Goal: Answer question/provide support: Share knowledge or assist other users

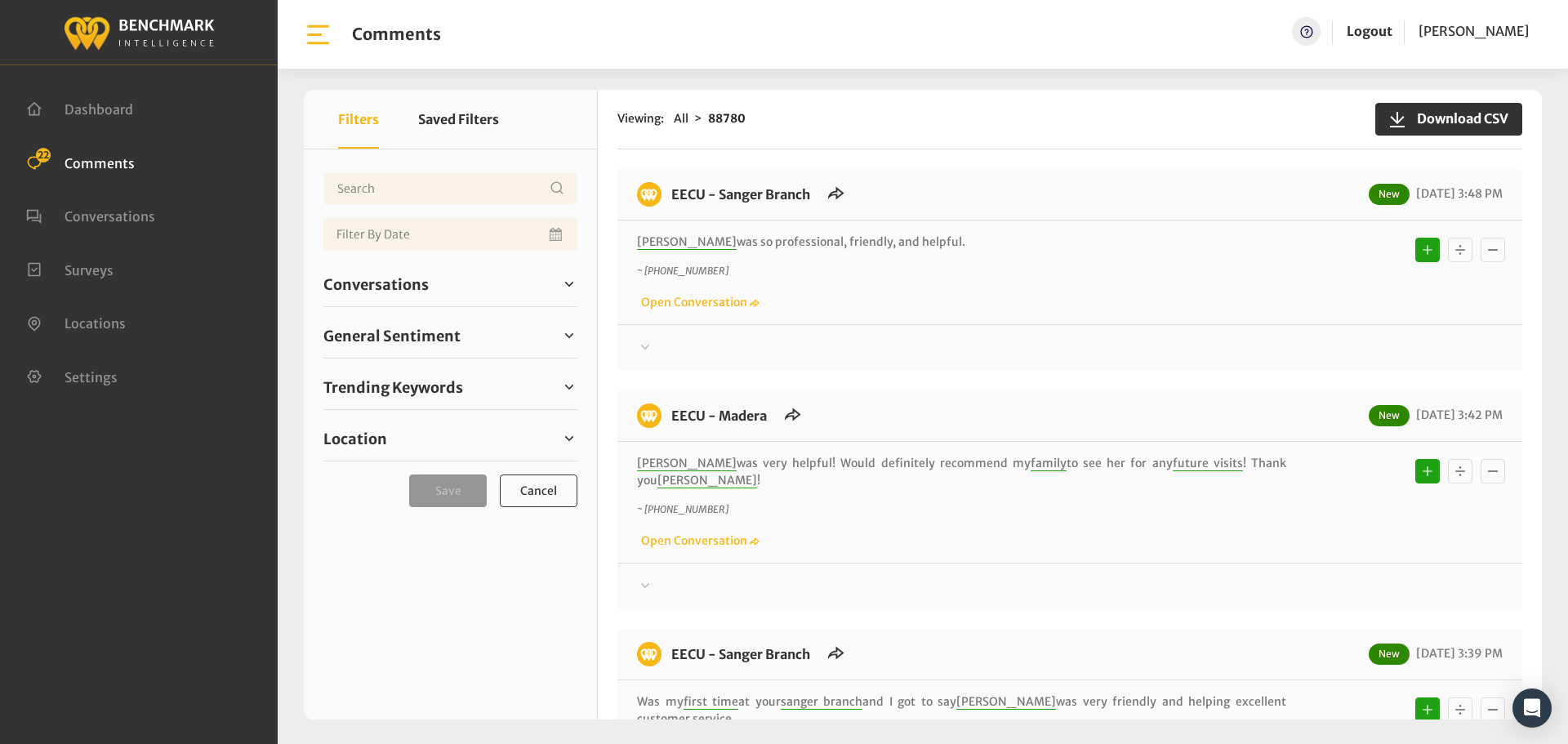
click at [394, 296] on div "Conversations Open 21 Resolved 88353 6852" at bounding box center [450, 285] width 254 height 45
click at [394, 290] on span "Conversations" at bounding box center [376, 284] width 105 height 22
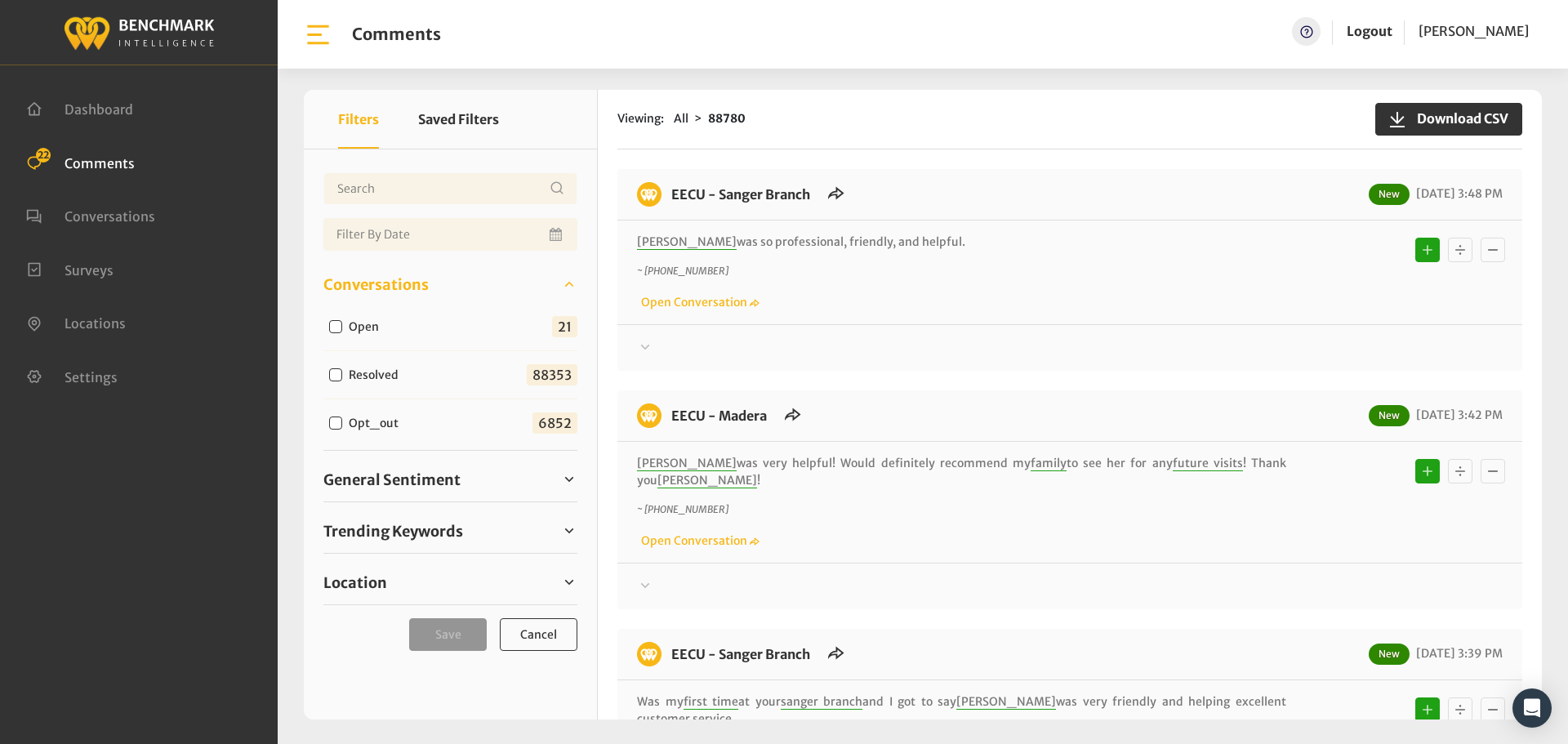
click at [354, 337] on div "Open 21" at bounding box center [450, 327] width 254 height 48
click at [363, 328] on label "Open" at bounding box center [367, 327] width 49 height 17
click at [342, 328] on input "Open" at bounding box center [336, 327] width 14 height 14
checkbox input "true"
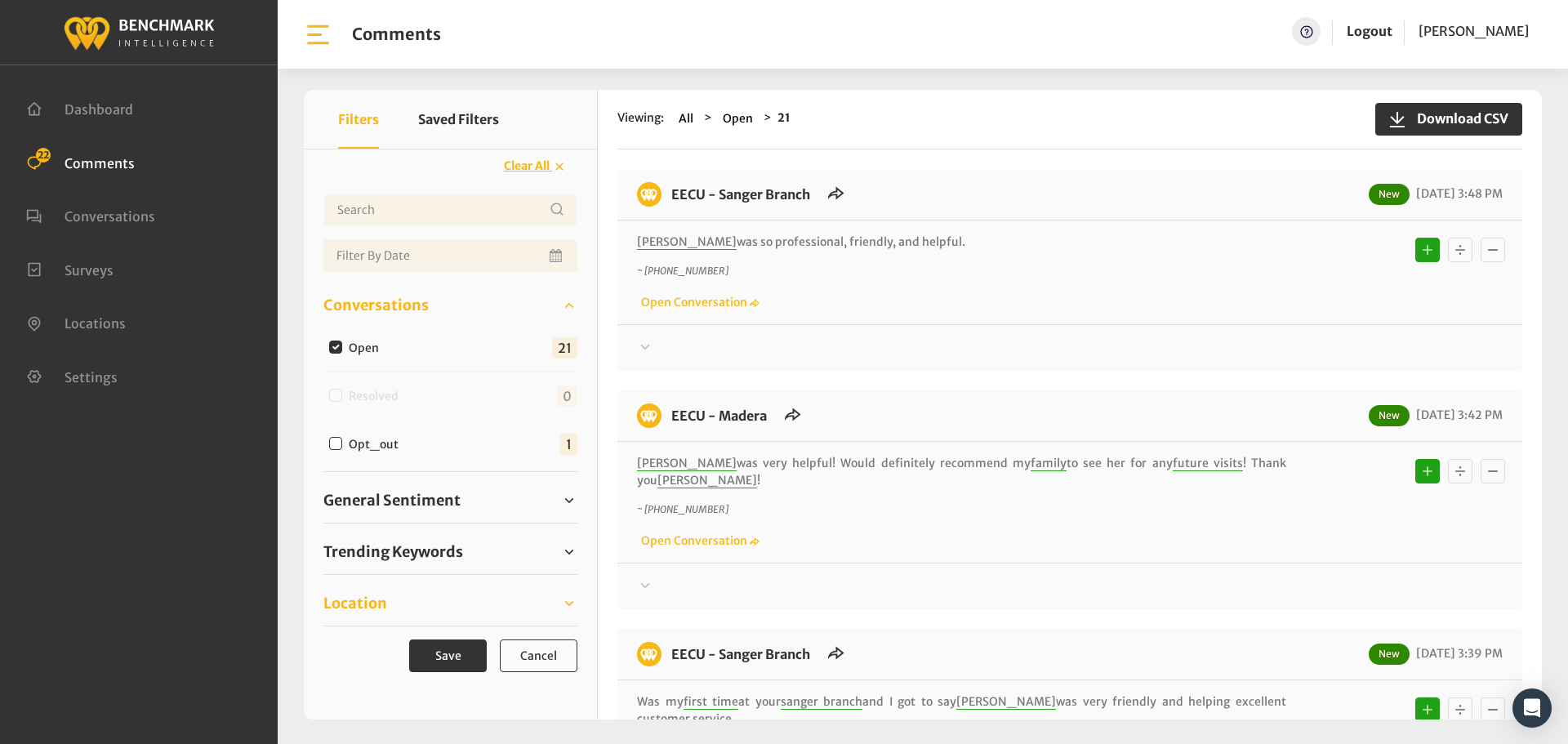
click at [373, 609] on span "Location" at bounding box center [355, 602] width 64 height 22
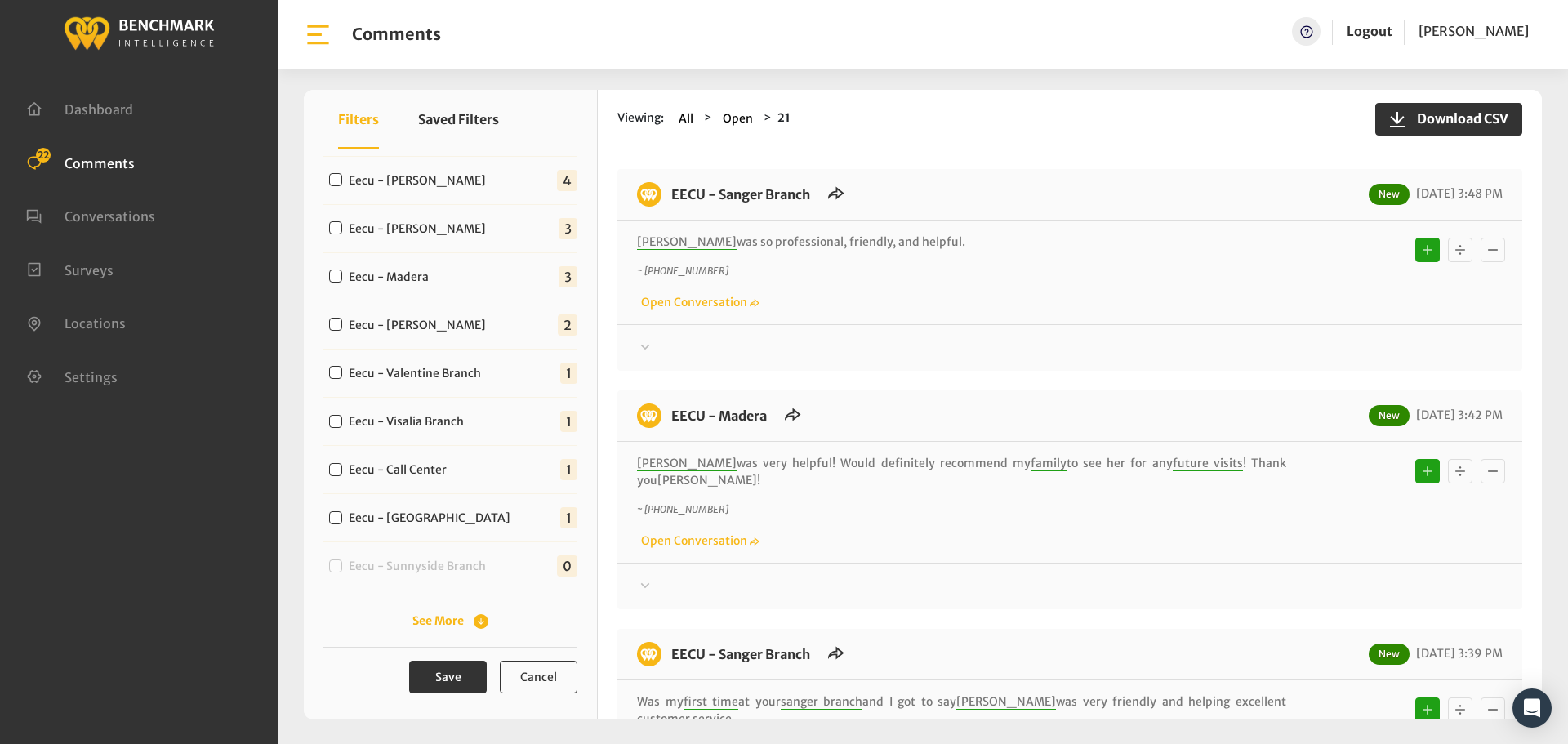
scroll to position [513, 0]
click at [433, 524] on label "Eecu - [GEOGRAPHIC_DATA]" at bounding box center [433, 518] width 181 height 17
click at [342, 524] on input "Eecu - [GEOGRAPHIC_DATA]" at bounding box center [336, 518] width 14 height 14
checkbox input "true"
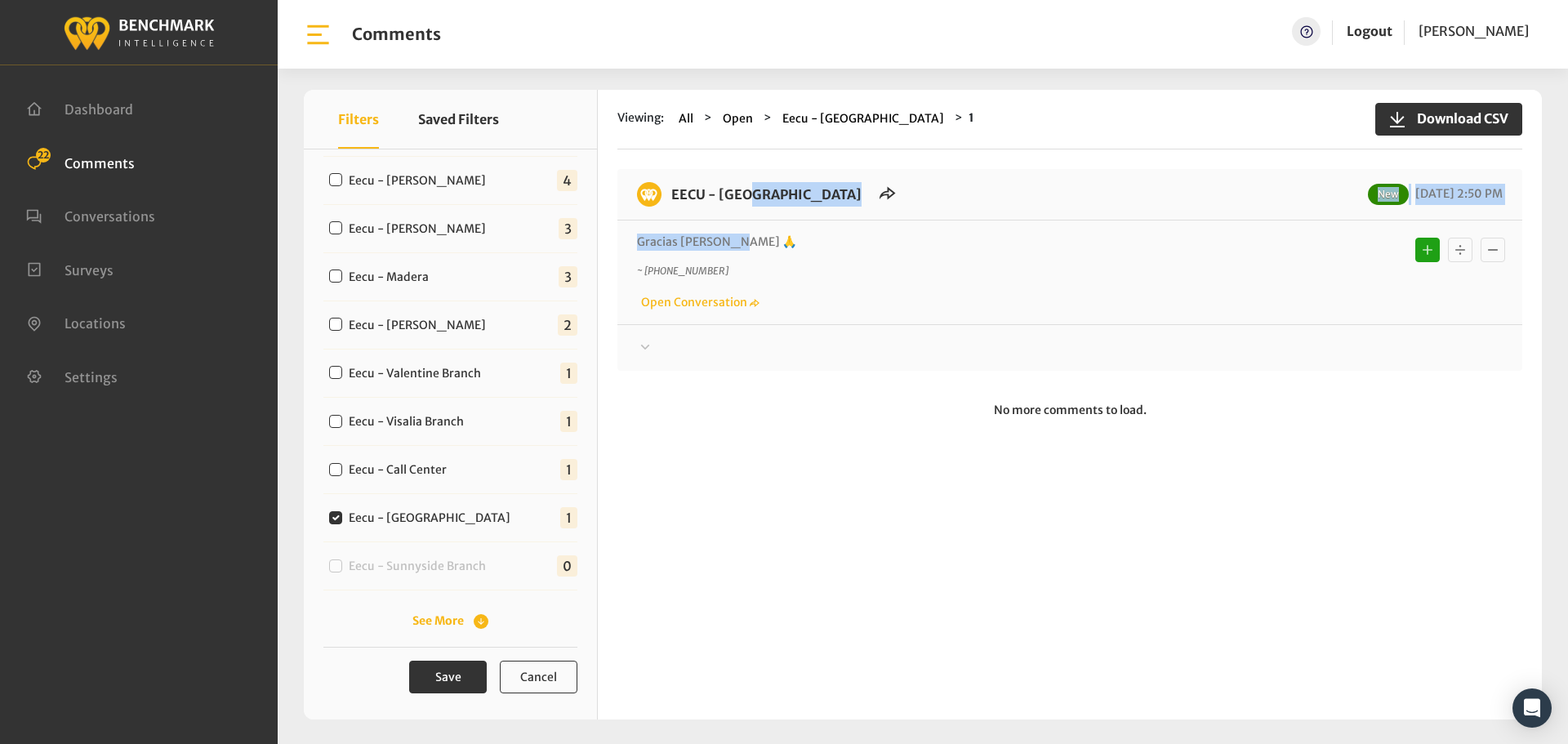
drag, startPoint x: 732, startPoint y: 243, endPoint x: 664, endPoint y: 202, distance: 79.4
click at [664, 202] on div "EECU - [GEOGRAPHIC_DATA] New [DATE] 2:50 PM [PERSON_NAME] 🙏 ~ [PHONE_NUMBER] Op…" at bounding box center [1070, 269] width 905 height 202
copy div "EECU - [GEOGRAPHIC_DATA] New [DATE] 2:50 PM Gracias [PERSON_NAME] 🙏"
click at [1302, 357] on div at bounding box center [1070, 347] width 866 height 19
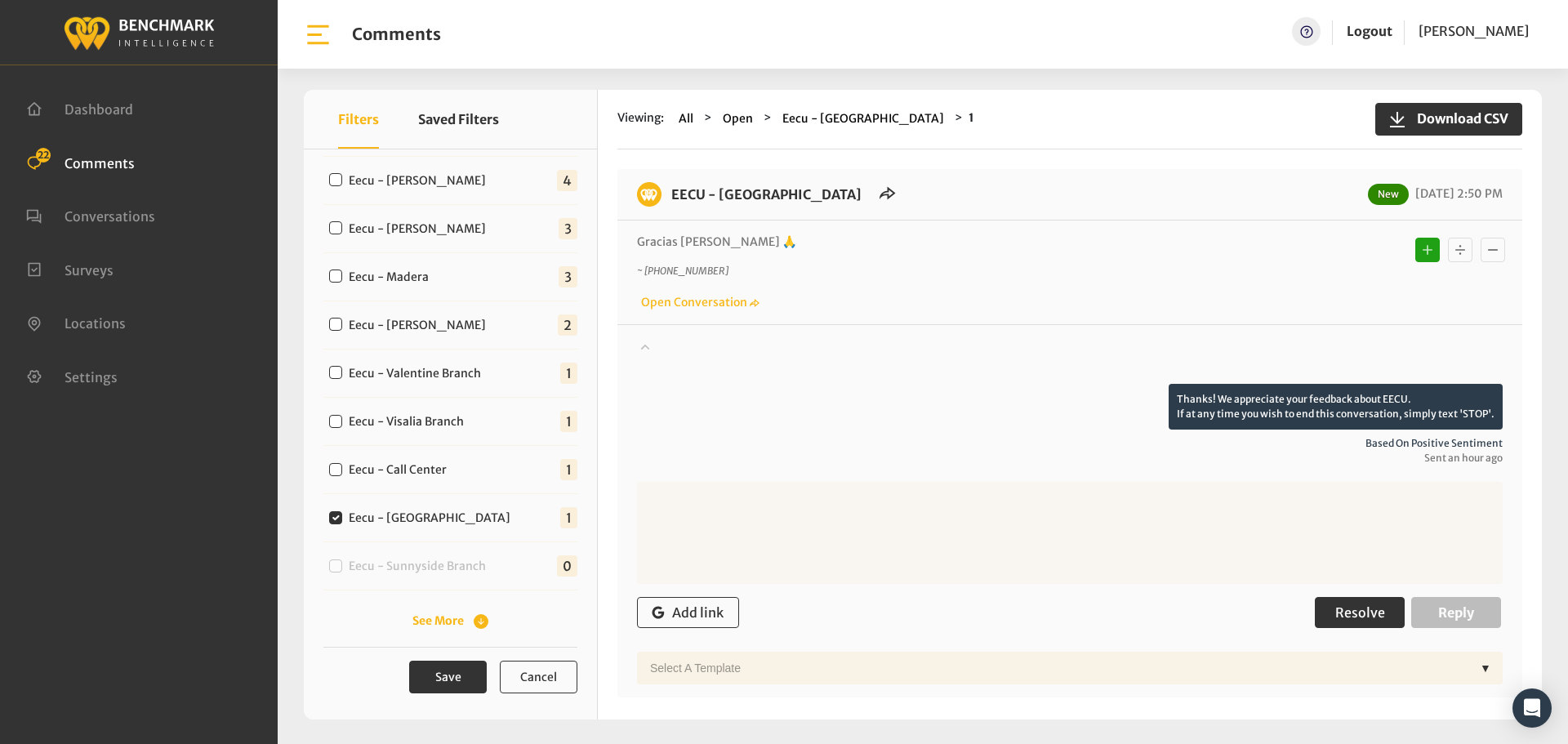
click at [1340, 614] on span "Resolve" at bounding box center [1360, 612] width 50 height 16
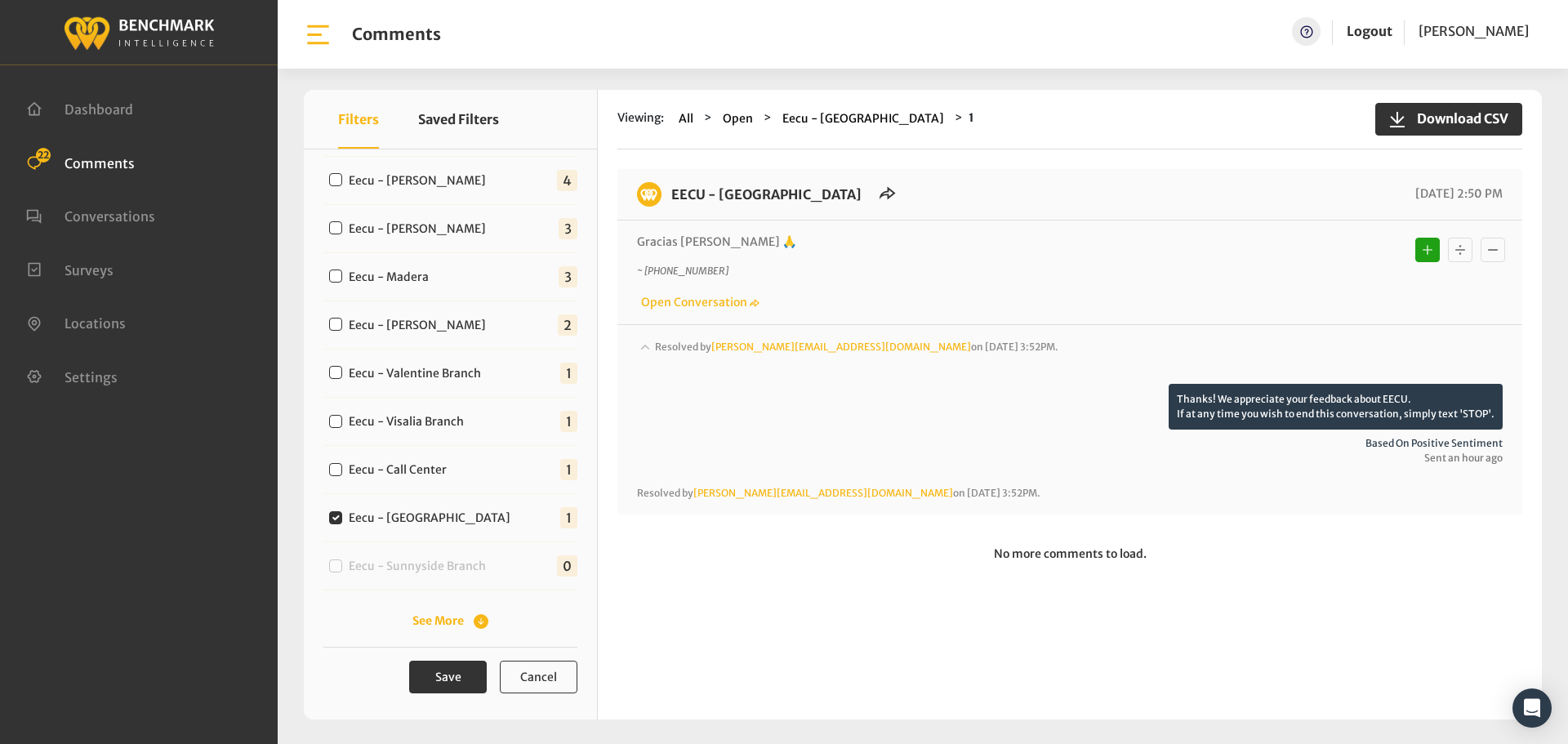
click at [406, 466] on label "Eecu - Call Center" at bounding box center [401, 470] width 117 height 17
click at [342, 466] on input "Eecu - Call Center" at bounding box center [336, 470] width 14 height 14
checkbox input "true"
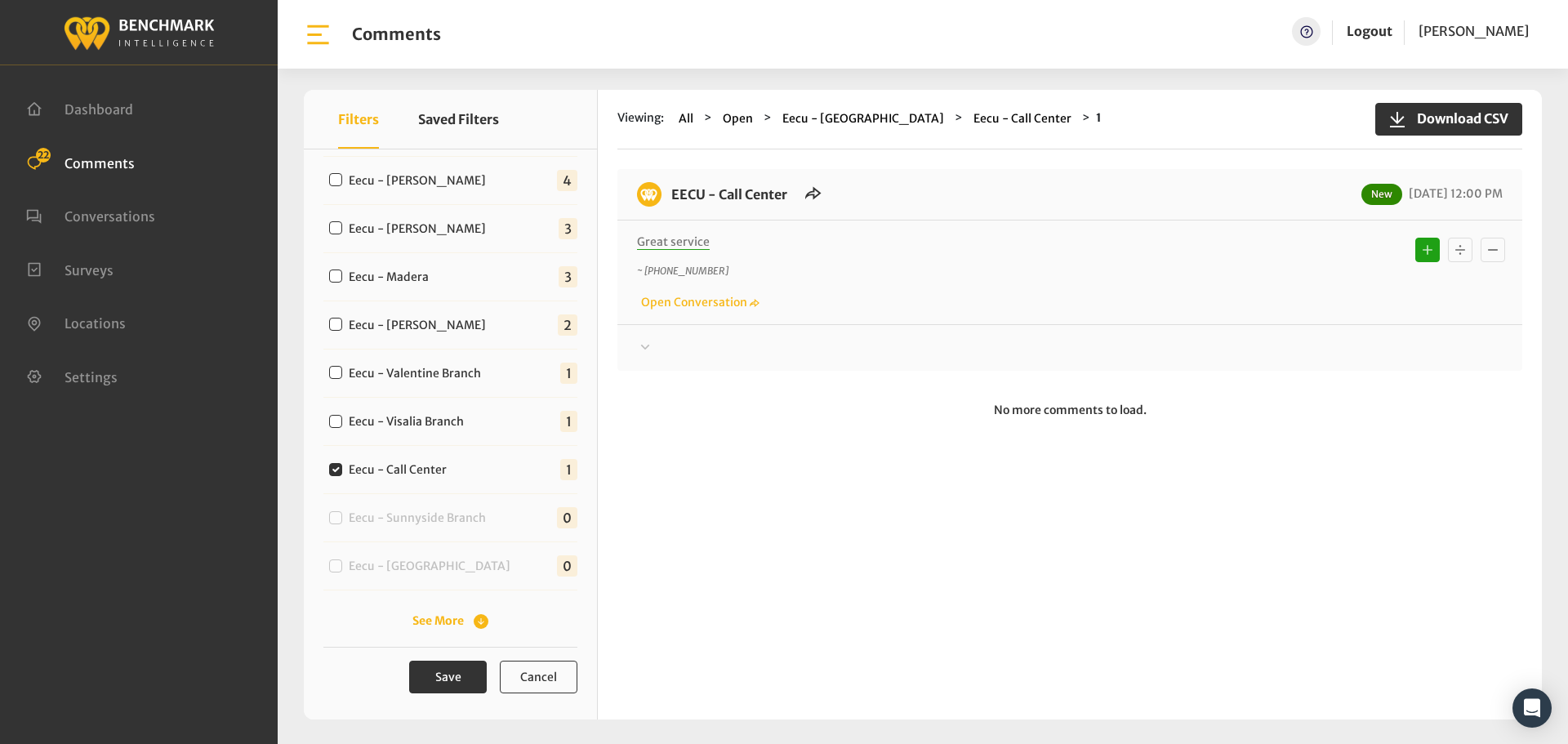
click at [788, 350] on div at bounding box center [1070, 347] width 866 height 19
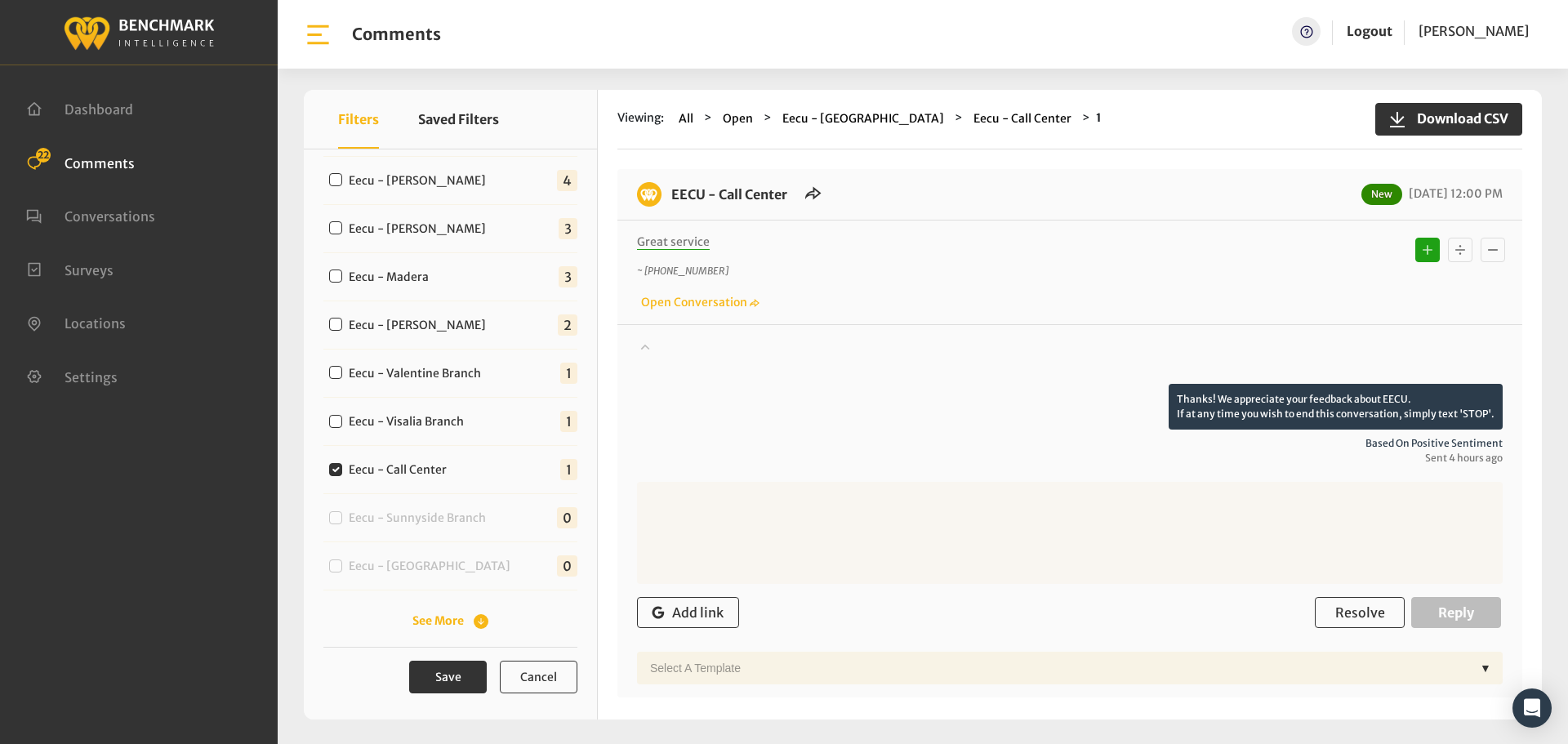
click at [798, 354] on div at bounding box center [1070, 360] width 866 height 45
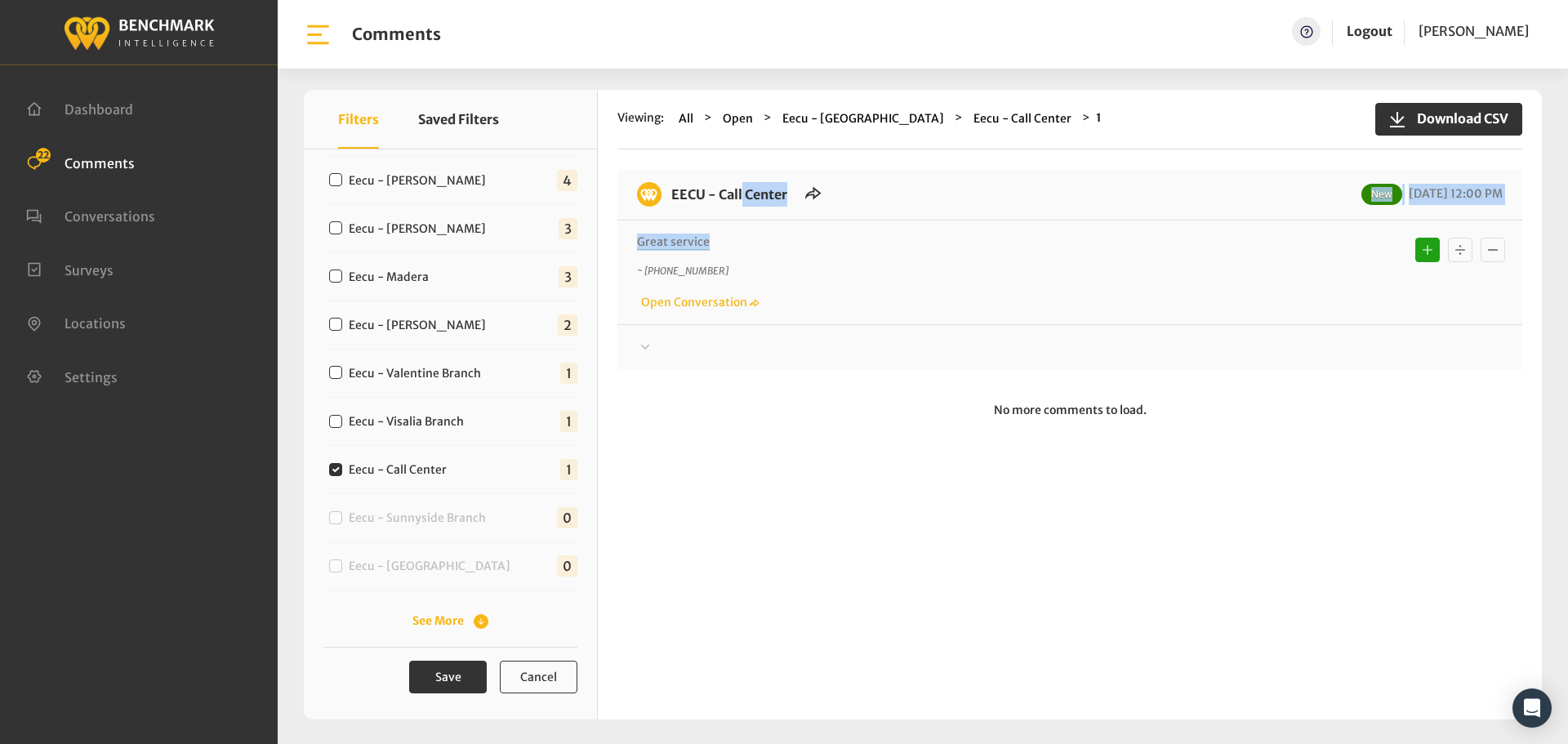
drag, startPoint x: 715, startPoint y: 246, endPoint x: 666, endPoint y: 207, distance: 62.6
click at [666, 207] on div "EECU - Call Center New [DATE] 12:00 PM Great service ~ [PHONE_NUMBER] Open Conv…" at bounding box center [1070, 269] width 905 height 202
copy div "EECU - Call Center New [DATE] 12:00 PM Great service"
click at [1292, 343] on div at bounding box center [1070, 347] width 866 height 19
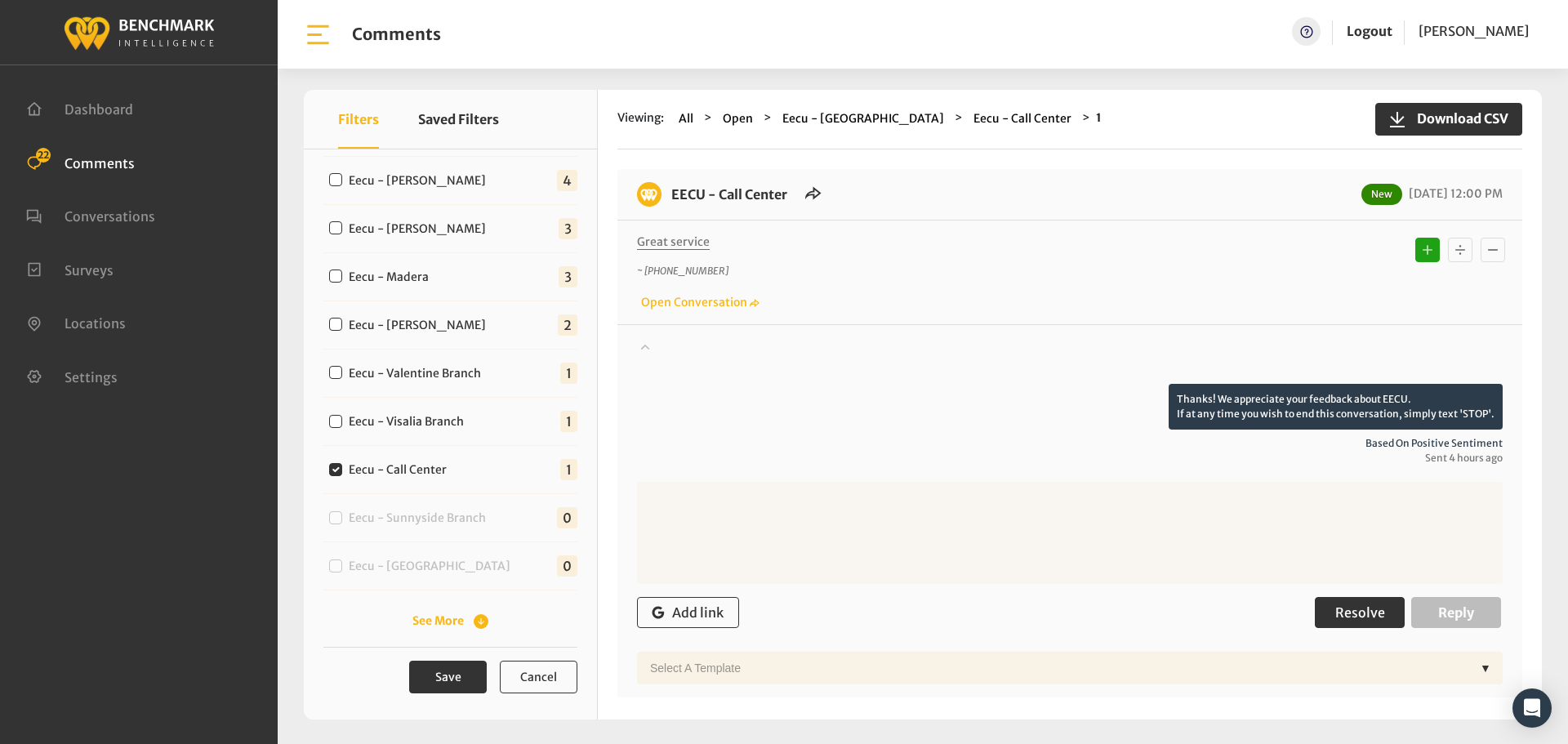
click at [1367, 617] on span "Resolve" at bounding box center [1360, 612] width 50 height 16
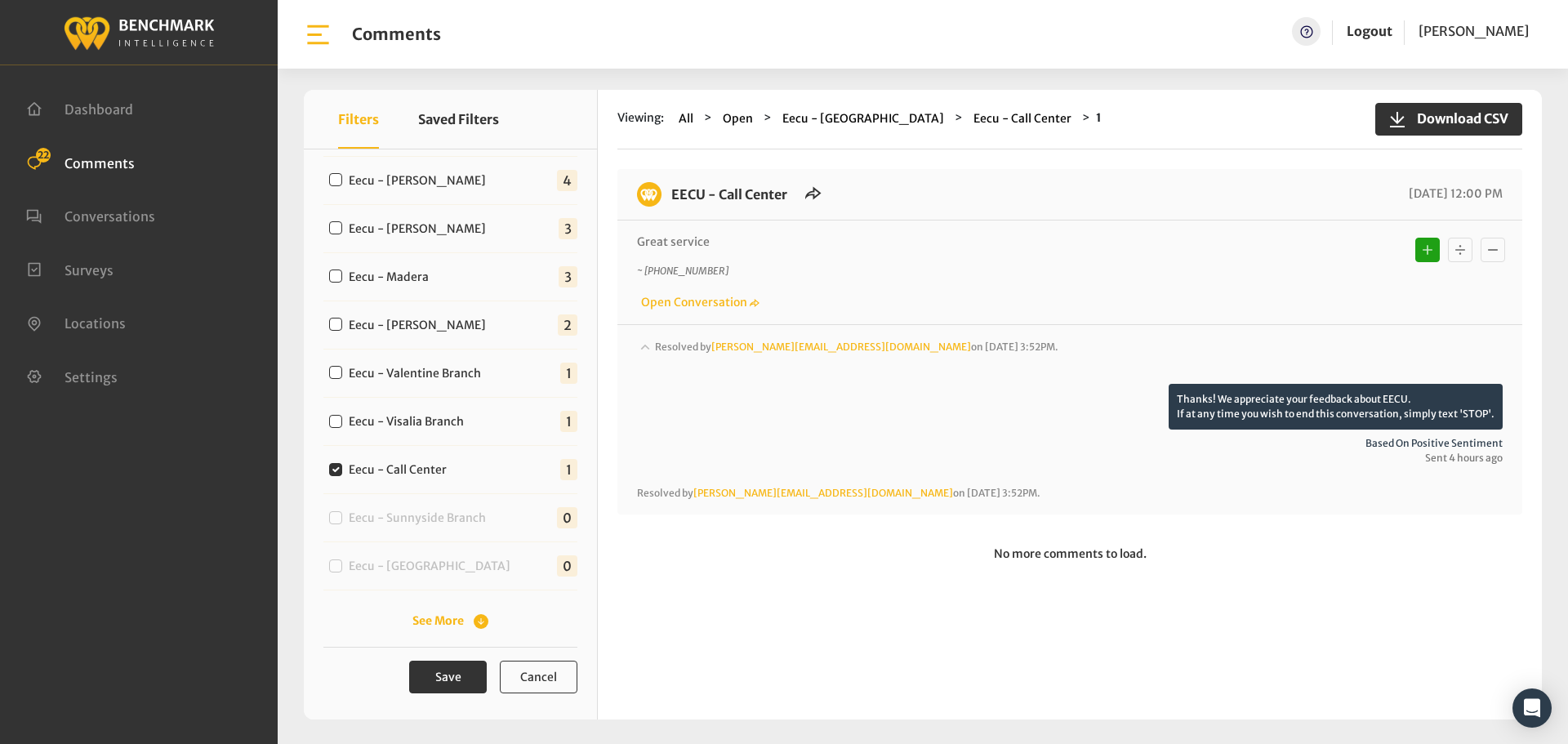
click at [409, 423] on label "Eecu - Visalia Branch" at bounding box center [409, 422] width 134 height 17
click at [342, 423] on input "Eecu - Visalia Branch" at bounding box center [336, 422] width 14 height 14
checkbox input "true"
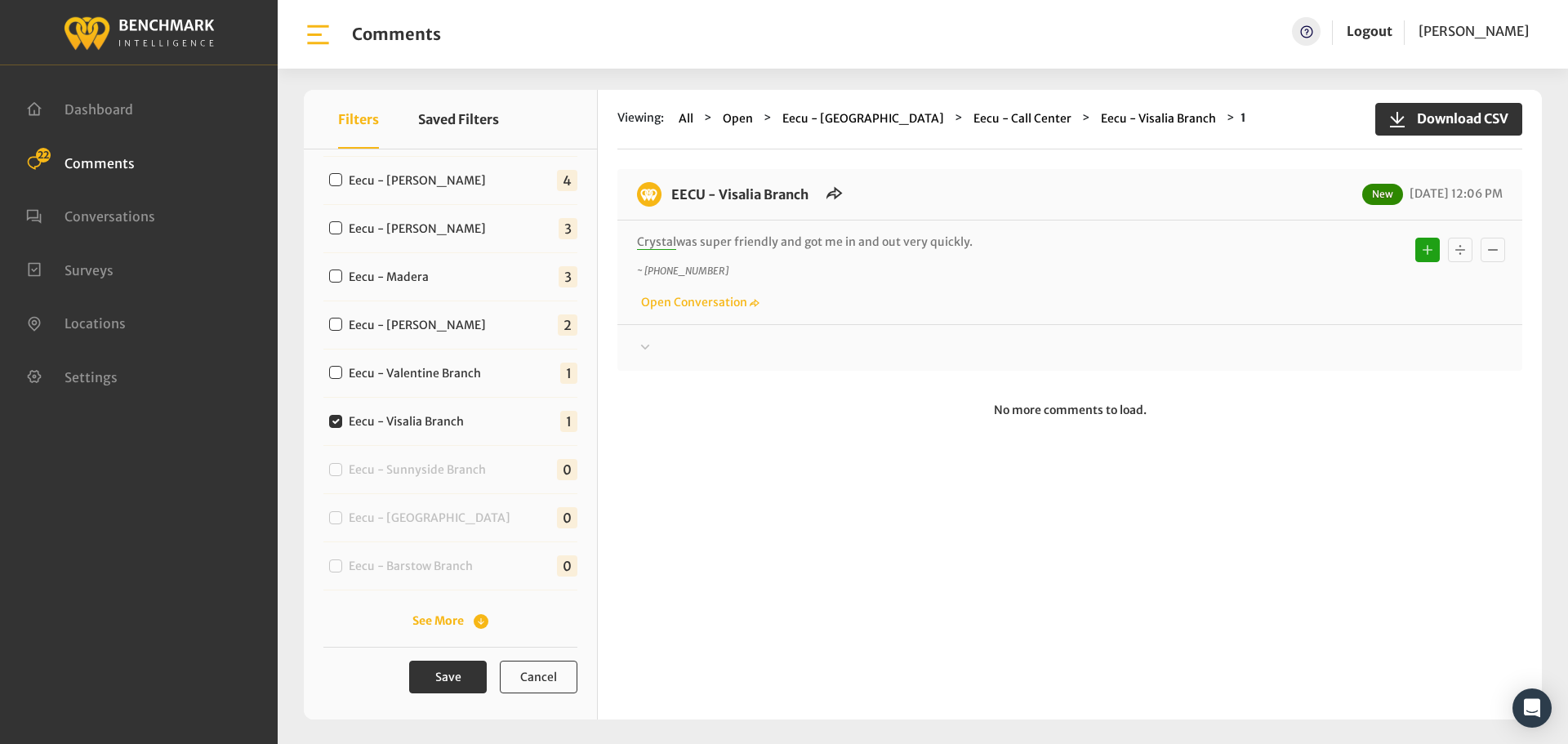
click at [870, 337] on div "Thanks! We appreciate your feedback about EECU. If at any time you wish to end …" at bounding box center [1070, 341] width 905 height 34
click at [934, 352] on div at bounding box center [1070, 347] width 866 height 19
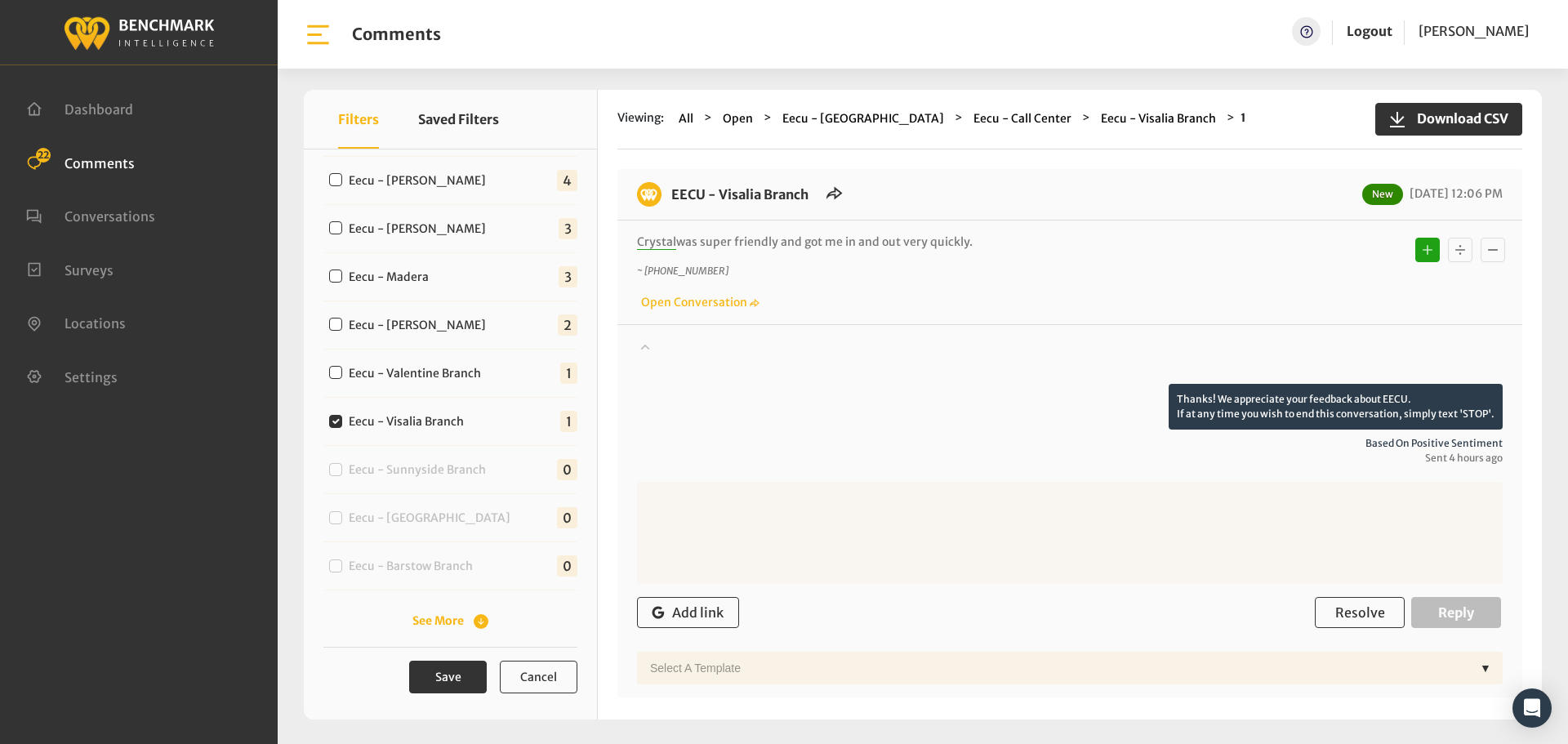
click at [990, 353] on div at bounding box center [1070, 360] width 866 height 45
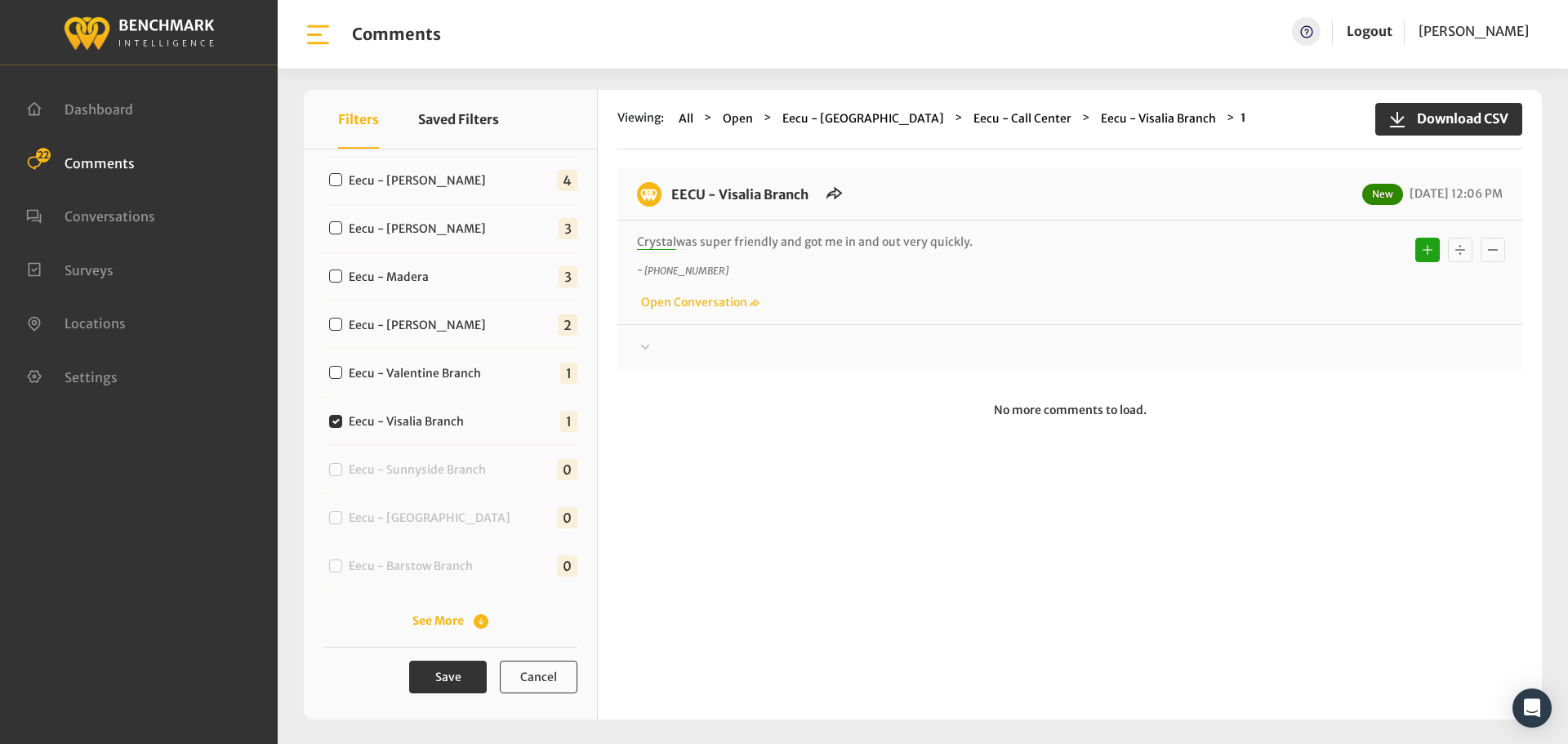
drag, startPoint x: 979, startPoint y: 238, endPoint x: 665, endPoint y: 173, distance: 320.7
click at [665, 173] on div "EECU - Visalia Branch New [DATE] 12:06 PM [PERSON_NAME] was super friendly and …" at bounding box center [1070, 269] width 905 height 202
copy div "EECU - Visalia Branch New [DATE] 12:06 PM Crystal was super friendly and got me…"
click at [1294, 357] on div at bounding box center [1070, 347] width 866 height 19
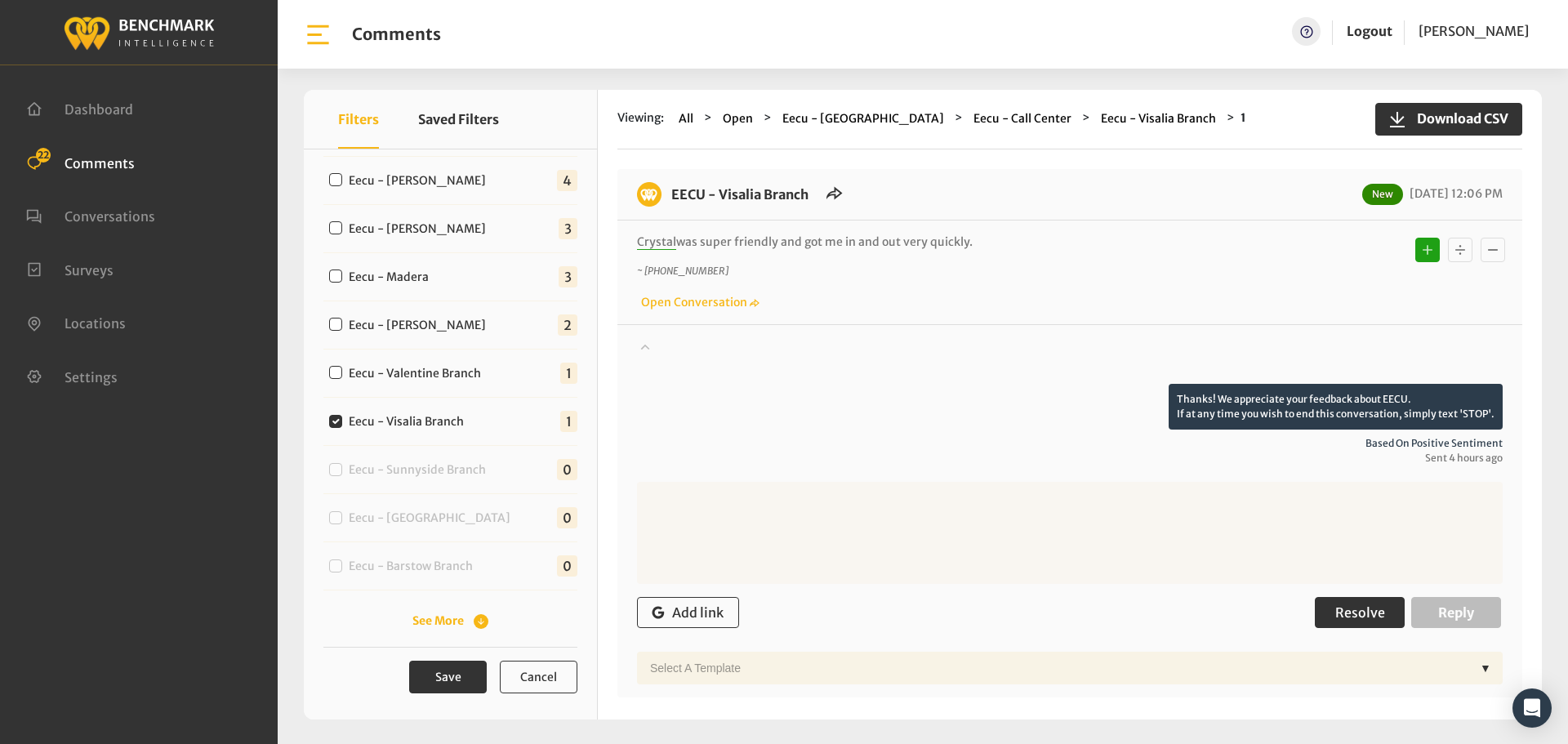
click at [1346, 619] on span "Resolve" at bounding box center [1360, 612] width 50 height 16
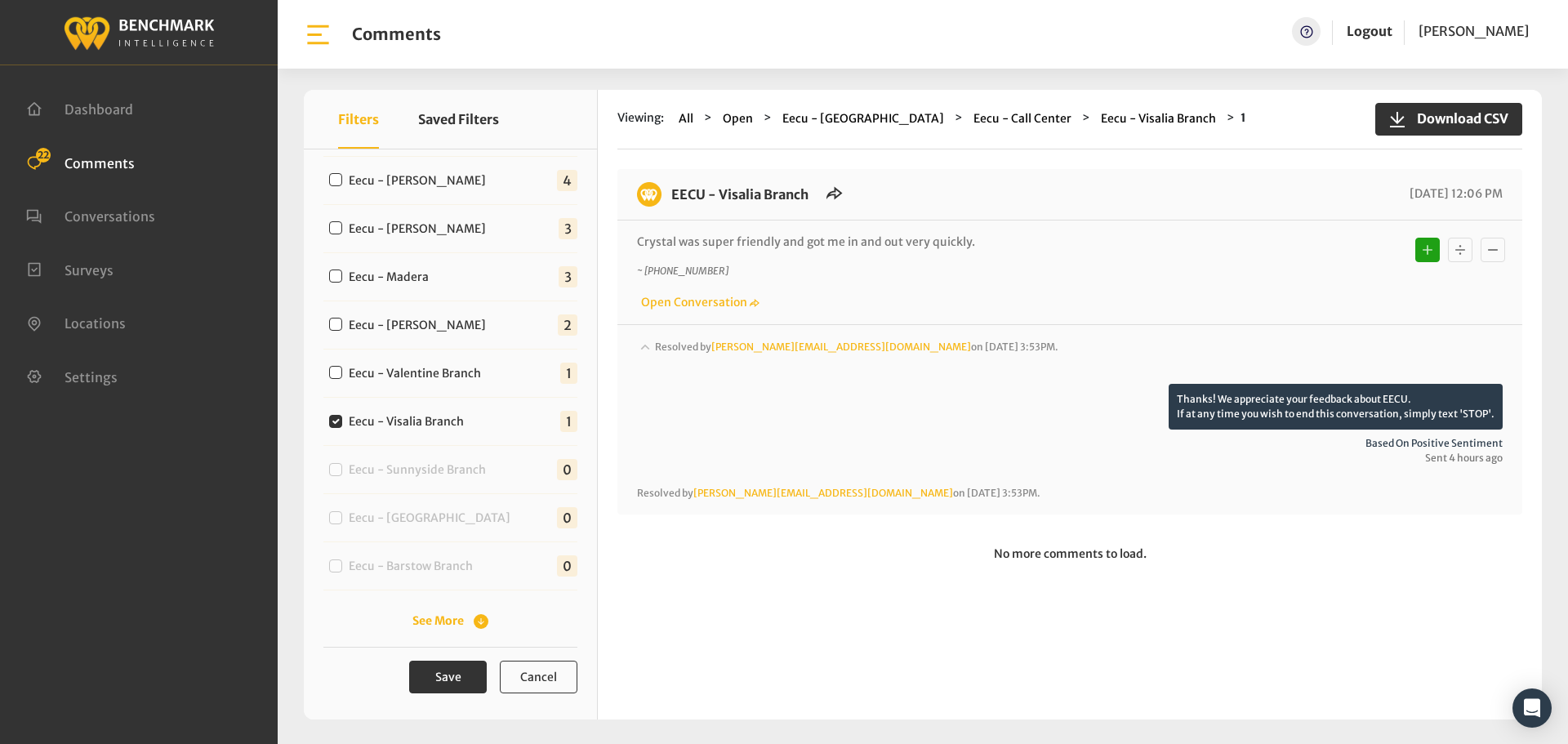
click at [420, 371] on label "Eecu - Valentine Branch" at bounding box center [418, 373] width 152 height 17
click at [342, 371] on input "Eecu - Valentine Branch" at bounding box center [336, 372] width 14 height 14
checkbox input "true"
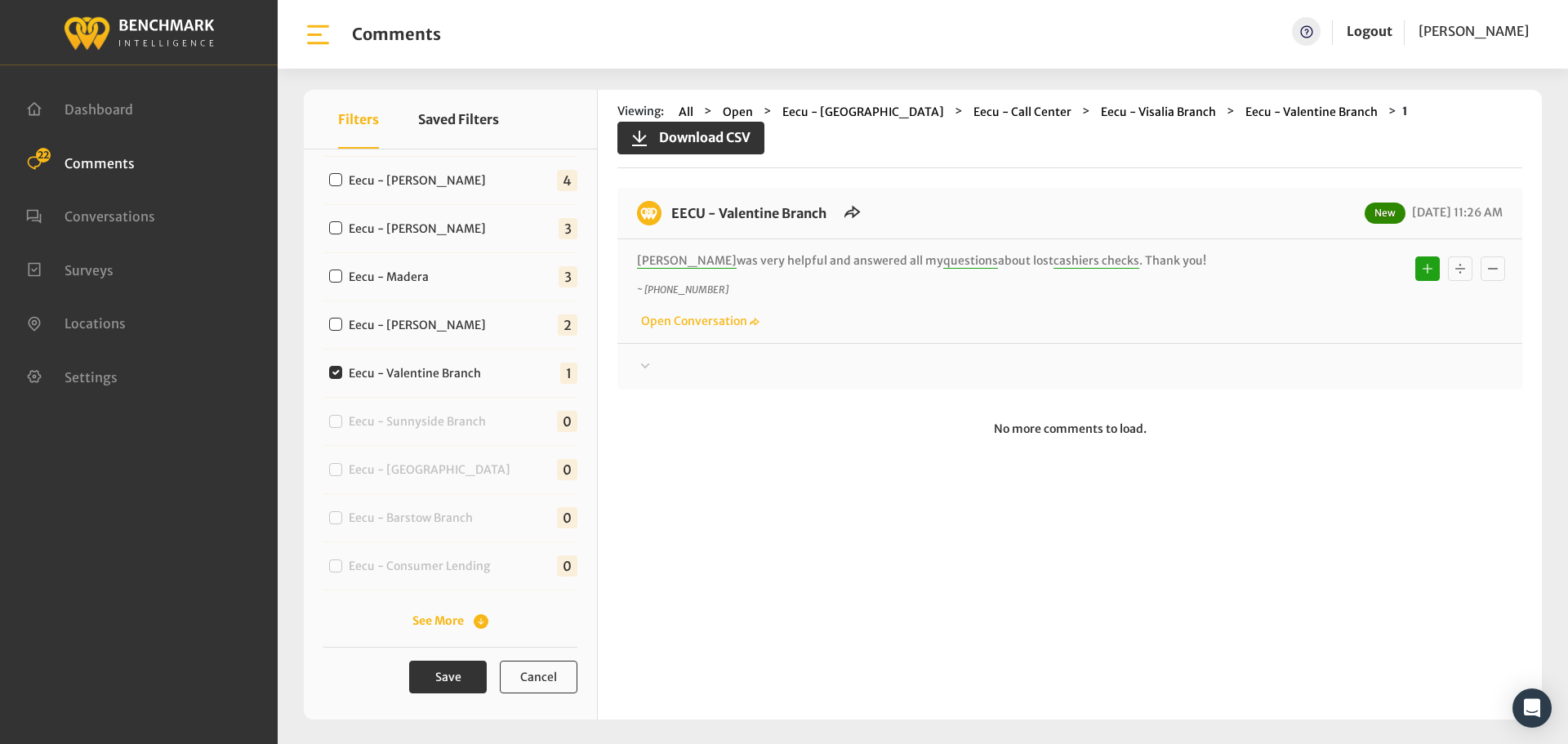
click at [846, 363] on div "EECU - Valentine Branch New [DATE] 11:26 AM [PERSON_NAME] was very helpful and …" at bounding box center [1070, 289] width 905 height 202
click at [888, 357] on div at bounding box center [1070, 367] width 866 height 19
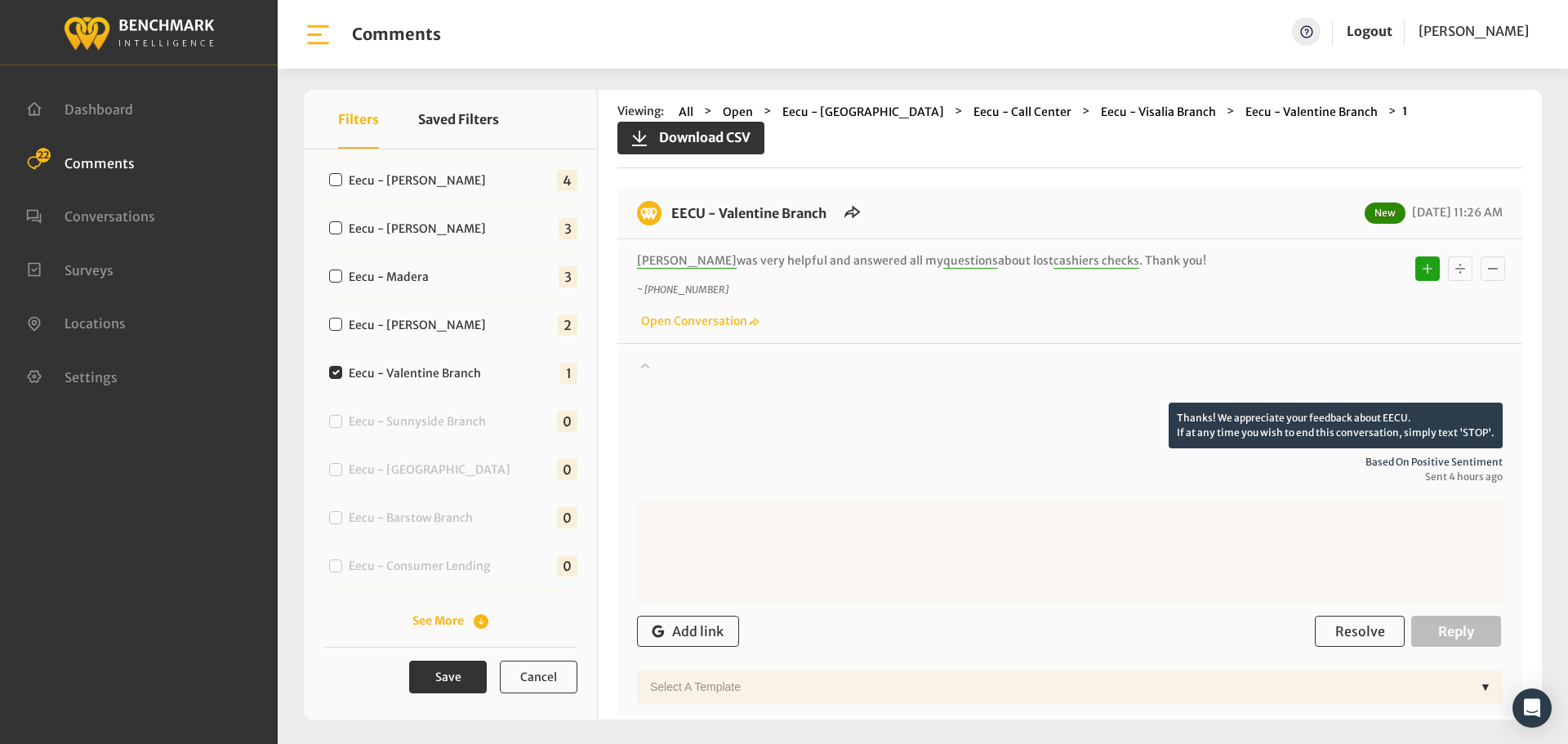
click at [1003, 357] on div at bounding box center [1070, 379] width 866 height 45
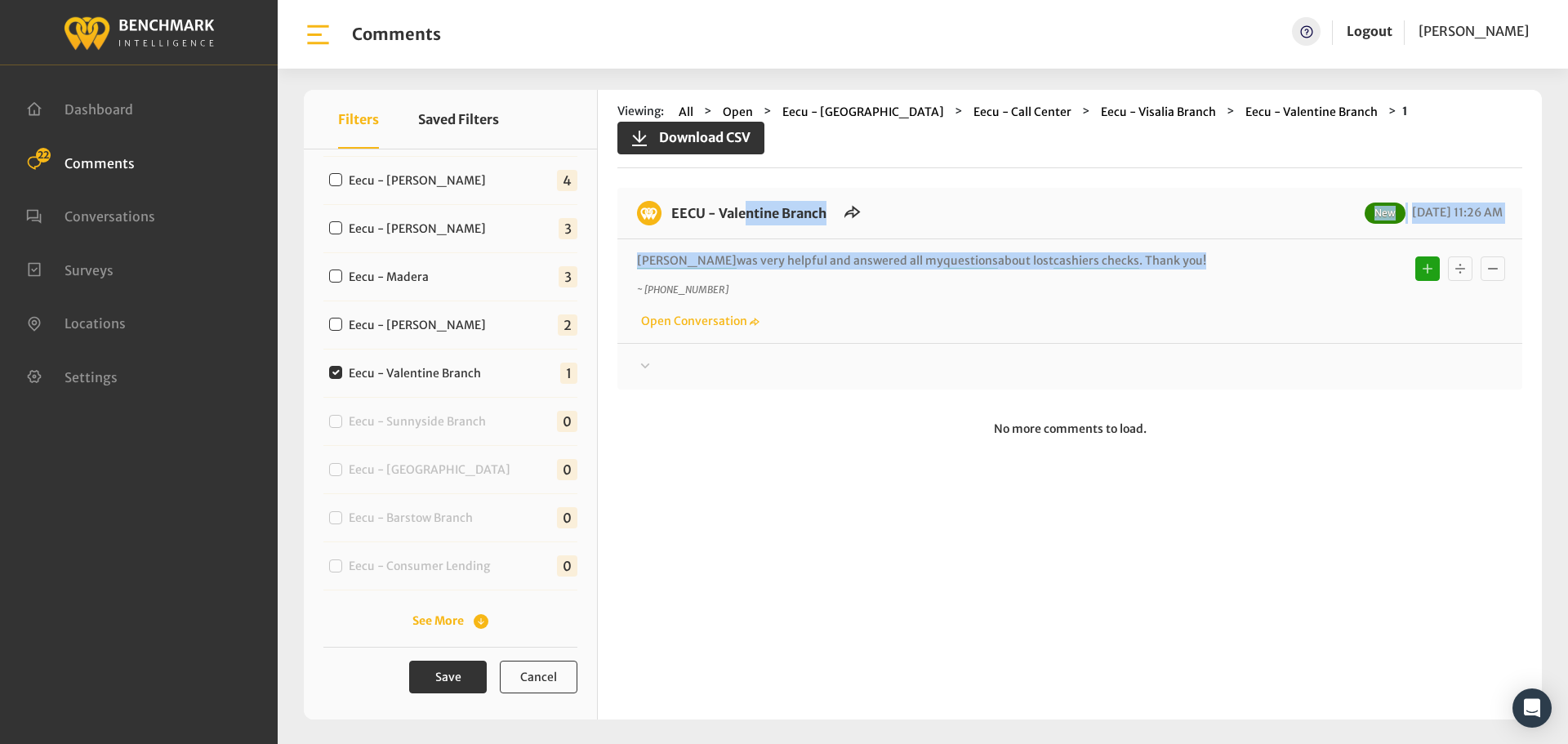
drag, startPoint x: 1147, startPoint y: 242, endPoint x: 670, endPoint y: 197, distance: 479.1
click at [670, 197] on div "EECU - Valentine Branch New [DATE] 11:26 AM [PERSON_NAME] was very helpful and …" at bounding box center [1070, 289] width 905 height 202
copy div "EECU - Valentine Branch New [DATE] 11:26 AM [PERSON_NAME] was very helpful and …"
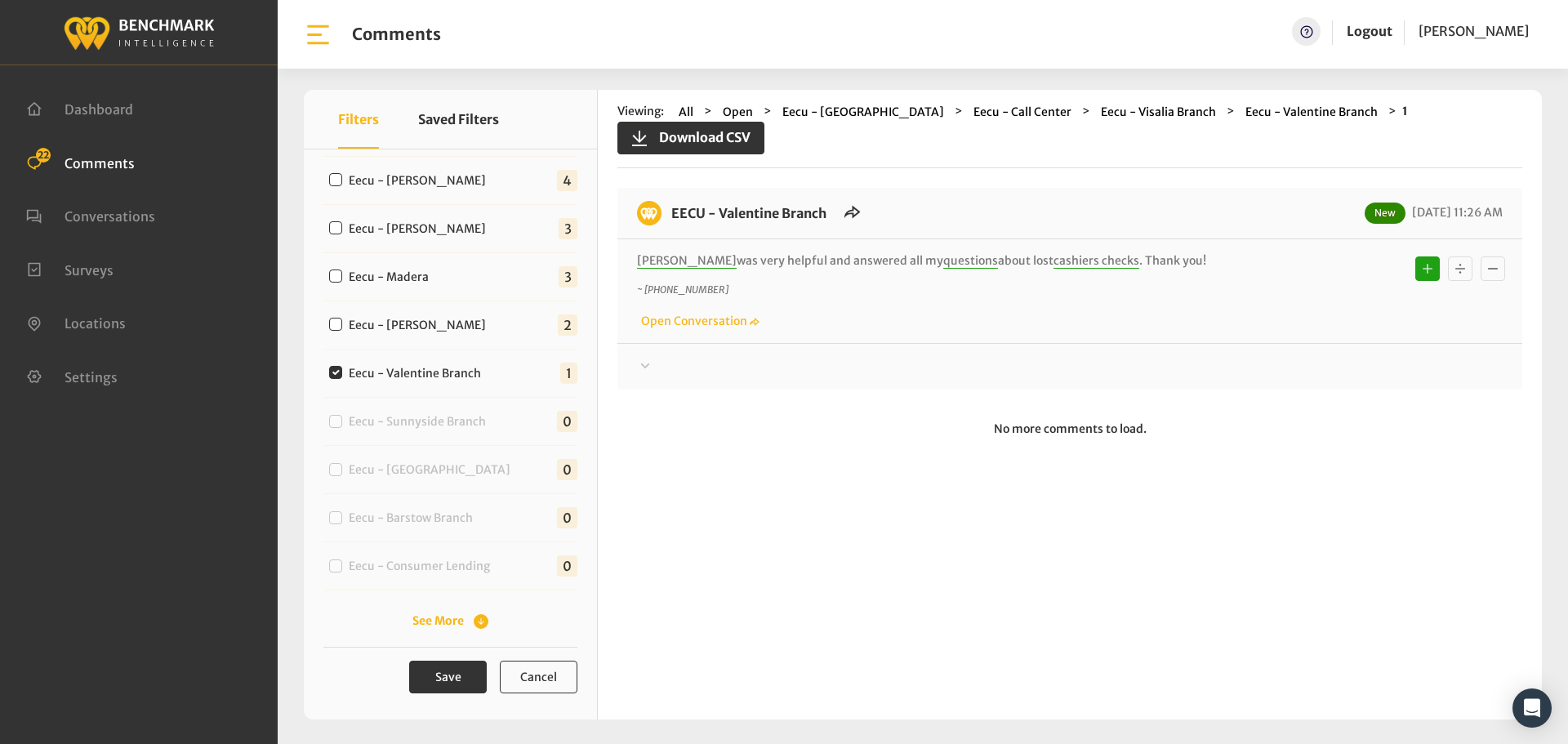
click at [1243, 357] on div at bounding box center [1070, 367] width 866 height 19
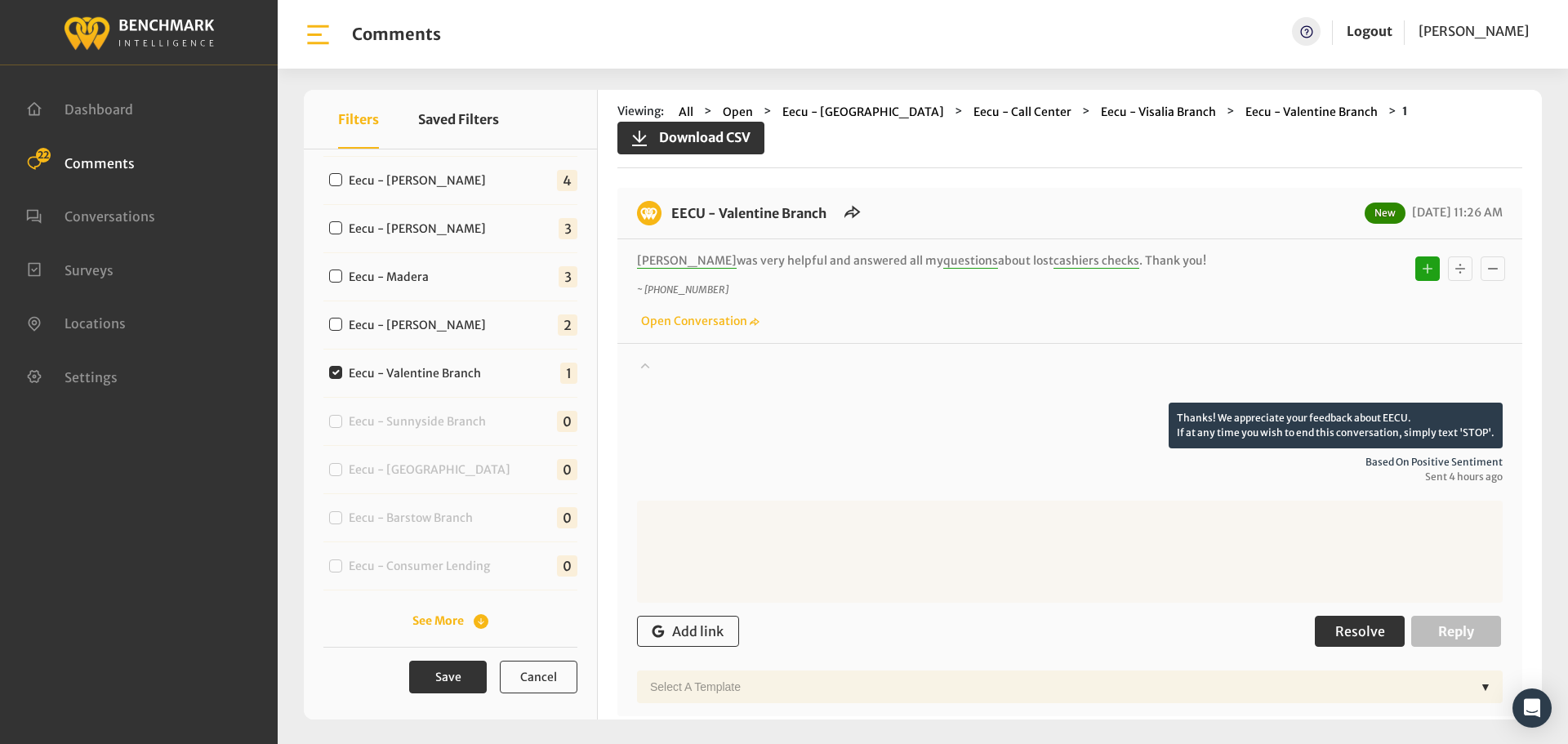
click at [1356, 623] on span "Resolve" at bounding box center [1360, 631] width 50 height 16
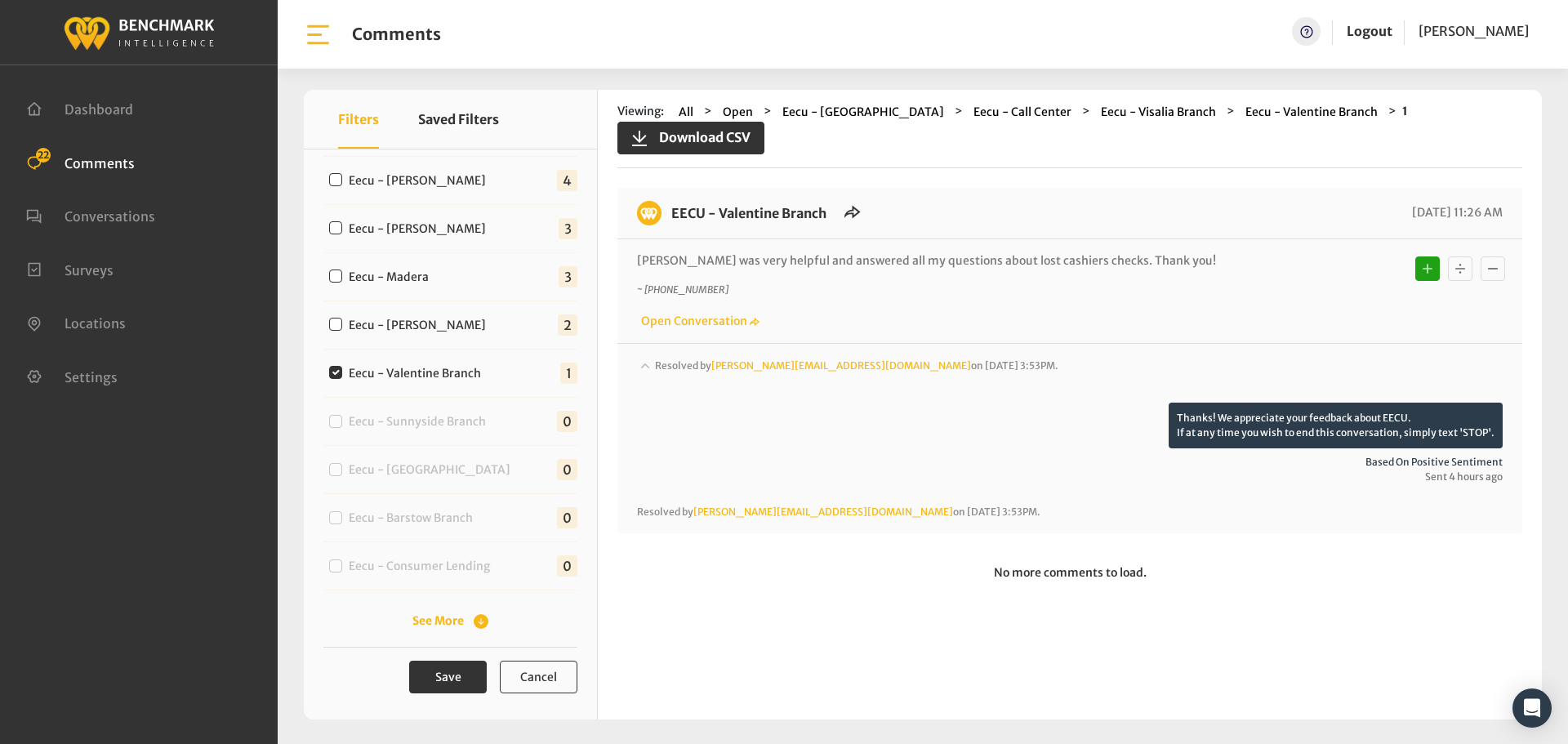
click at [390, 326] on label "Eecu - [PERSON_NAME]" at bounding box center [421, 325] width 156 height 17
click at [342, 326] on input "Eecu - [PERSON_NAME]" at bounding box center [336, 324] width 14 height 14
checkbox input "true"
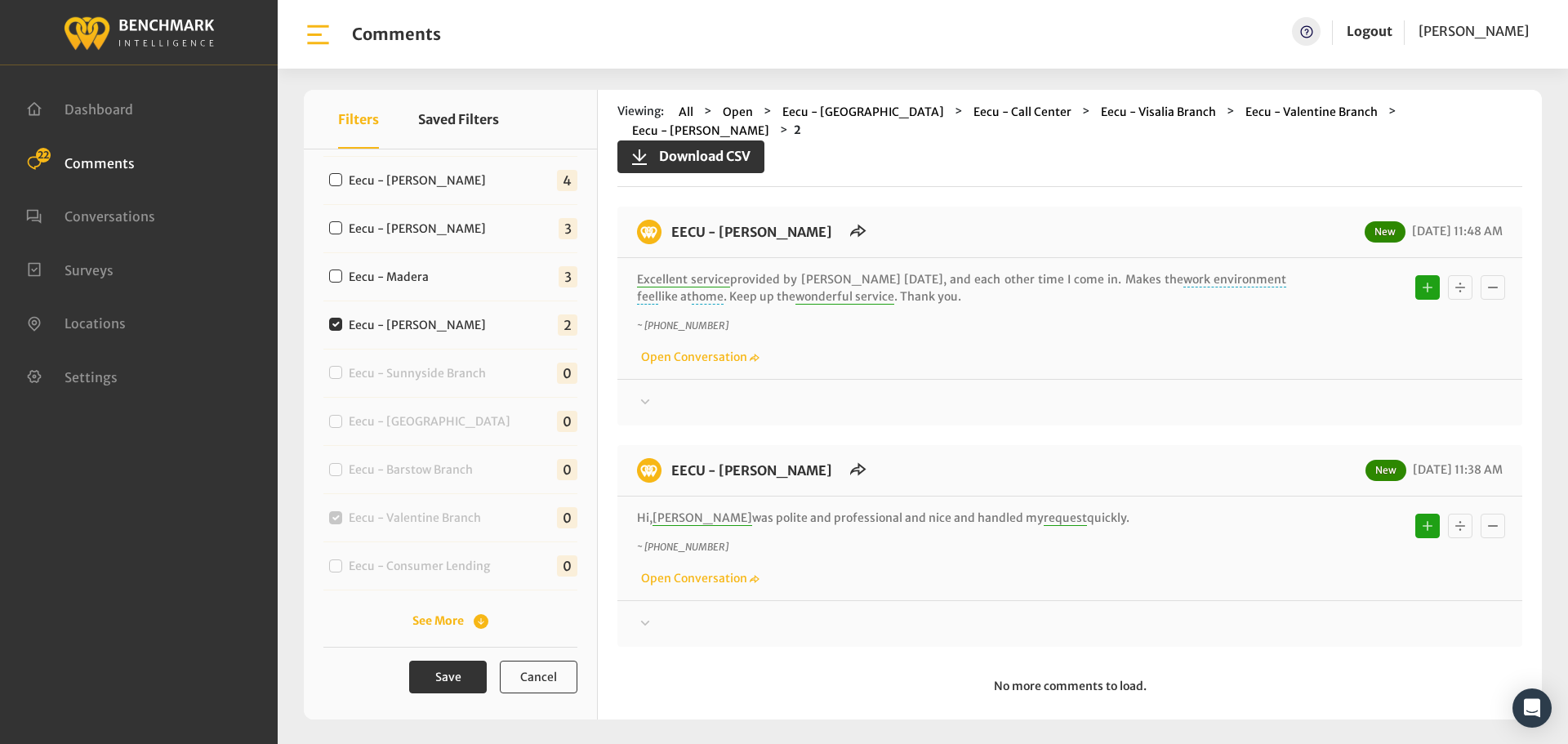
drag, startPoint x: 1056, startPoint y: 496, endPoint x: 671, endPoint y: 215, distance: 476.6
click at [671, 215] on div "EECU - [PERSON_NAME] New [DATE] 11:48 AM Excellent service provided by [PERSON_…" at bounding box center [1070, 427] width 905 height 440
click at [973, 469] on div "EECU - [PERSON_NAME] New [DATE] 11:38 AM" at bounding box center [1070, 478] width 905 height 39
drag, startPoint x: 1053, startPoint y: 496, endPoint x: 670, endPoint y: 223, distance: 470.3
click at [670, 223] on div "EECU - [PERSON_NAME] New [DATE] 11:48 AM Excellent service provided by [PERSON_…" at bounding box center [1070, 427] width 905 height 440
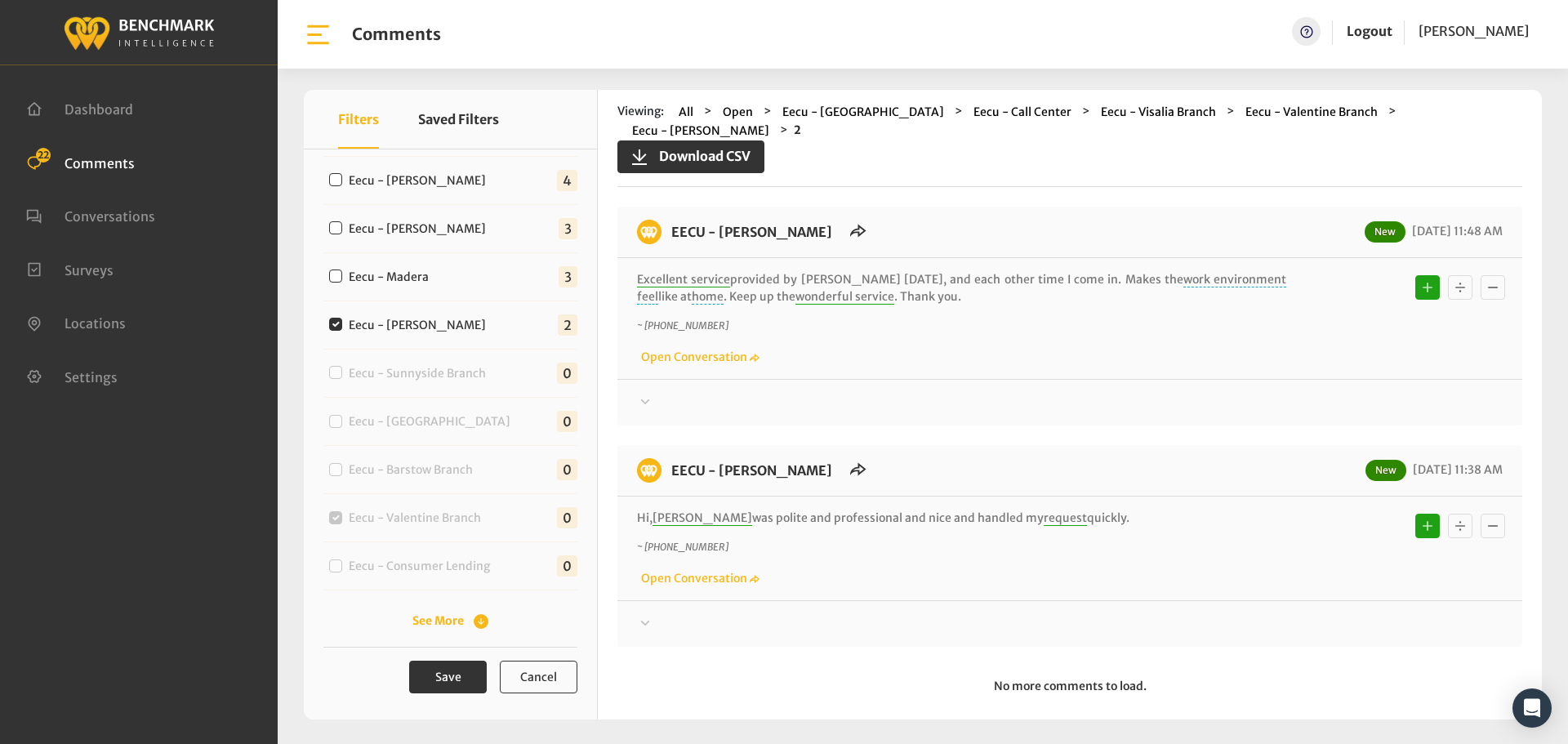
copy div "EECU - [PERSON_NAME] New [DATE] 11:48 AM Excellent service provided by [PERSON_…"
click at [1331, 393] on div at bounding box center [1070, 402] width 866 height 19
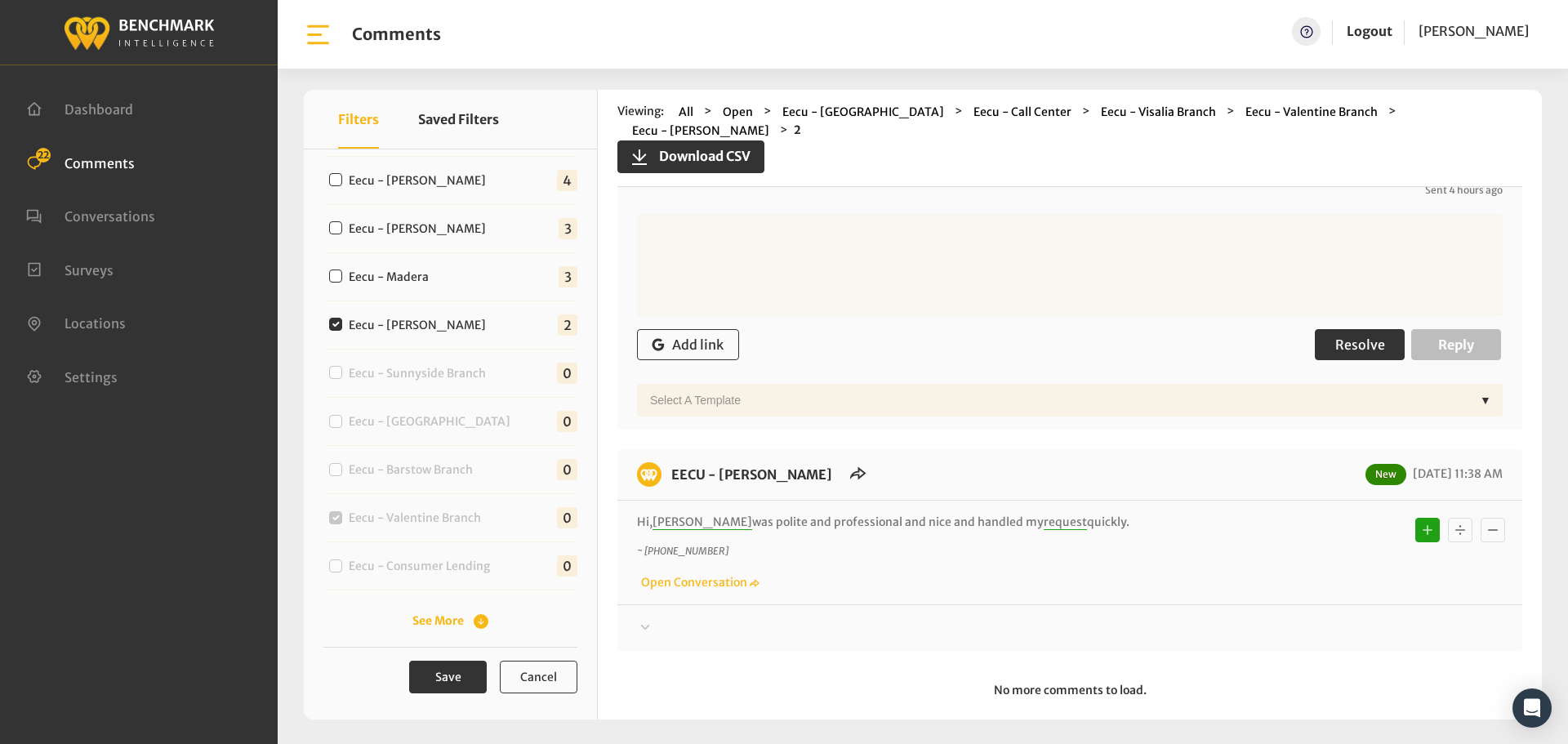
click at [1335, 337] on span "Resolve" at bounding box center [1360, 344] width 50 height 16
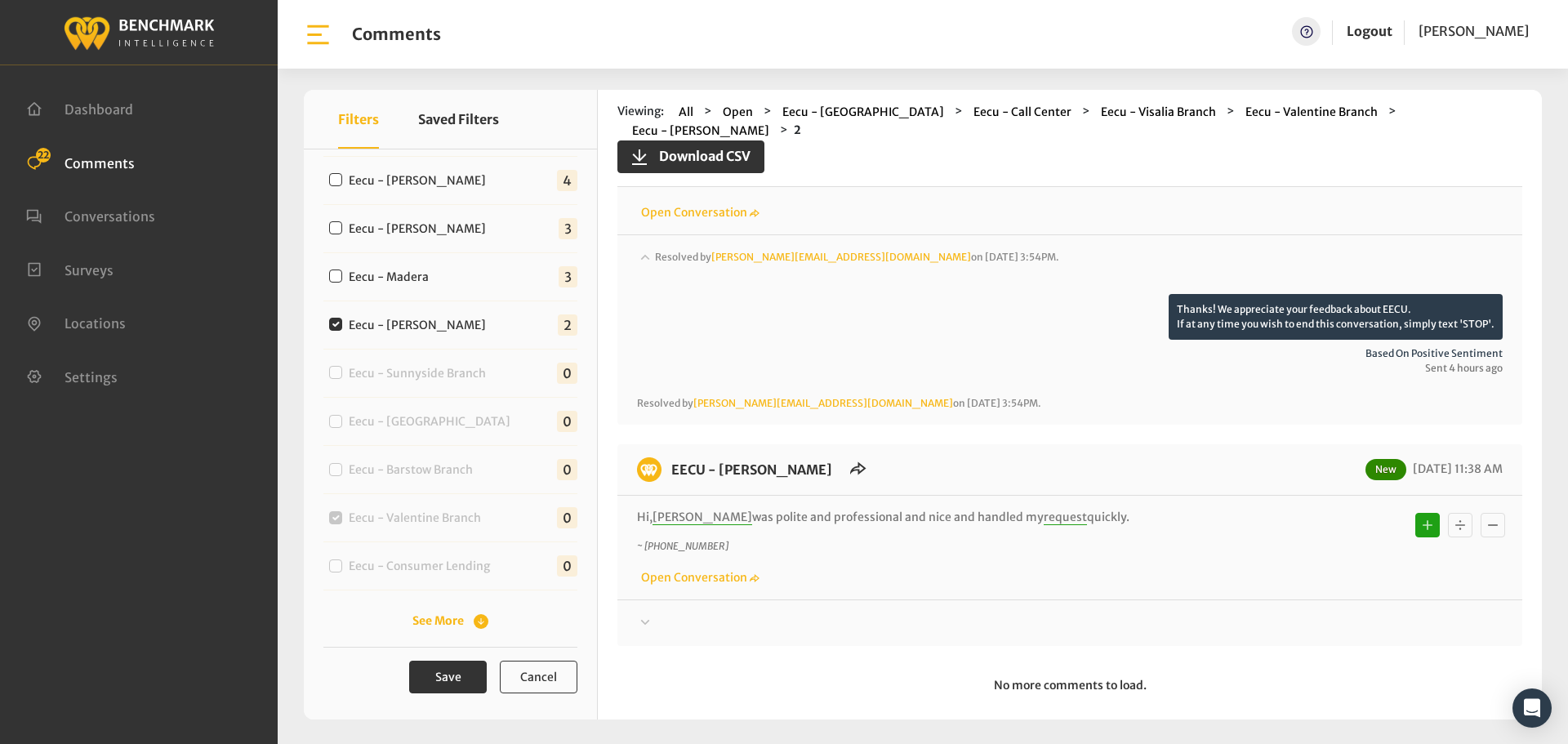
click at [1307, 613] on div at bounding box center [1070, 622] width 866 height 19
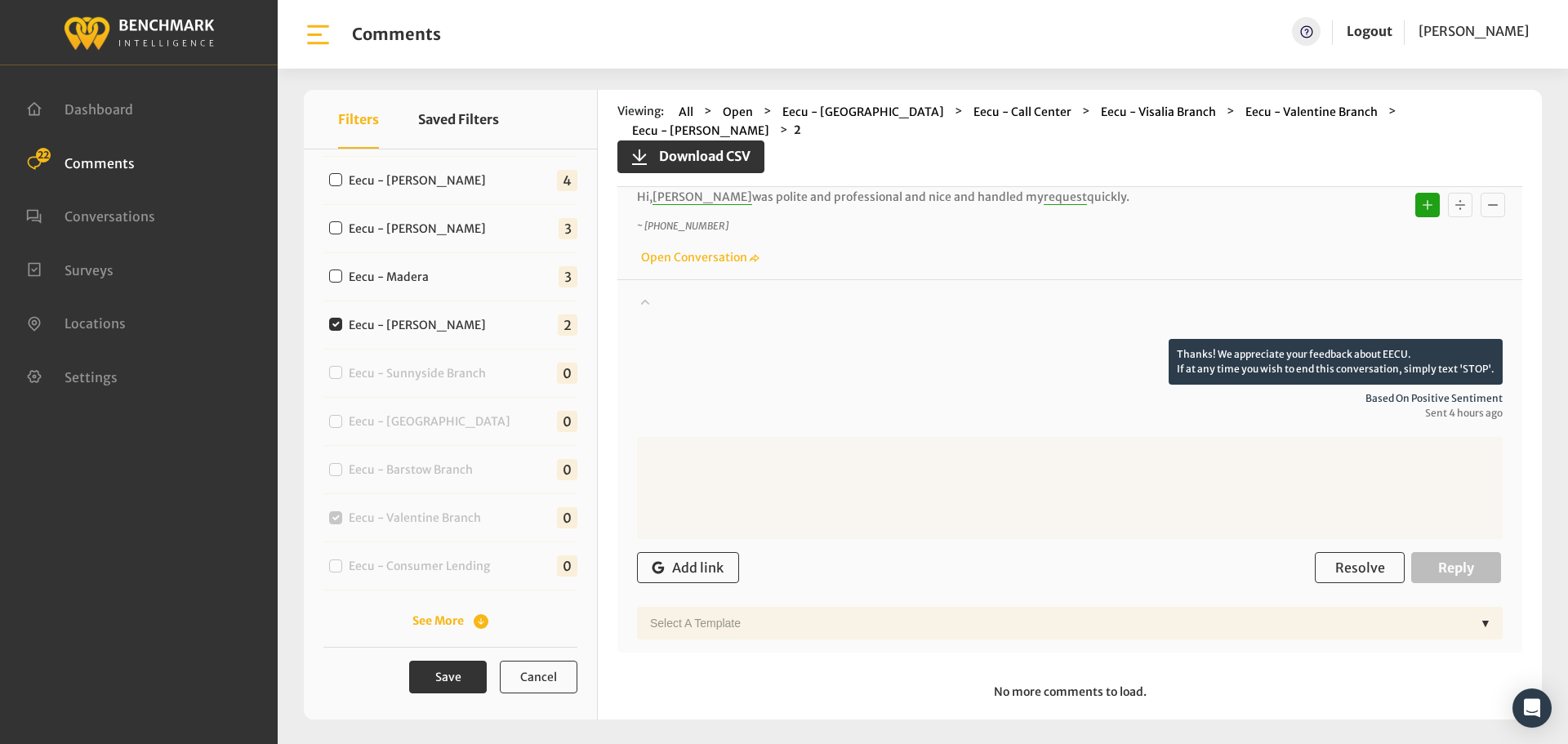
click at [1334, 567] on div "Add link Resolve Reply" at bounding box center [1070, 567] width 866 height 48
click at [1335, 560] on span "Resolve" at bounding box center [1360, 567] width 50 height 16
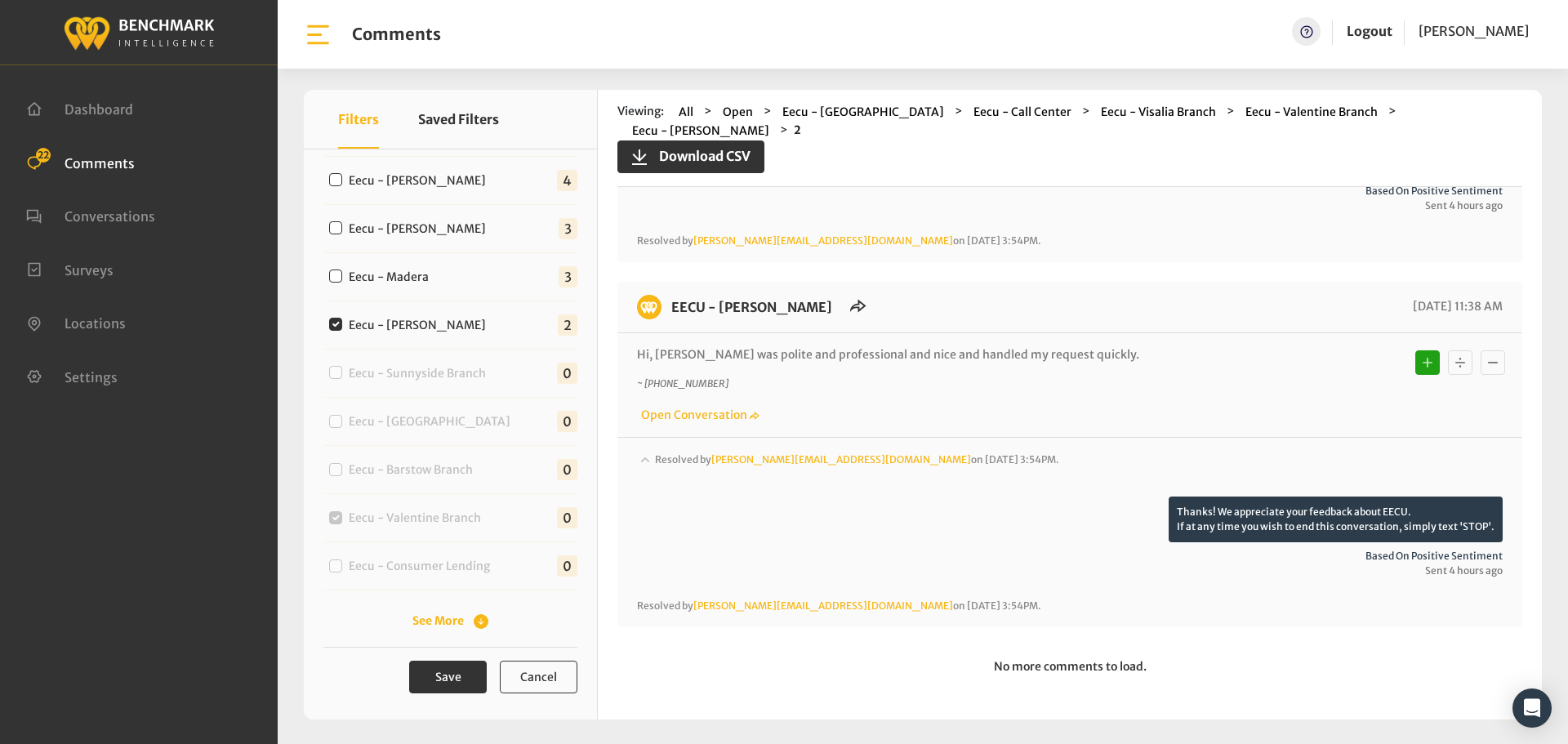
scroll to position [289, 0]
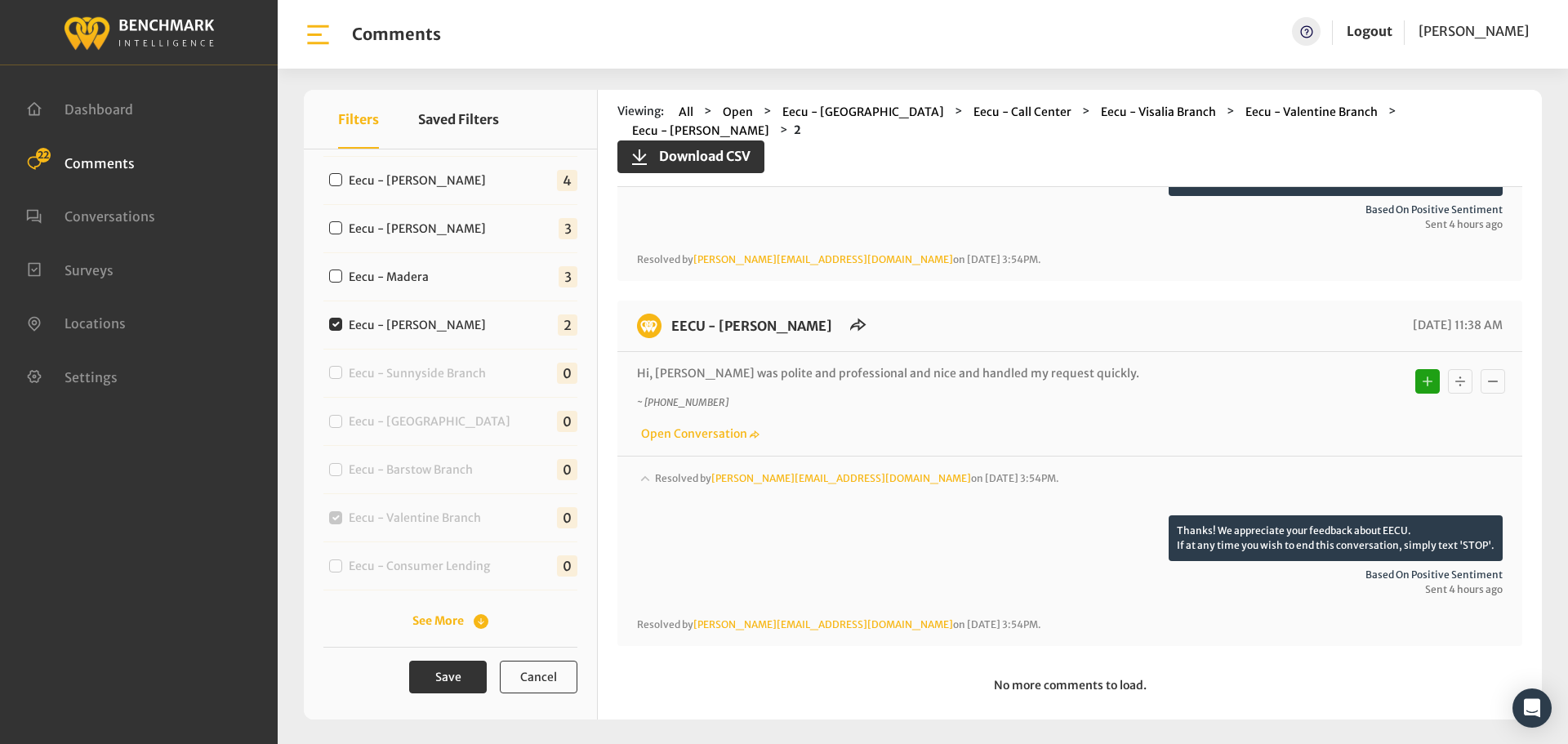
click at [396, 274] on label "Eecu - Madera" at bounding box center [392, 277] width 98 height 17
click at [342, 274] on input "Eecu - Madera" at bounding box center [336, 276] width 14 height 14
checkbox input "true"
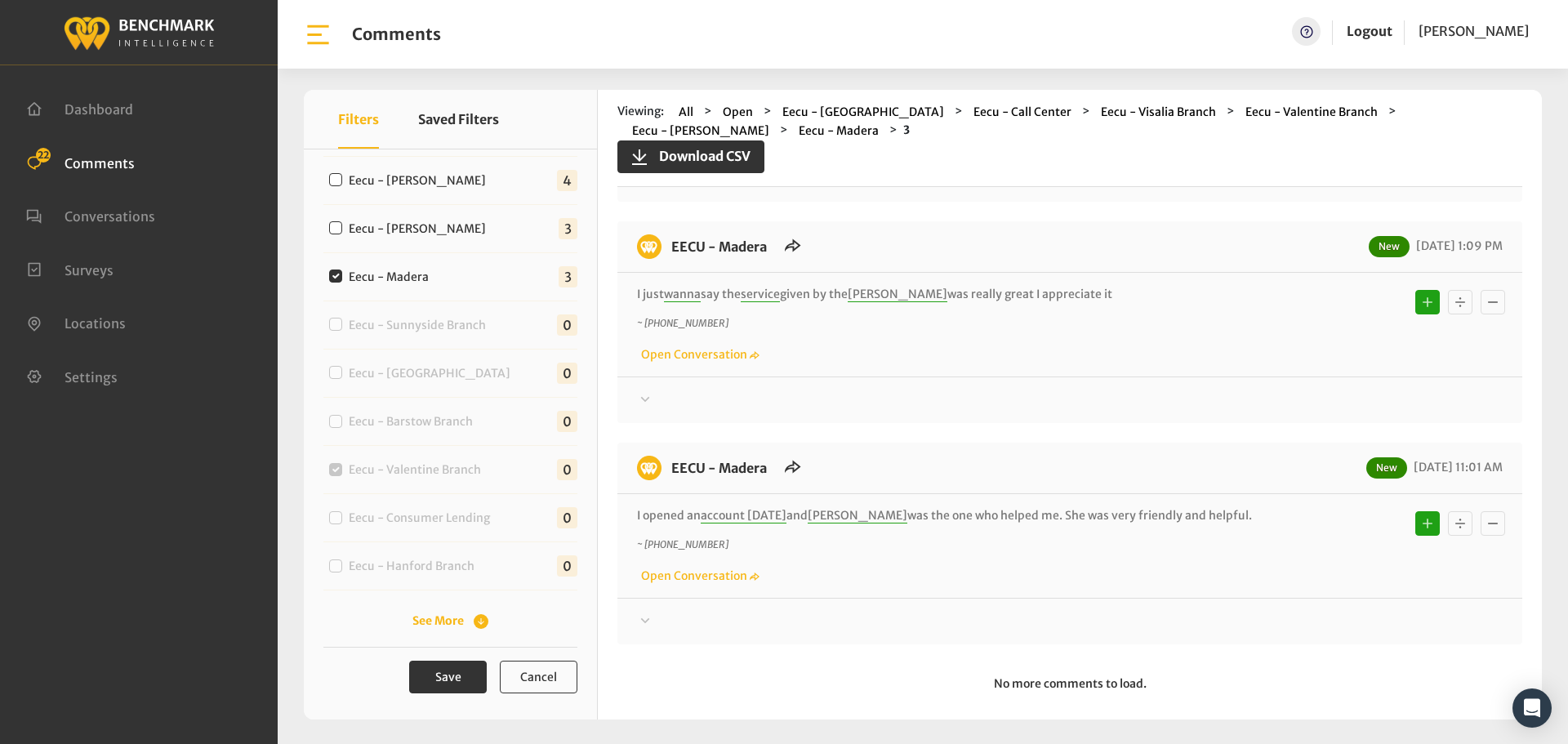
scroll to position [0, 0]
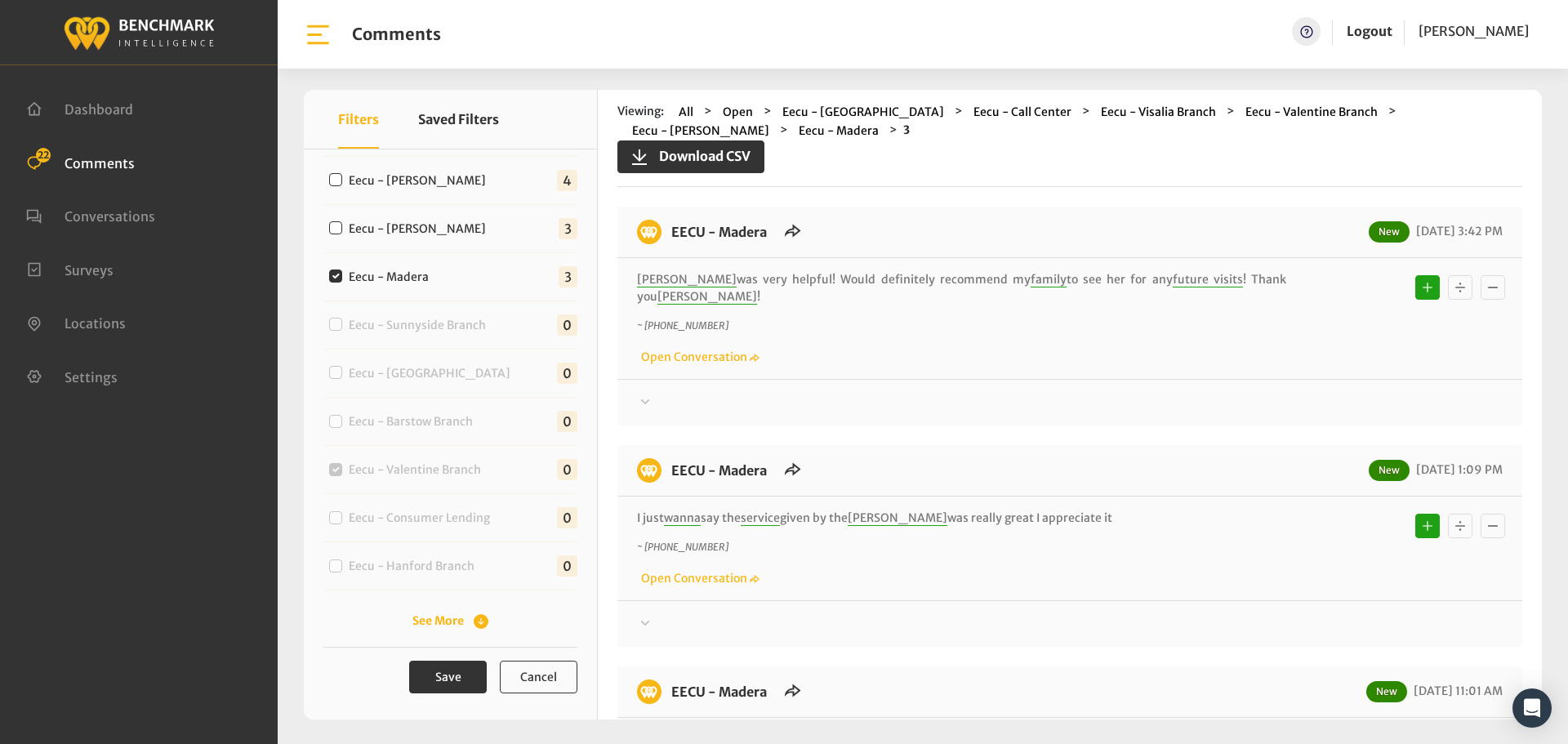
drag, startPoint x: 1195, startPoint y: 496, endPoint x: 660, endPoint y: 222, distance: 601.1
click at [660, 222] on div "EECU - Madera New [DATE] 3:42 PM [PERSON_NAME] was very helpful! Would definite…" at bounding box center [1070, 537] width 905 height 661
copy div "EECU - Madera New [DATE] 3:42 PM [PERSON_NAME] was very helpful! Would definite…"
click at [1271, 393] on div at bounding box center [1070, 402] width 866 height 19
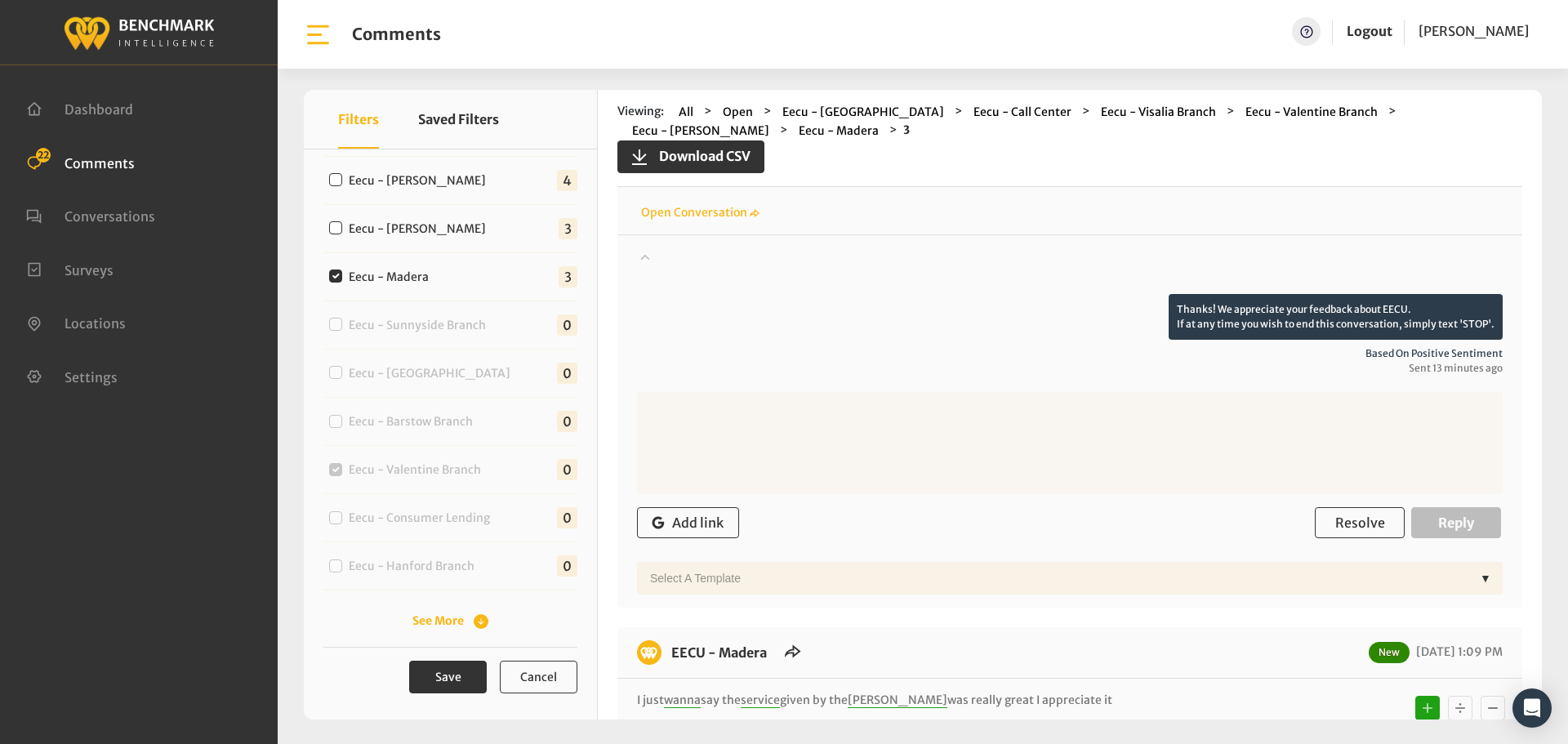
scroll to position [326, 0]
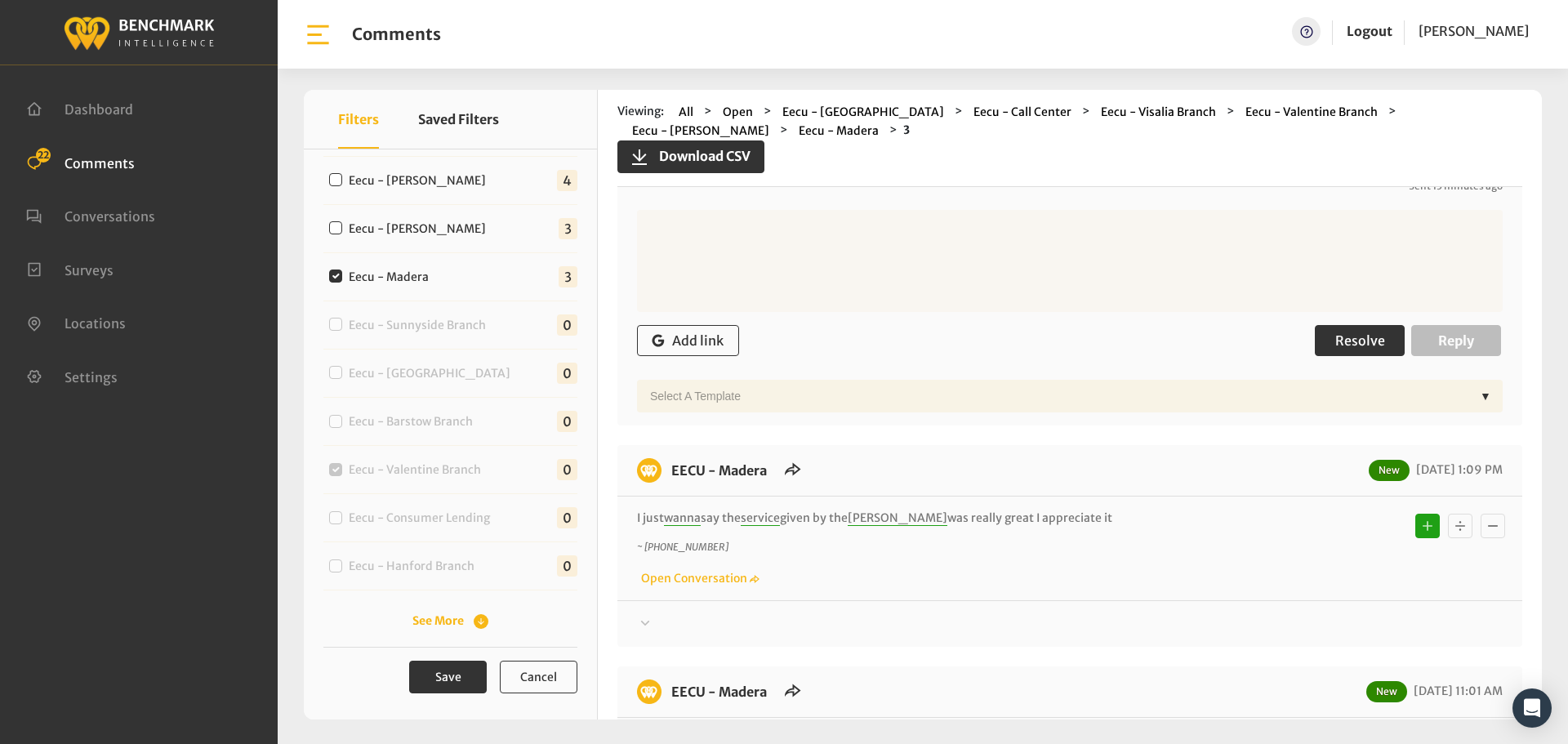
click at [1321, 326] on button "Resolve" at bounding box center [1359, 341] width 90 height 31
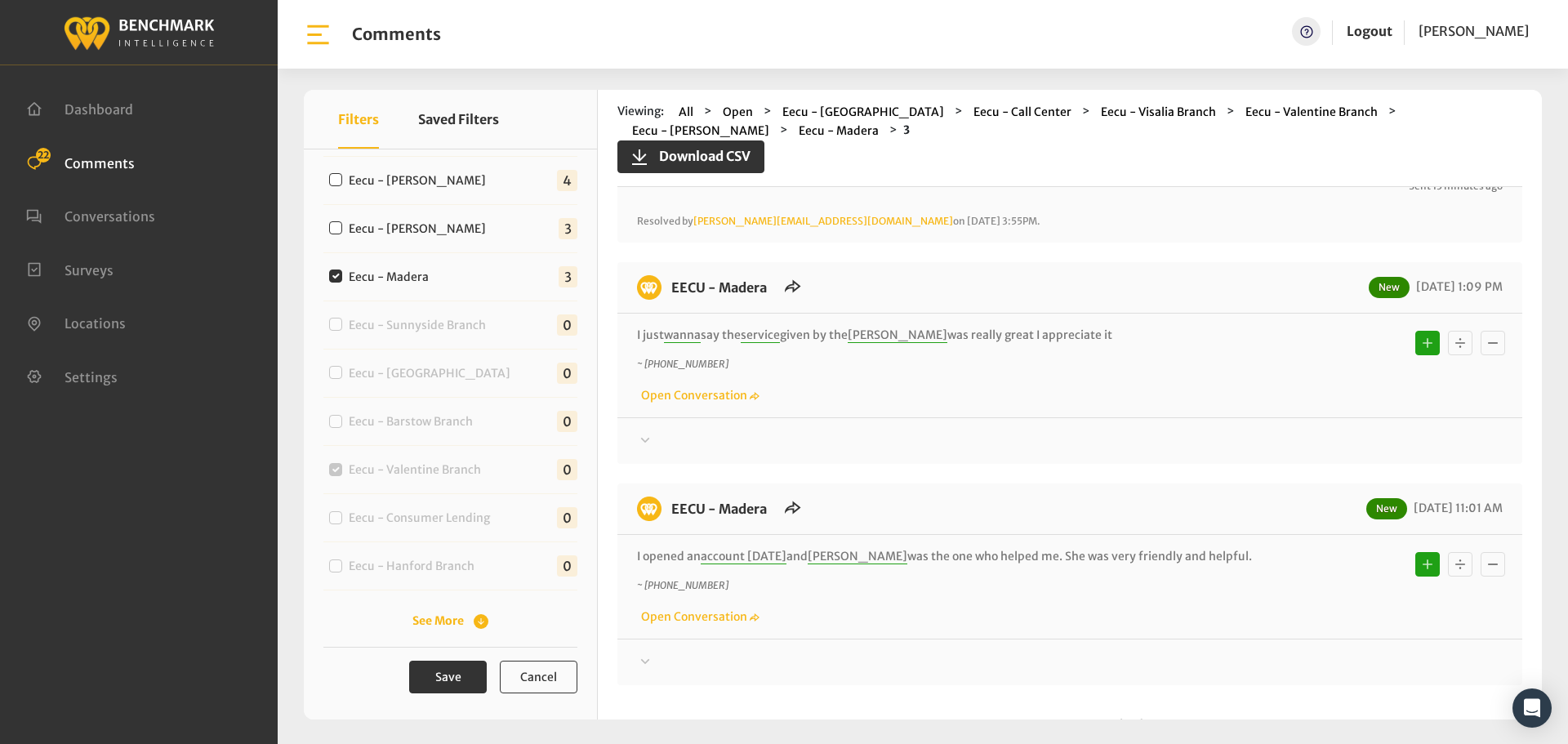
click at [1308, 437] on div "EECU - Madera New [DATE] 1:09 PM I just wanna say the service given by the [PER…" at bounding box center [1070, 363] width 905 height 202
click at [1316, 431] on div at bounding box center [1070, 441] width 866 height 19
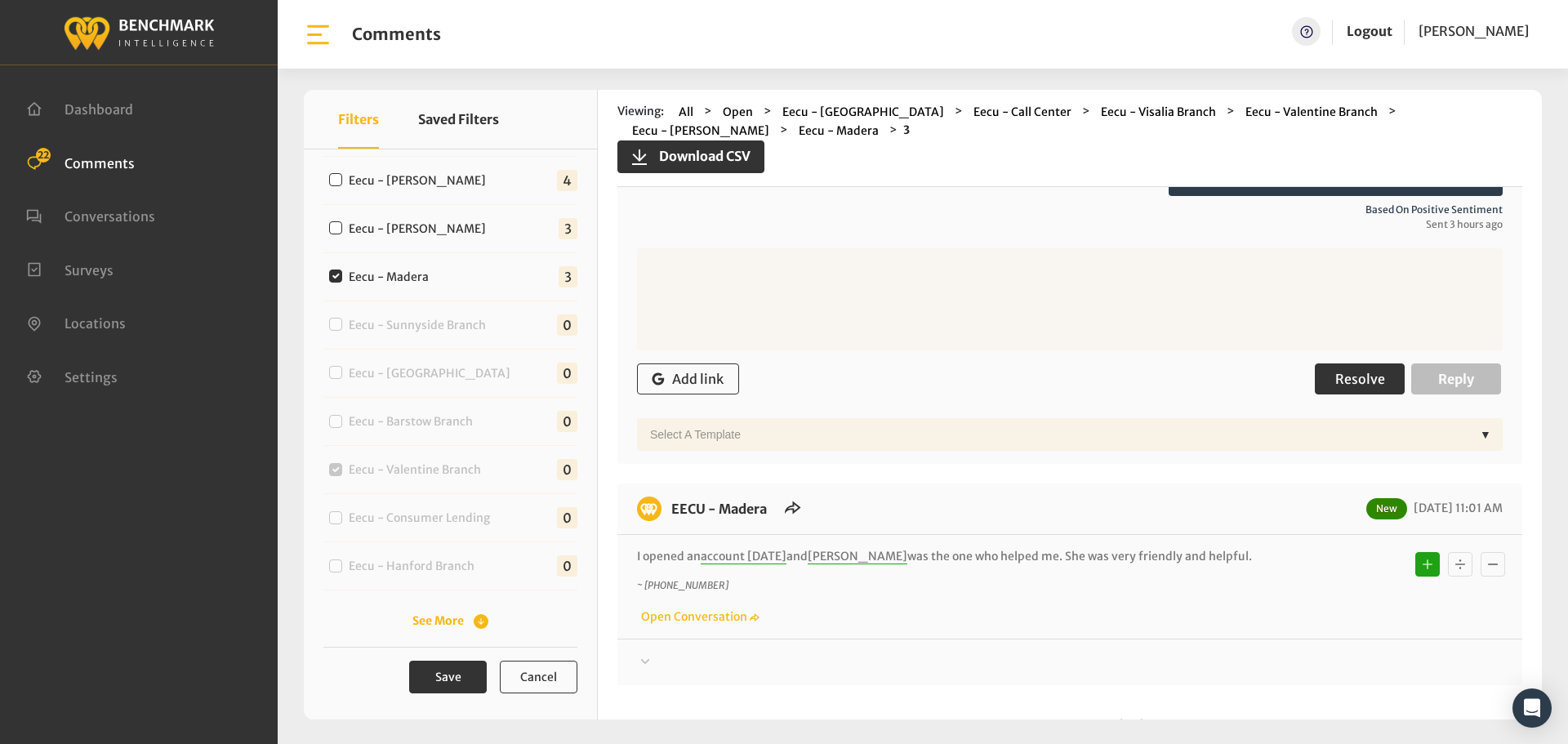
click at [1336, 371] on span "Resolve" at bounding box center [1360, 378] width 50 height 16
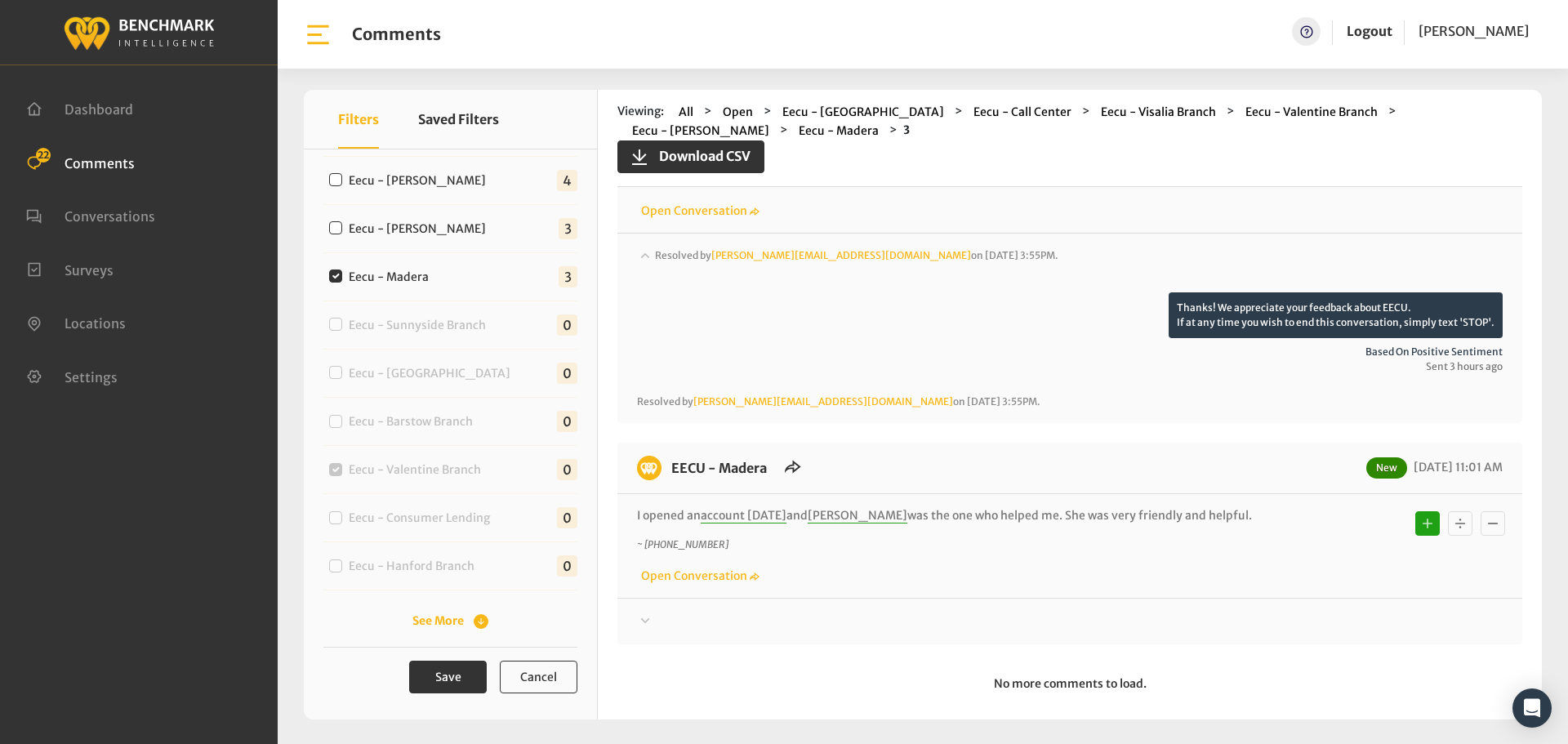
click at [1283, 612] on div at bounding box center [1070, 621] width 866 height 19
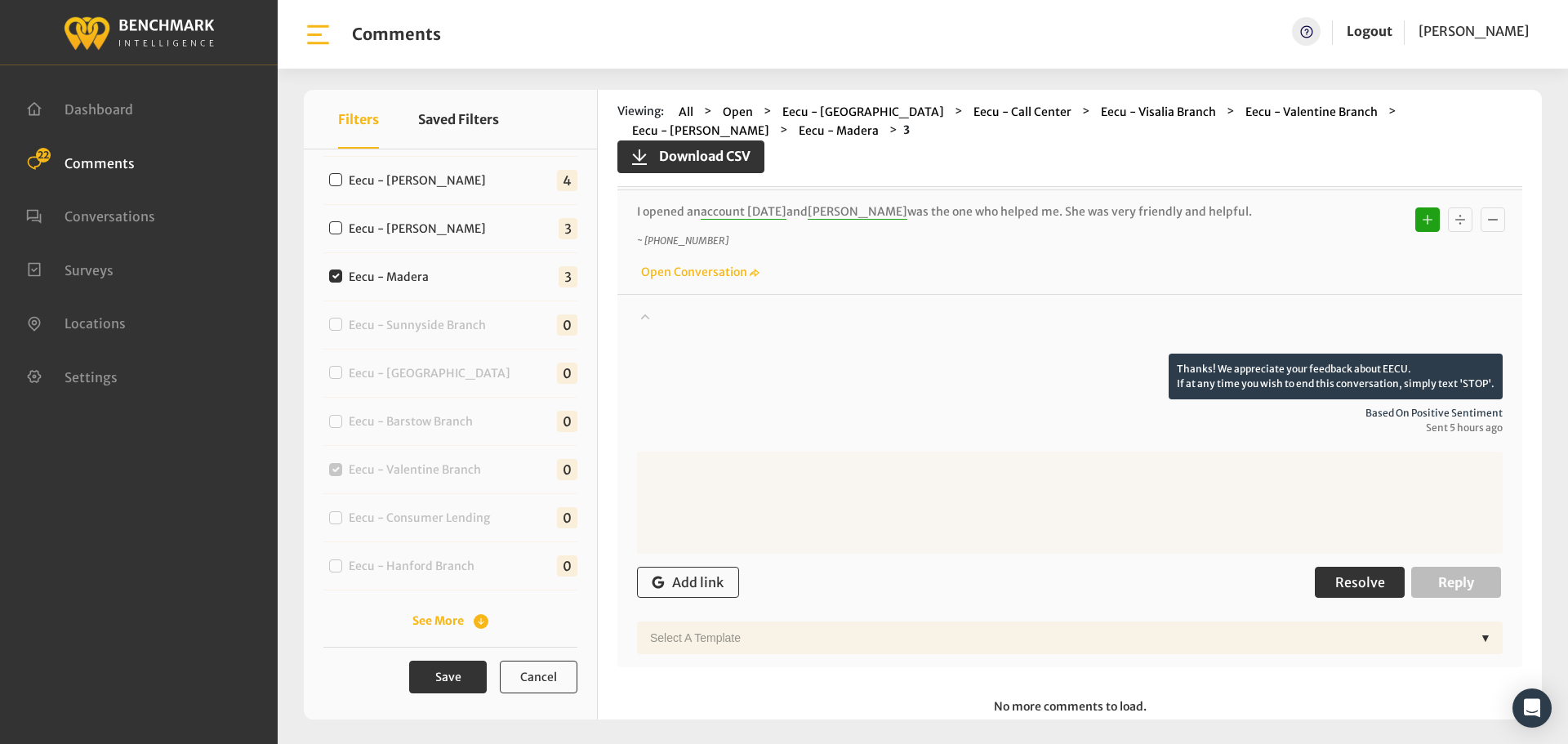
click at [1318, 575] on button "Resolve" at bounding box center [1359, 582] width 90 height 31
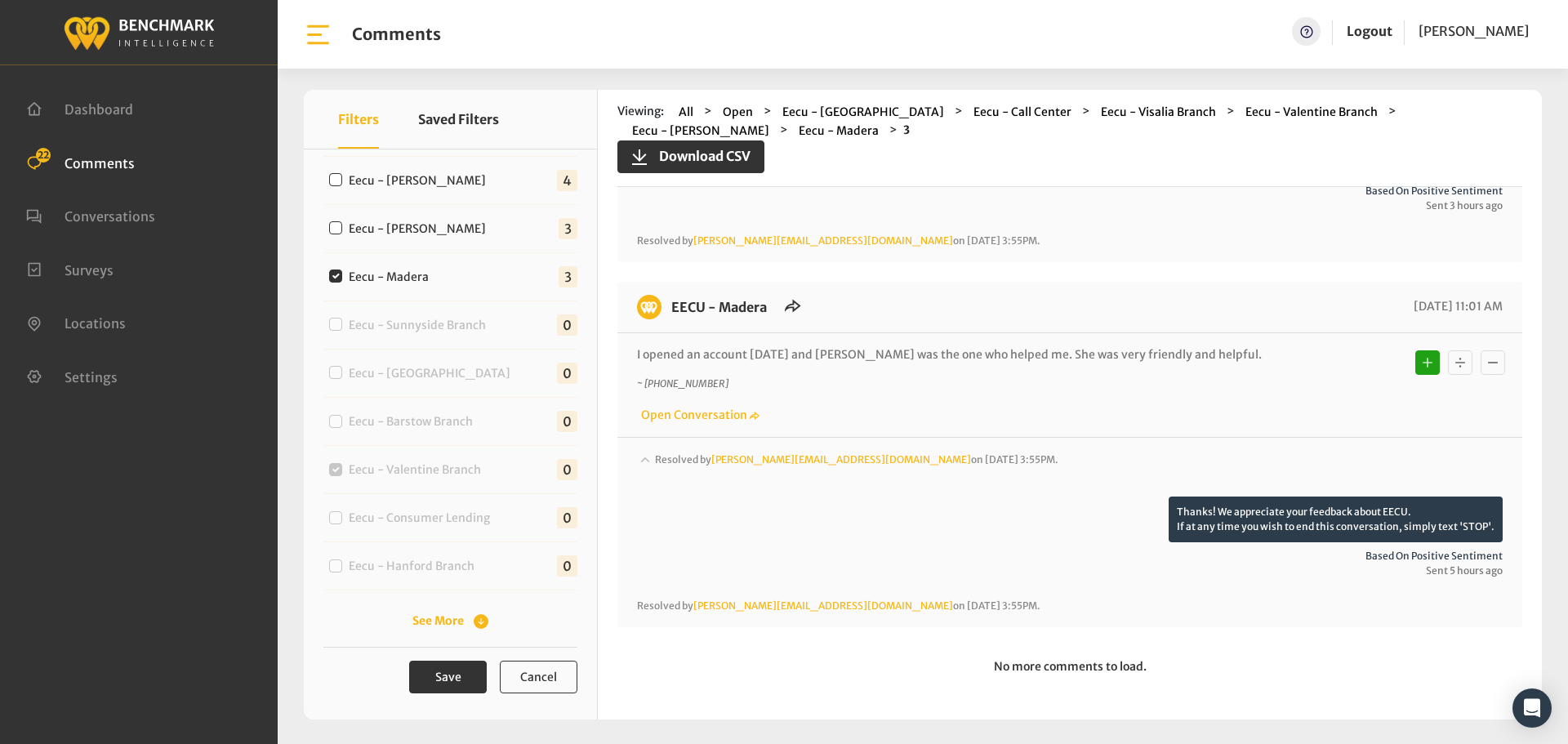
scroll to position [655, 0]
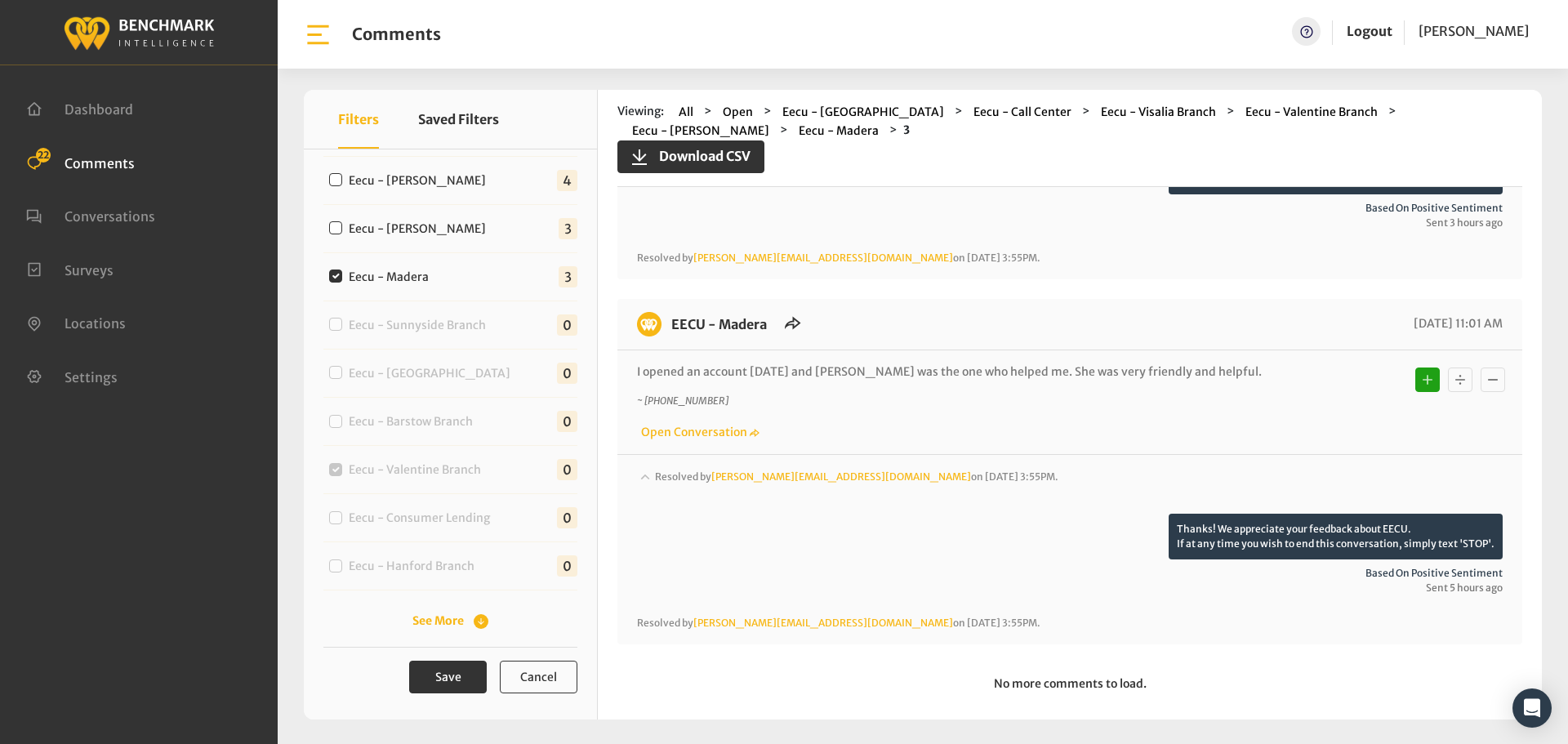
click at [369, 231] on label "Eecu - [PERSON_NAME]" at bounding box center [421, 229] width 156 height 17
click at [342, 231] on input "Eecu - [PERSON_NAME]" at bounding box center [336, 228] width 14 height 14
checkbox input "true"
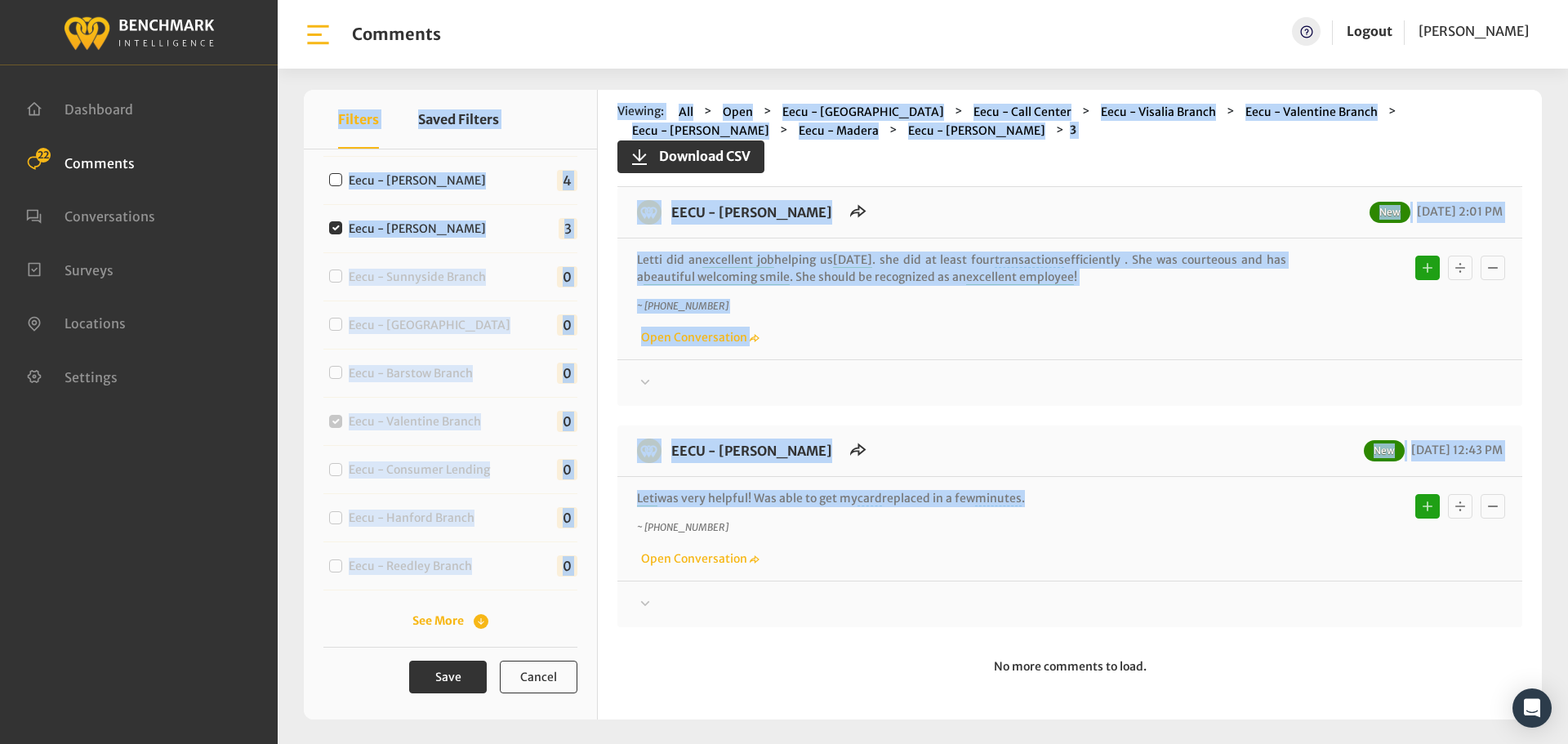
scroll to position [0, 0]
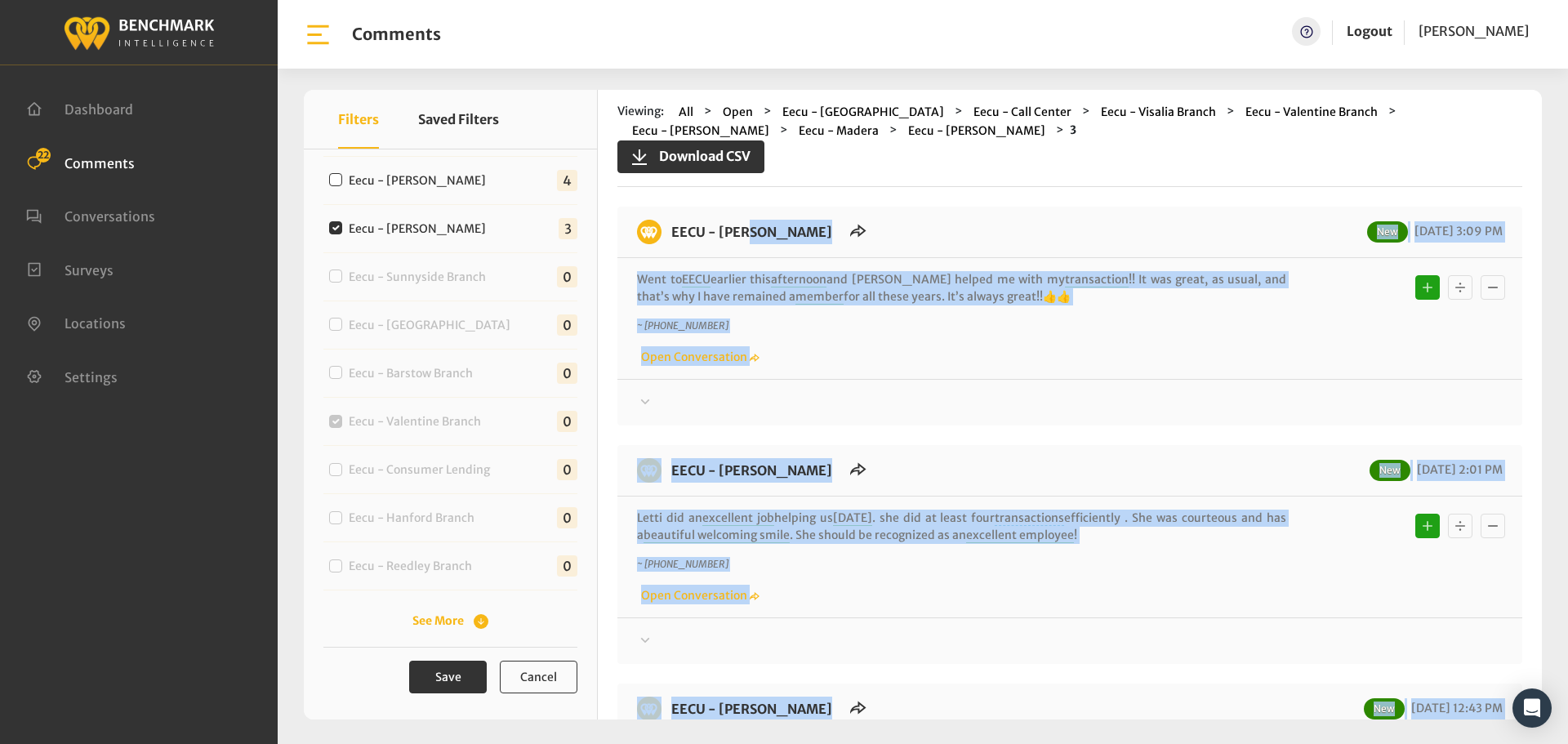
drag, startPoint x: 1038, startPoint y: 494, endPoint x: 665, endPoint y: 238, distance: 452.4
click at [665, 238] on div "EECU - [PERSON_NAME] New [DATE] 3:09 PM Went to [GEOGRAPHIC_DATA] earlier this …" at bounding box center [1070, 545] width 905 height 678
copy div "LORE - Ipsum Dolors Ame 12/70/5136 1:85 CO Adip el SEDD eiusmod temp incididun …"
click at [1296, 400] on div at bounding box center [1070, 402] width 866 height 19
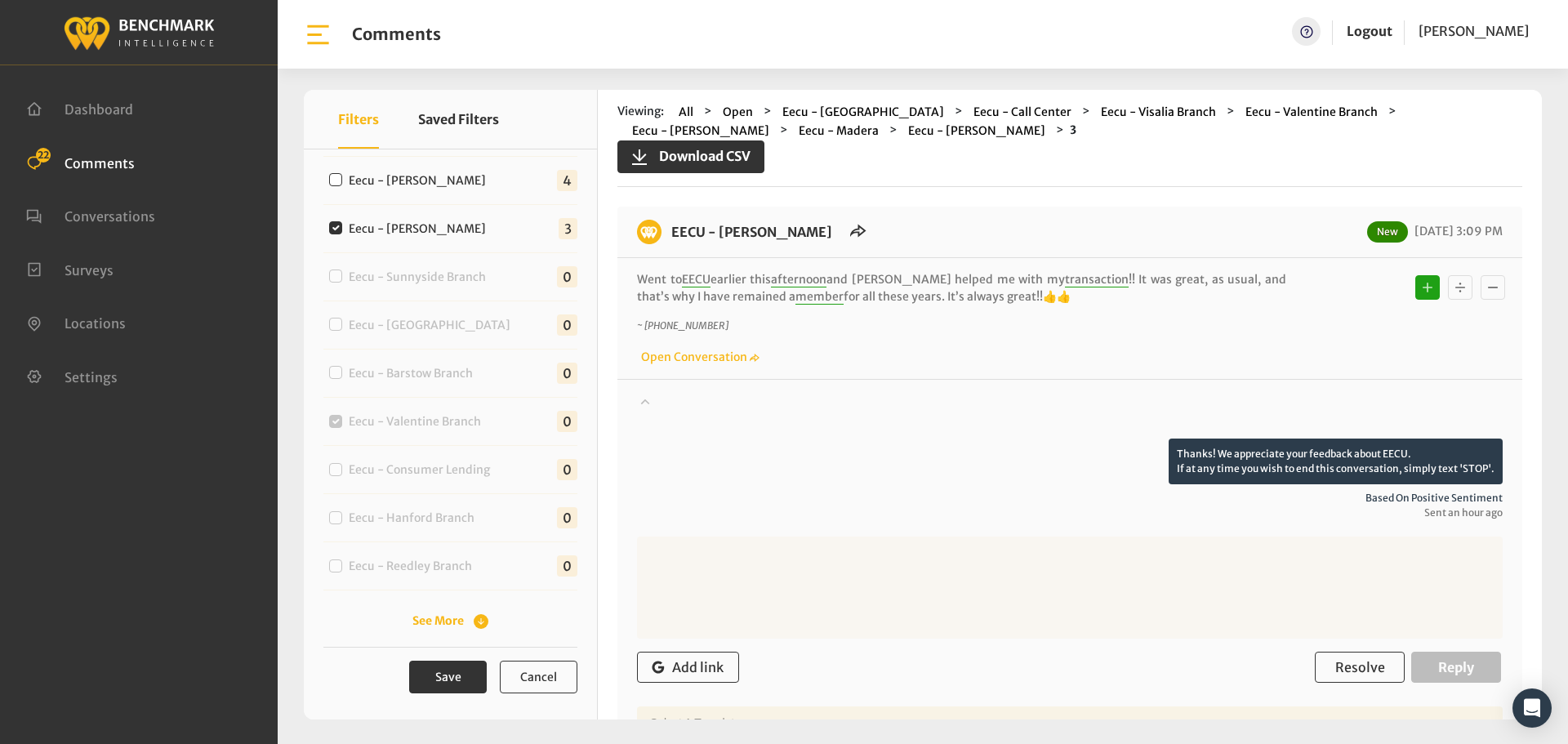
scroll to position [245, 0]
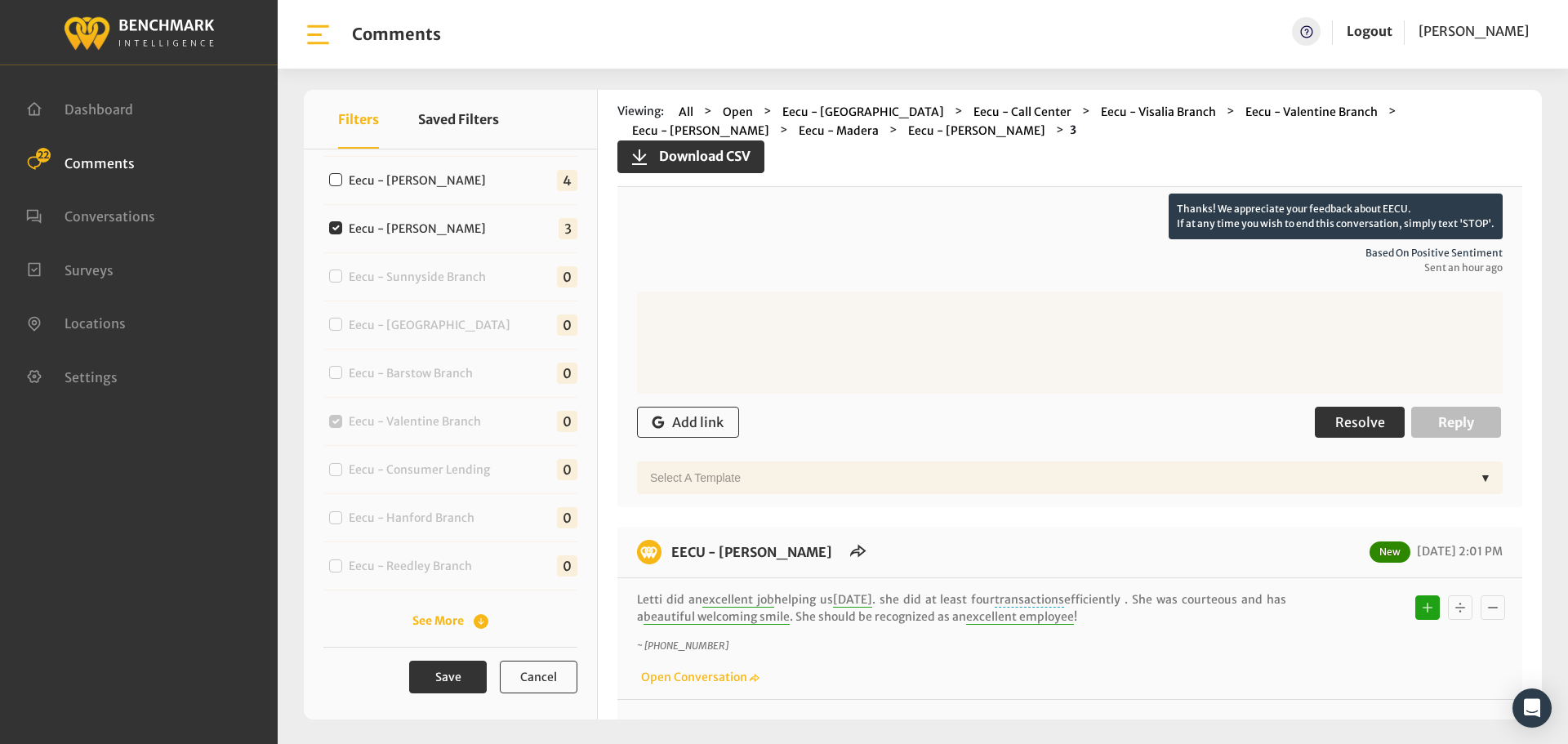
click at [1387, 415] on button "Resolve" at bounding box center [1359, 422] width 90 height 31
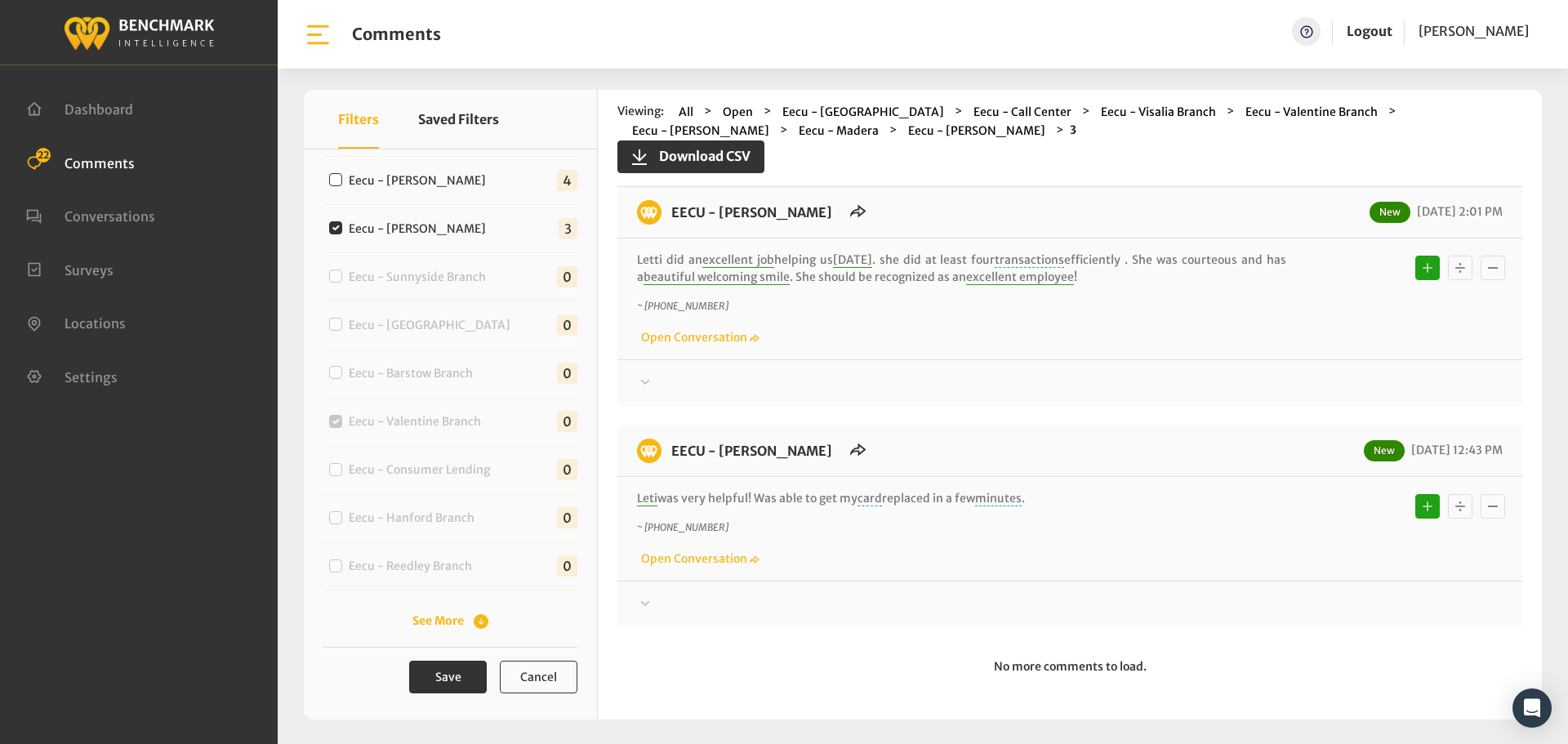
click at [1317, 376] on div at bounding box center [1070, 383] width 866 height 19
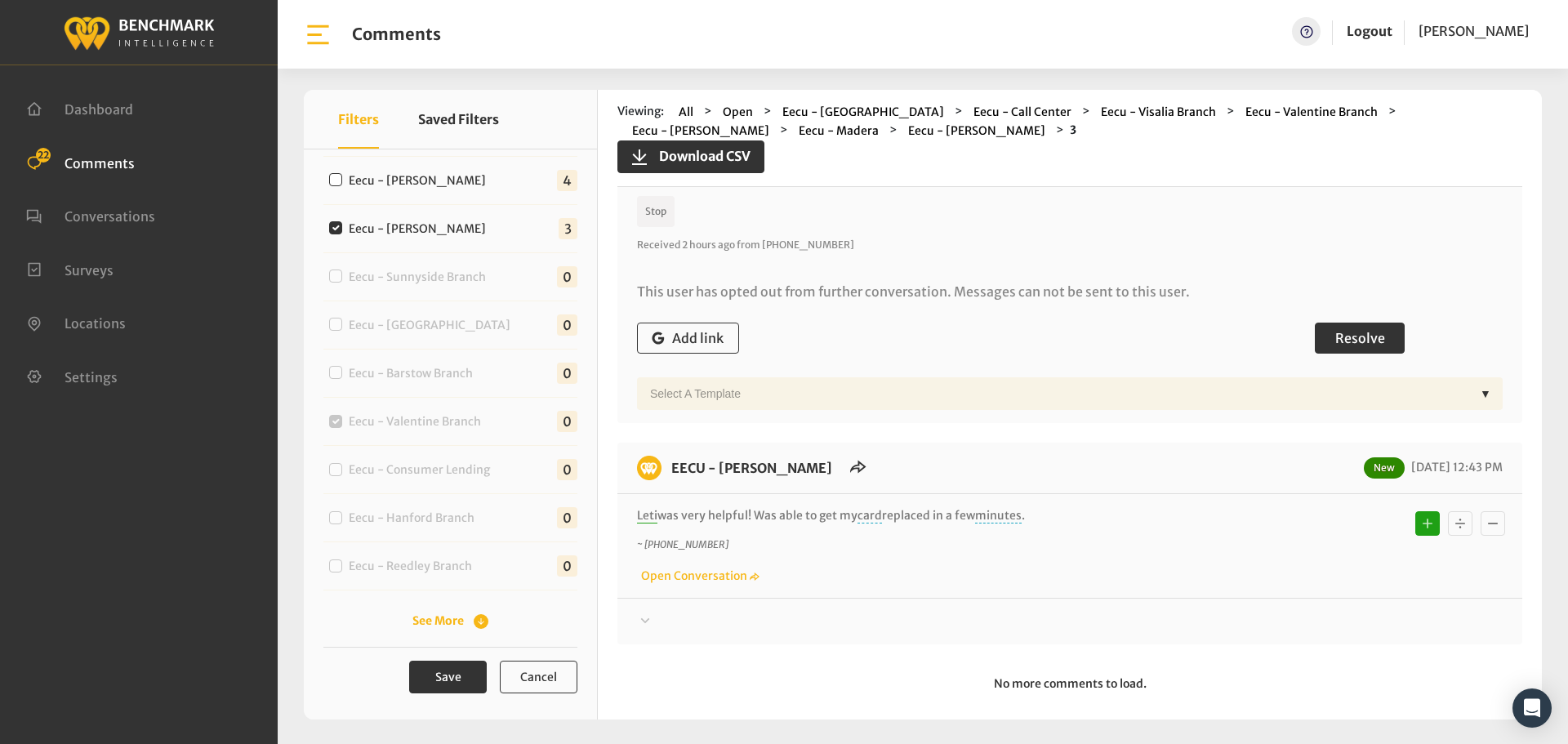
click at [1348, 348] on button "Resolve" at bounding box center [1359, 338] width 90 height 31
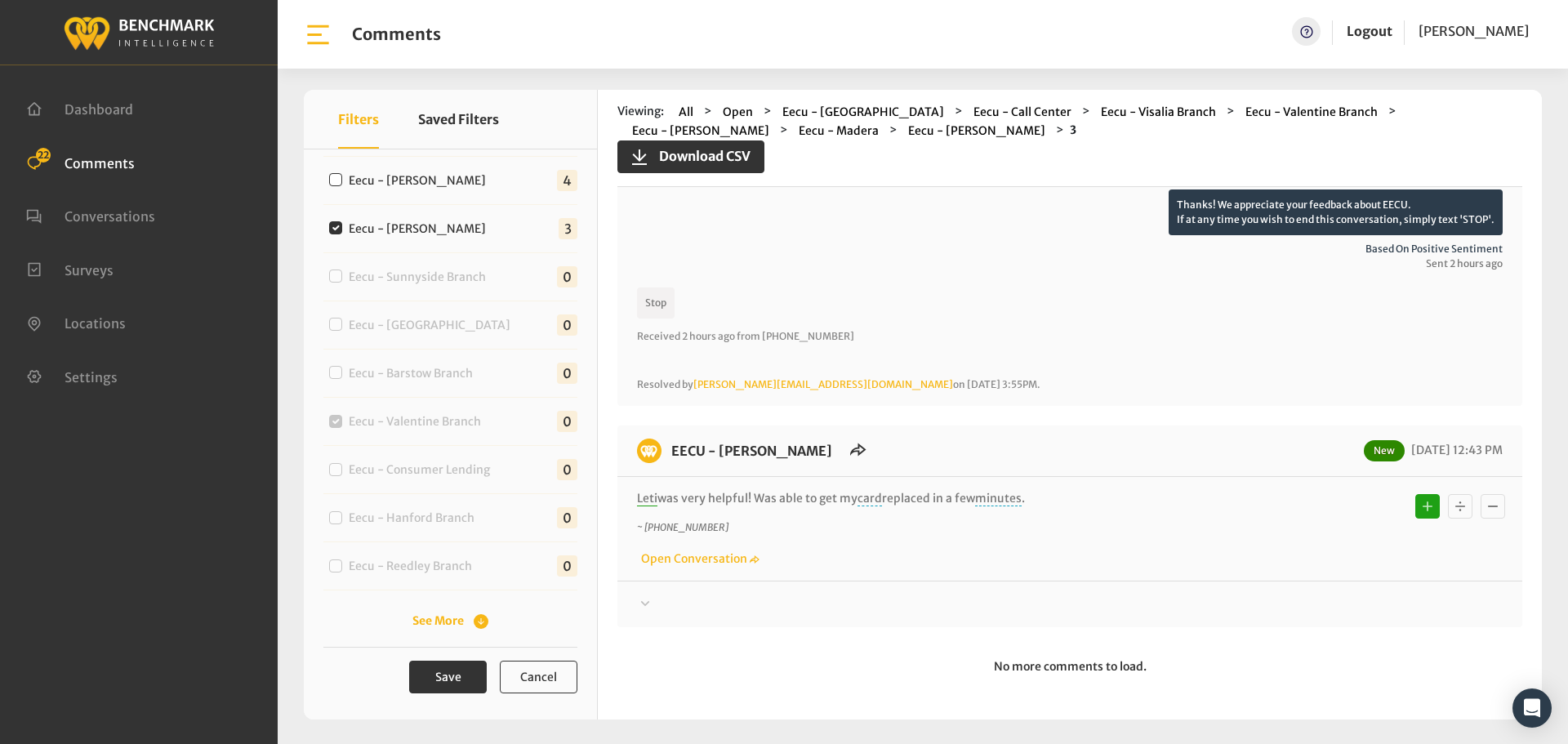
scroll to position [631, 0]
click at [1358, 588] on div "Thanks! We appreciate your feedback about EECU. If at any time you wish to end …" at bounding box center [1070, 597] width 905 height 34
click at [1354, 596] on div at bounding box center [1070, 604] width 866 height 19
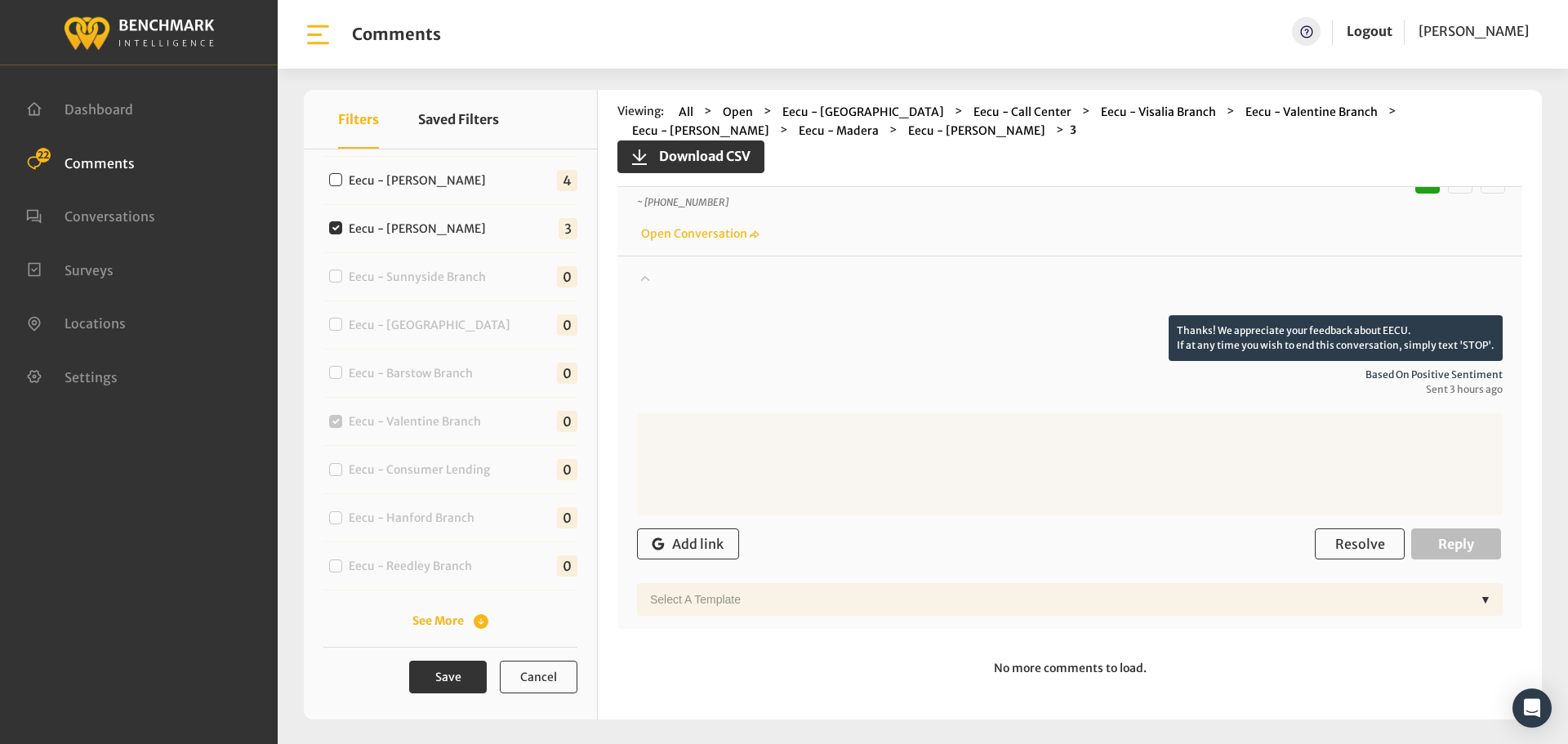
click at [1368, 576] on form "Add link Resolve Reply Select a Template ▼" at bounding box center [1070, 514] width 866 height 203
click at [1357, 540] on span "Resolve" at bounding box center [1360, 543] width 50 height 16
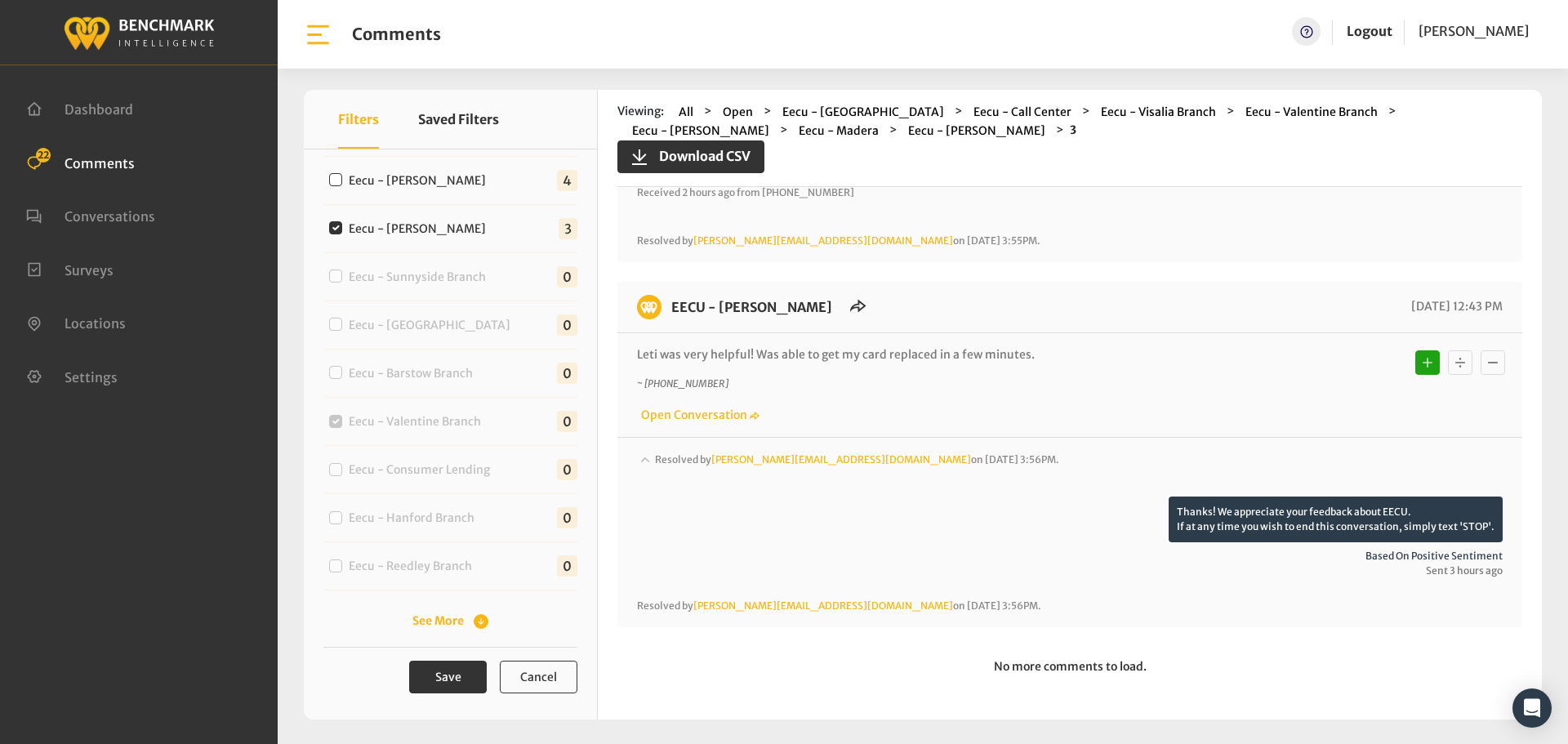
scroll to position [775, 0]
click at [392, 179] on label "Eecu - [PERSON_NAME]" at bounding box center [421, 181] width 156 height 17
click at [342, 179] on input "Eecu - [PERSON_NAME]" at bounding box center [336, 179] width 14 height 14
checkbox input "true"
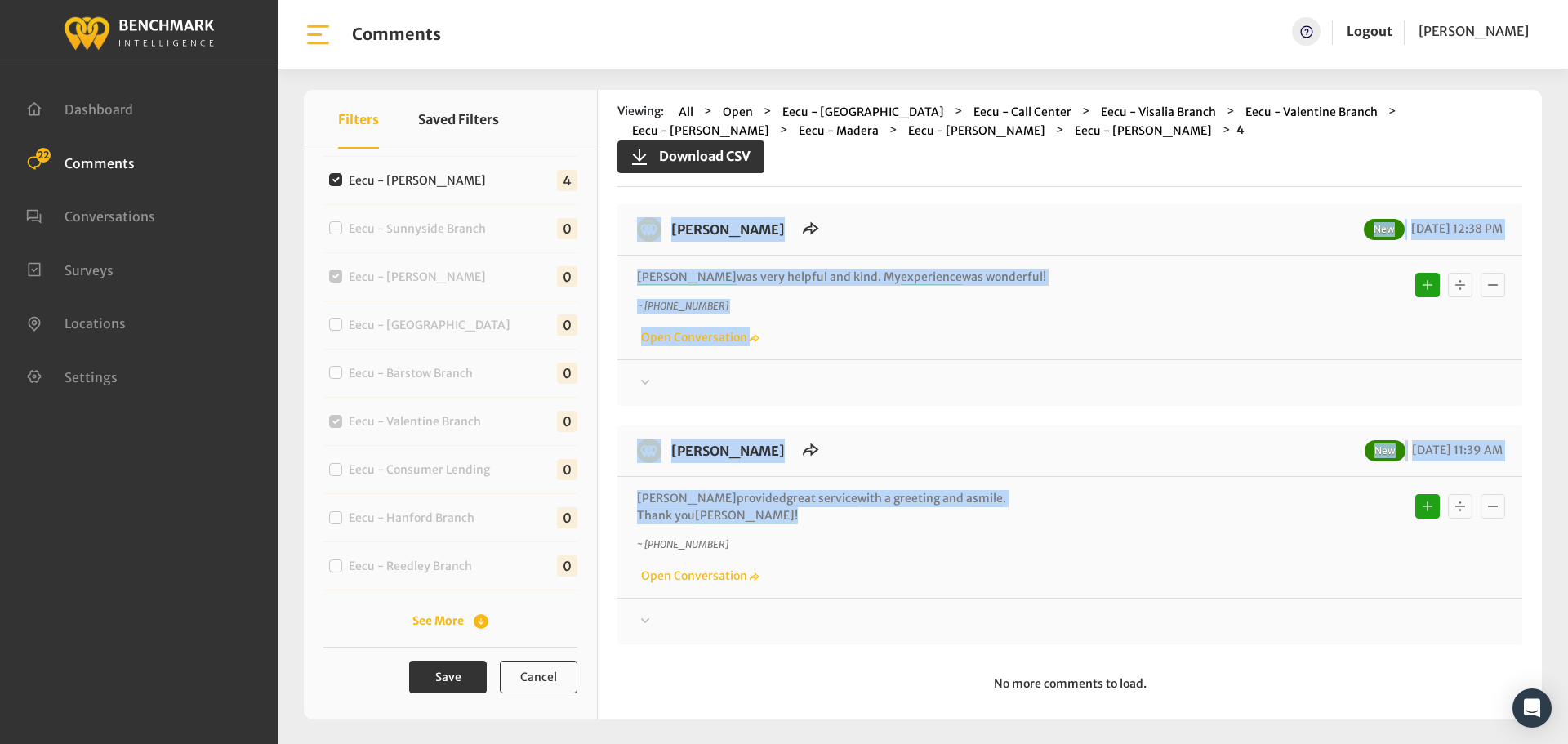
scroll to position [0, 0]
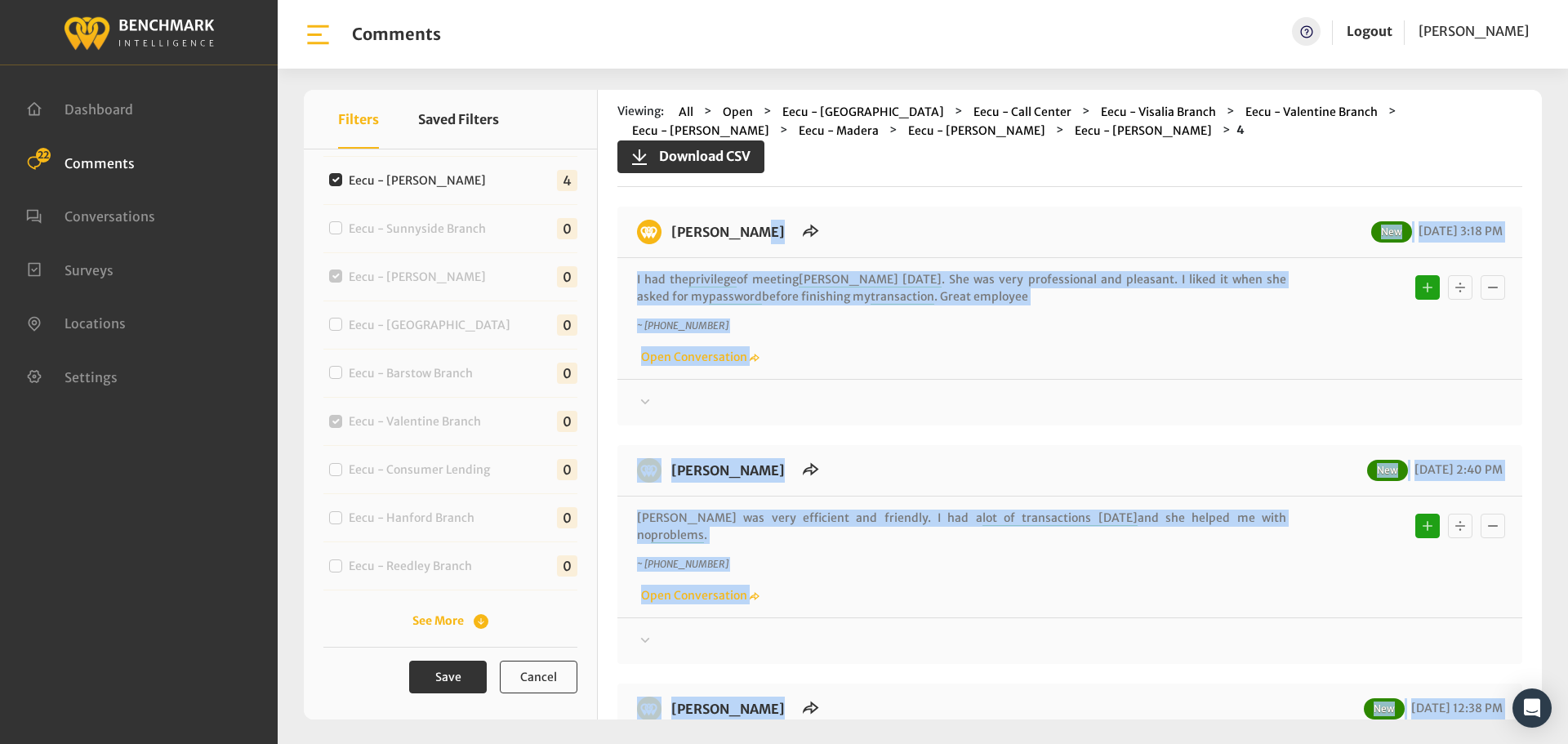
drag, startPoint x: 856, startPoint y: 505, endPoint x: 666, endPoint y: 217, distance: 345.0
click at [666, 217] on div "[PERSON_NAME] New [DATE] 3:18 PM I had the privilege of meeting [PERSON_NAME] […" at bounding box center [1070, 665] width 905 height 917
copy div "LORE - Ipsumd Sit 13/79/0824 3:99 AM C adi eli seddoeius te incidid Utlab etdol…"
click at [1295, 400] on div at bounding box center [1070, 402] width 866 height 19
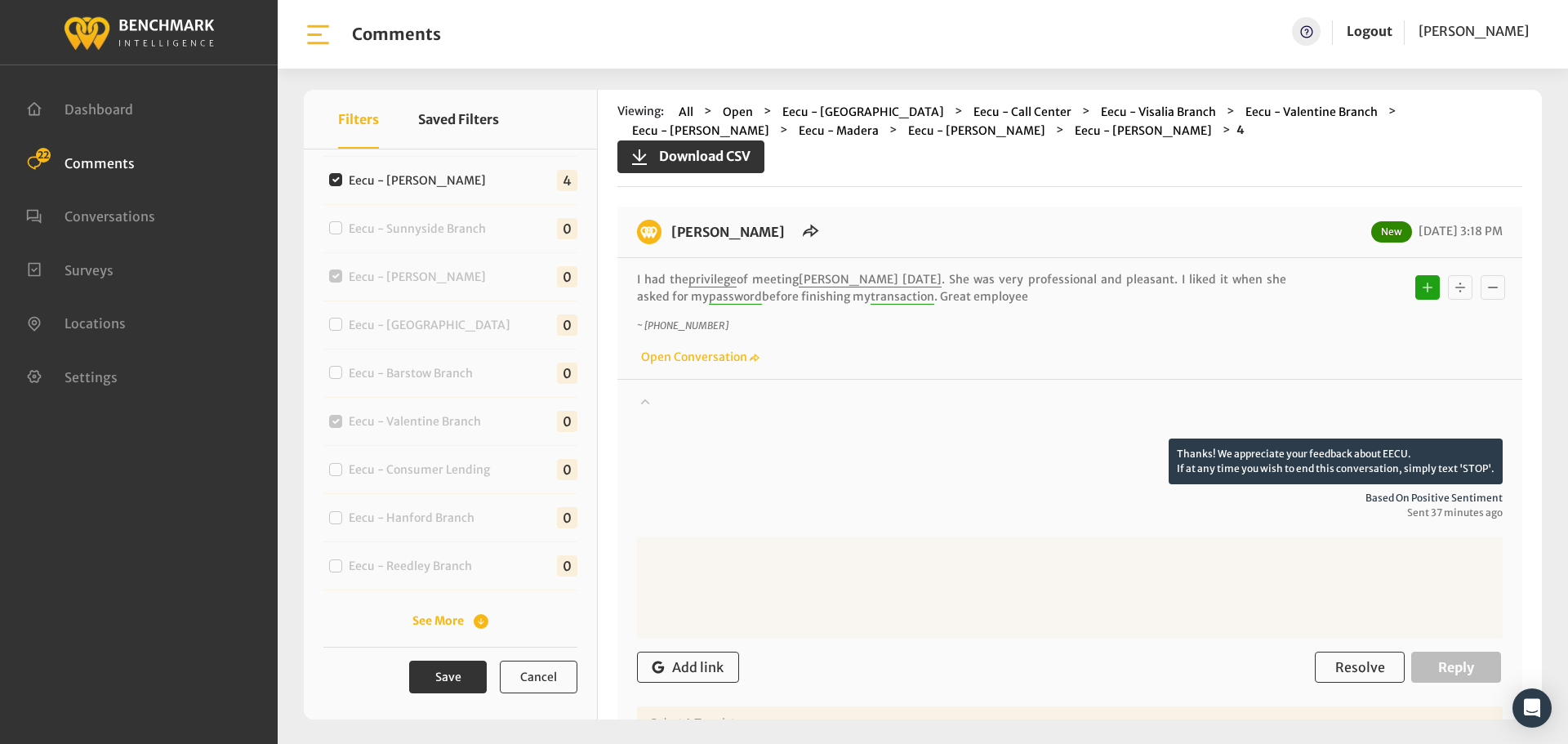
scroll to position [326, 0]
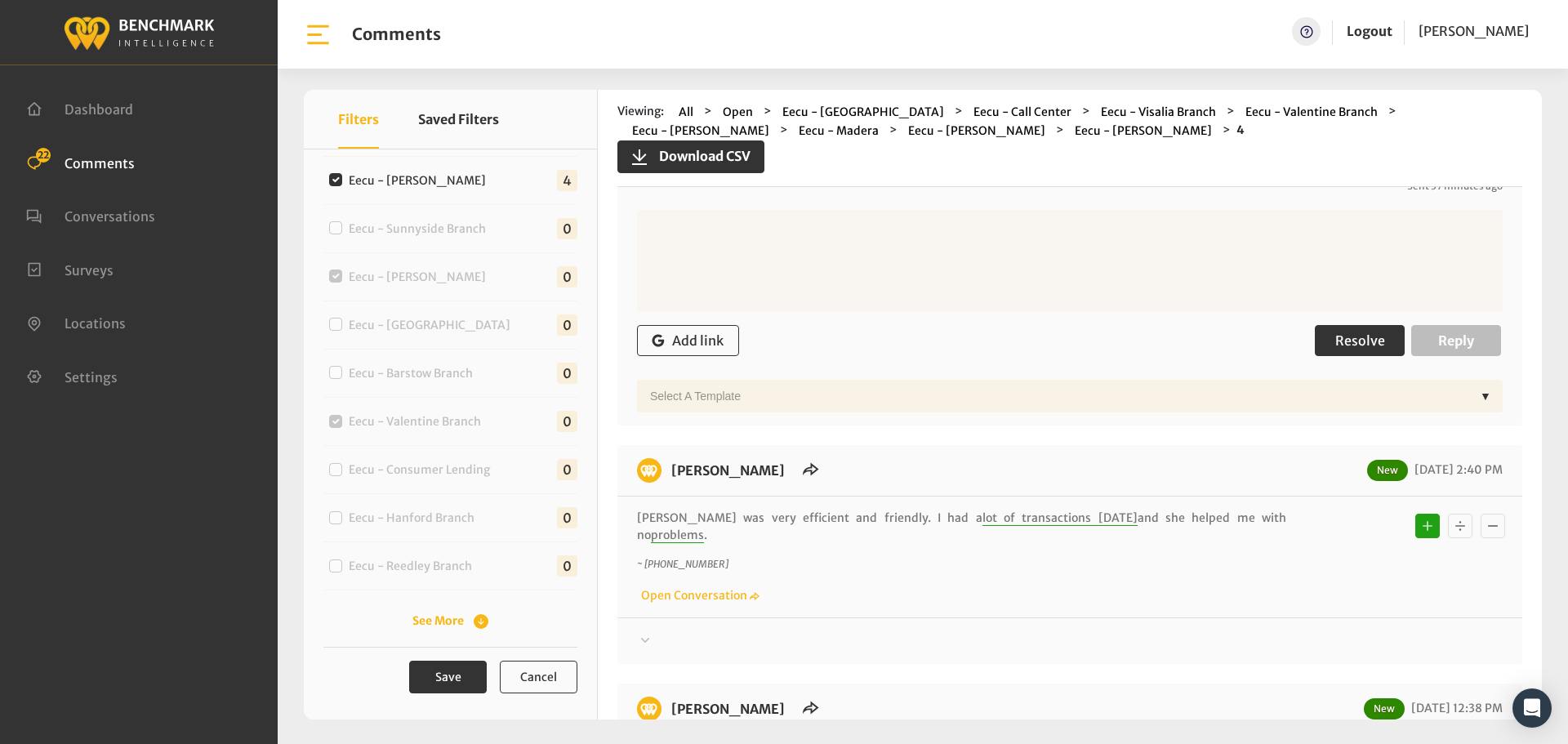
click at [1335, 348] on span "Resolve" at bounding box center [1360, 340] width 50 height 16
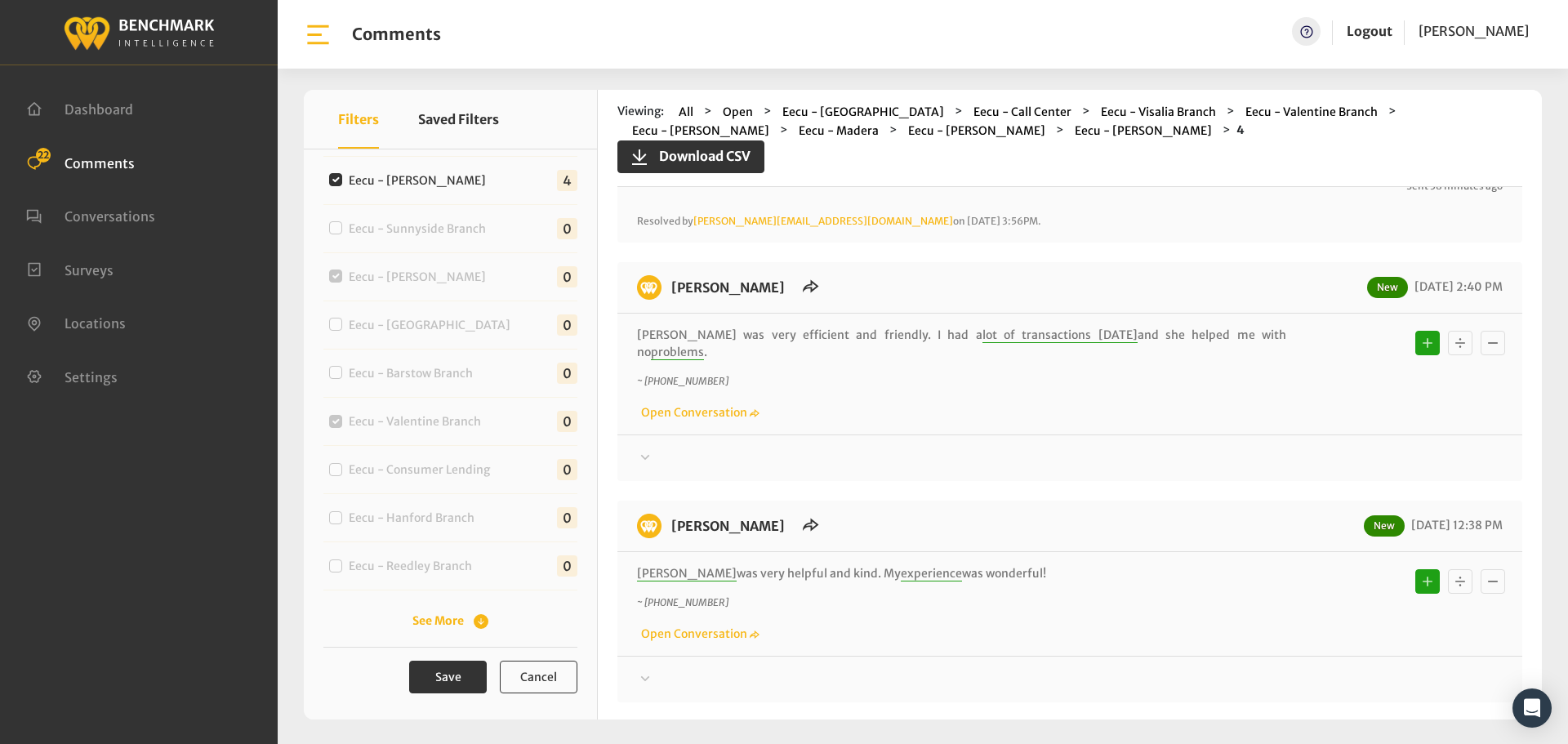
drag, startPoint x: 1302, startPoint y: 440, endPoint x: 1323, endPoint y: 417, distance: 31.1
click at [1302, 448] on div at bounding box center [1070, 457] width 866 height 19
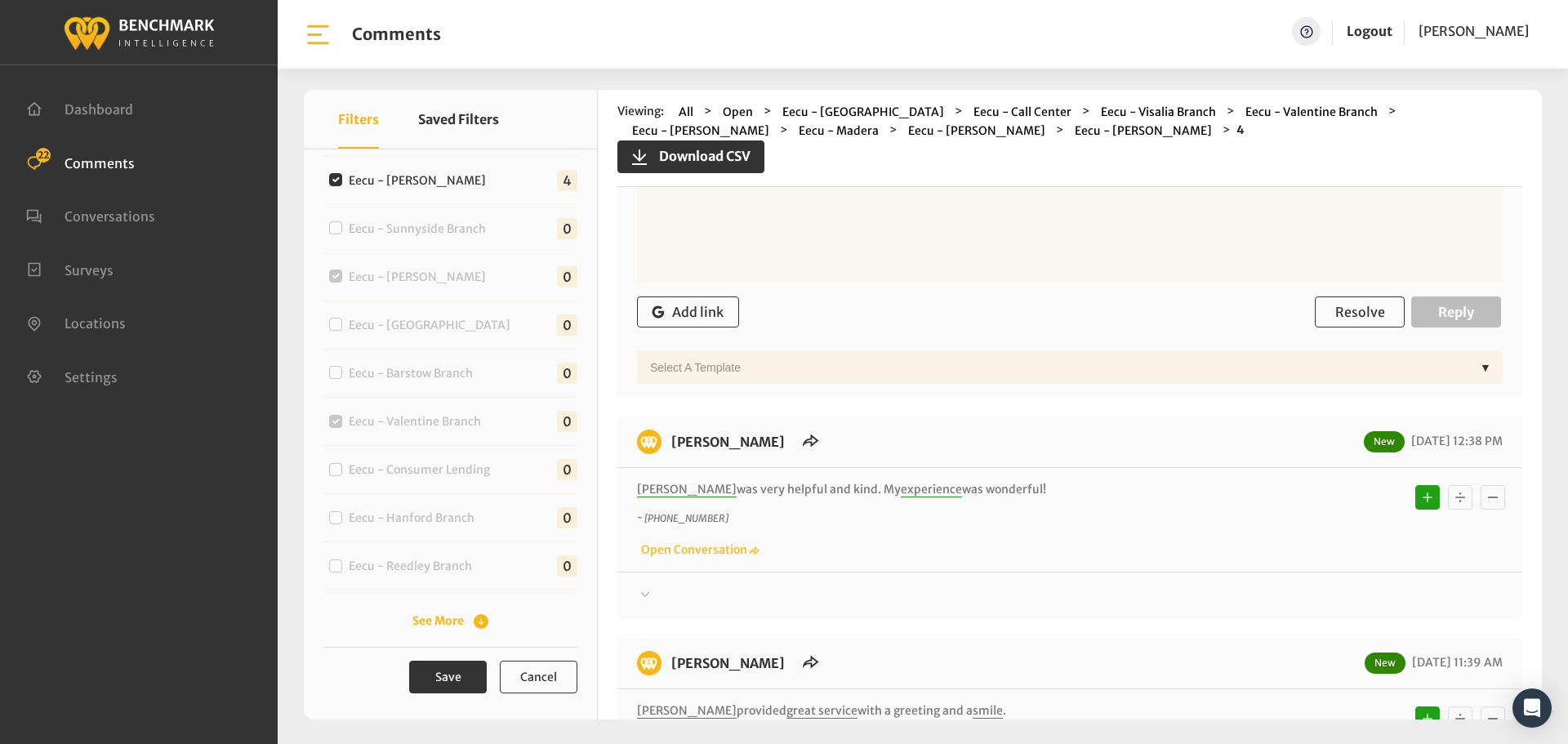
scroll to position [739, 0]
click at [1335, 301] on span "Resolve" at bounding box center [1360, 309] width 50 height 16
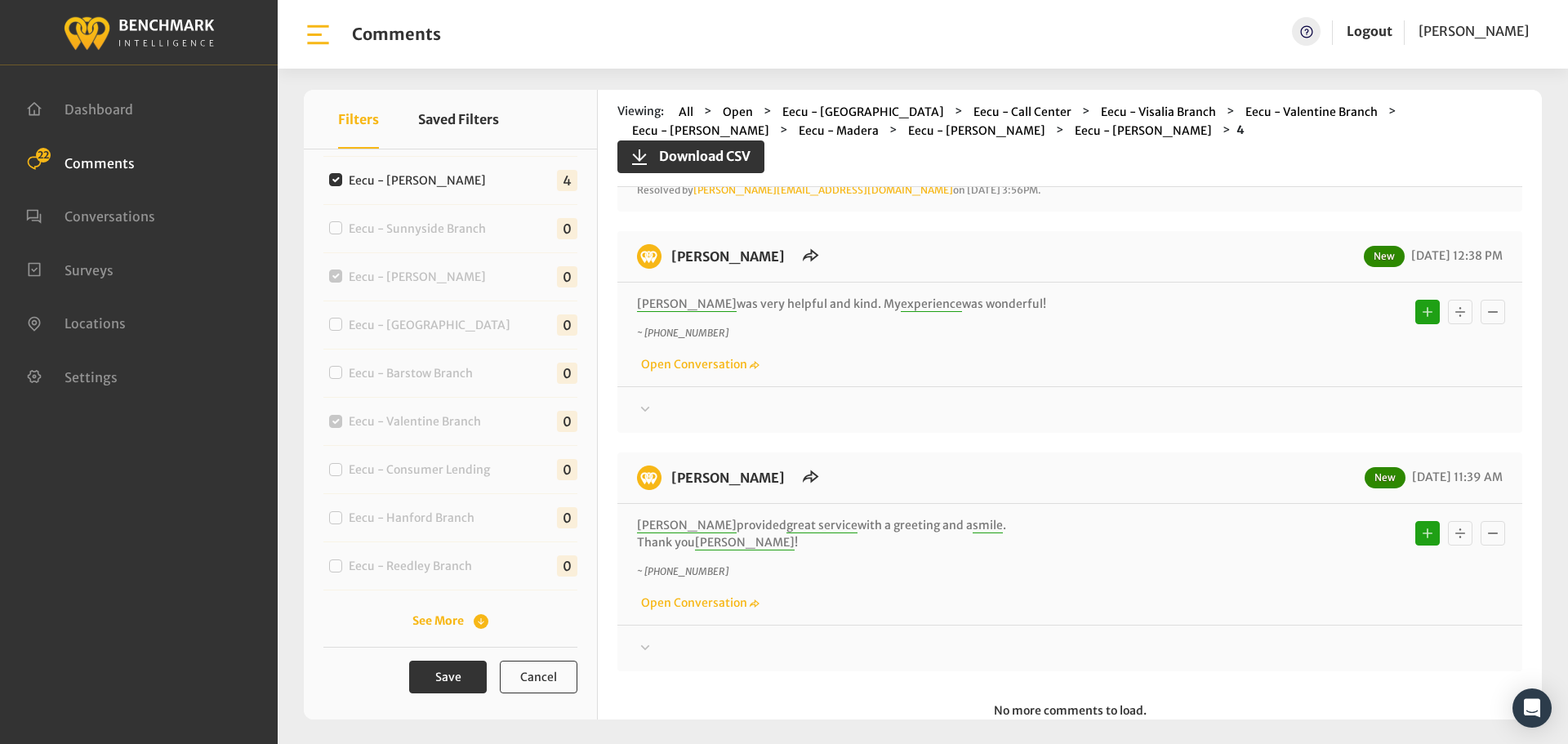
click at [1313, 400] on div at bounding box center [1070, 410] width 866 height 19
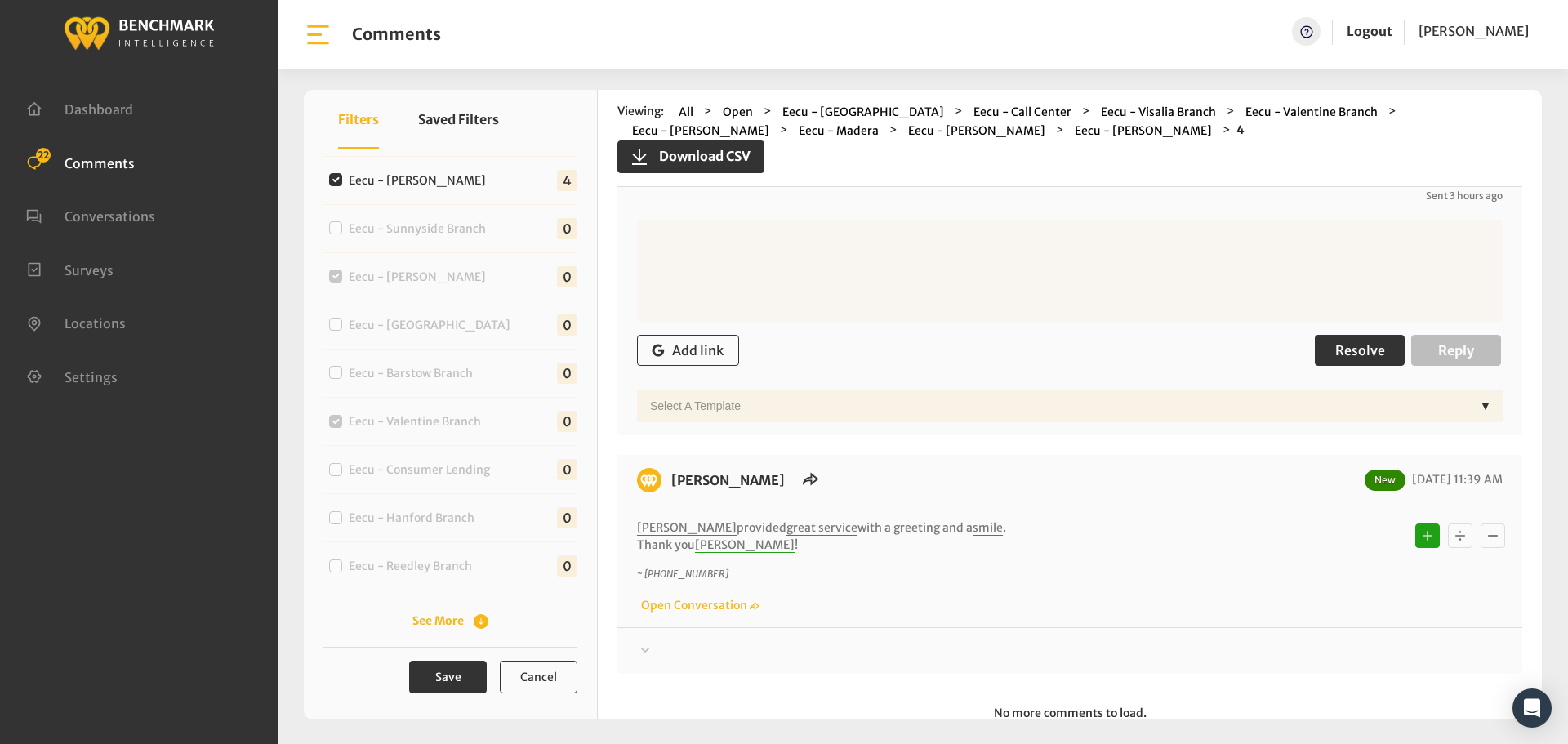
click at [1333, 344] on button "Resolve" at bounding box center [1359, 350] width 90 height 31
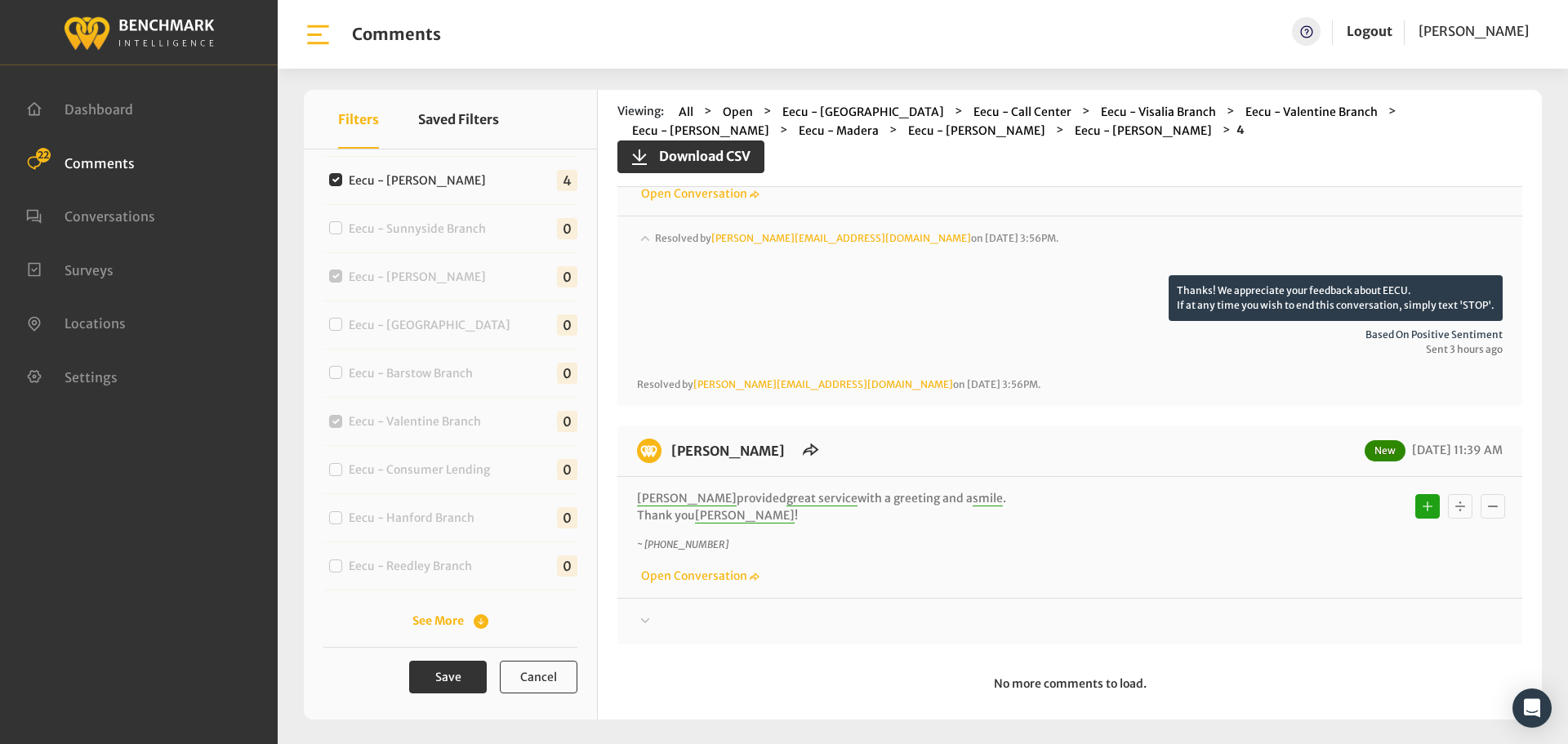
click at [1301, 612] on div at bounding box center [1070, 621] width 866 height 19
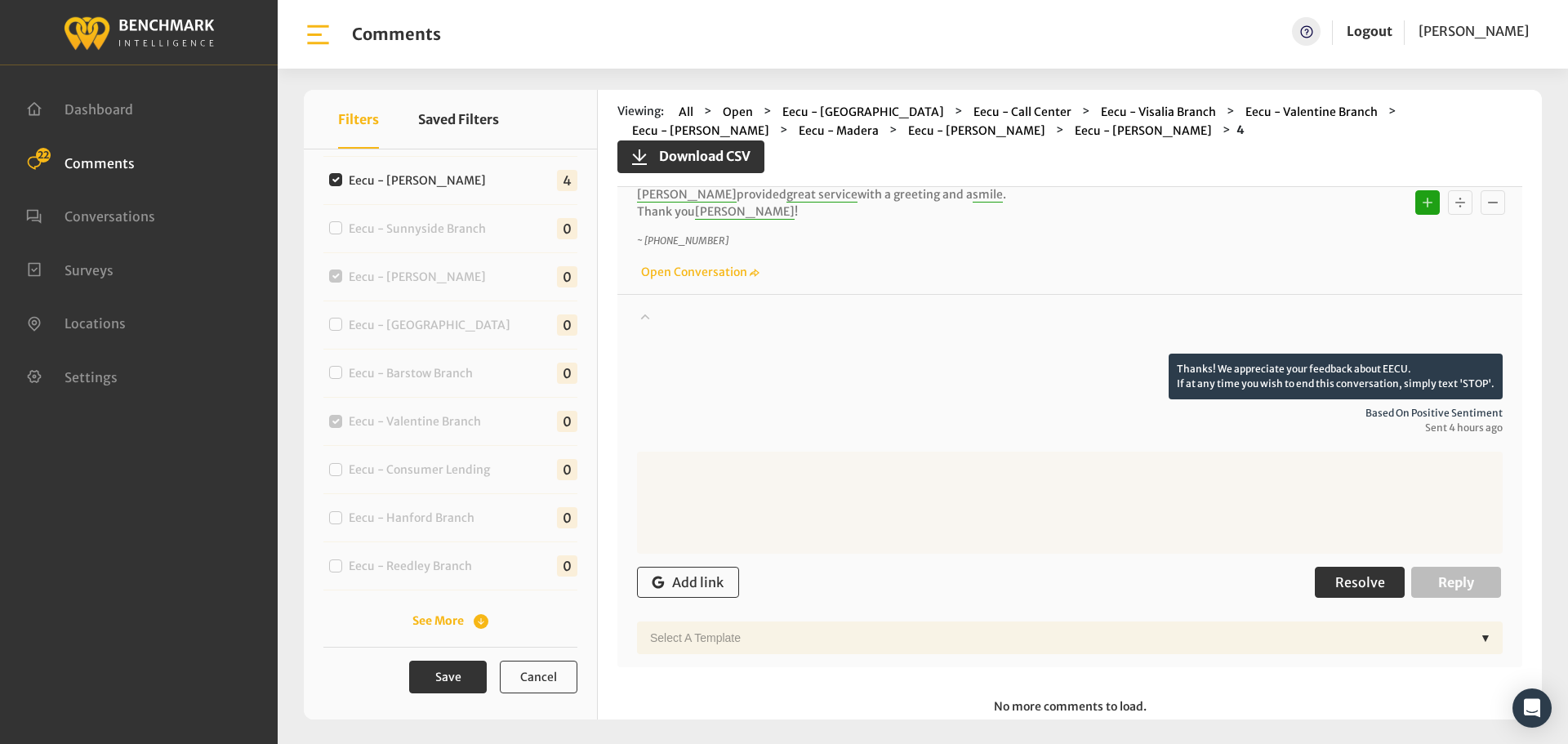
click at [1325, 579] on button "Resolve" at bounding box center [1359, 582] width 90 height 31
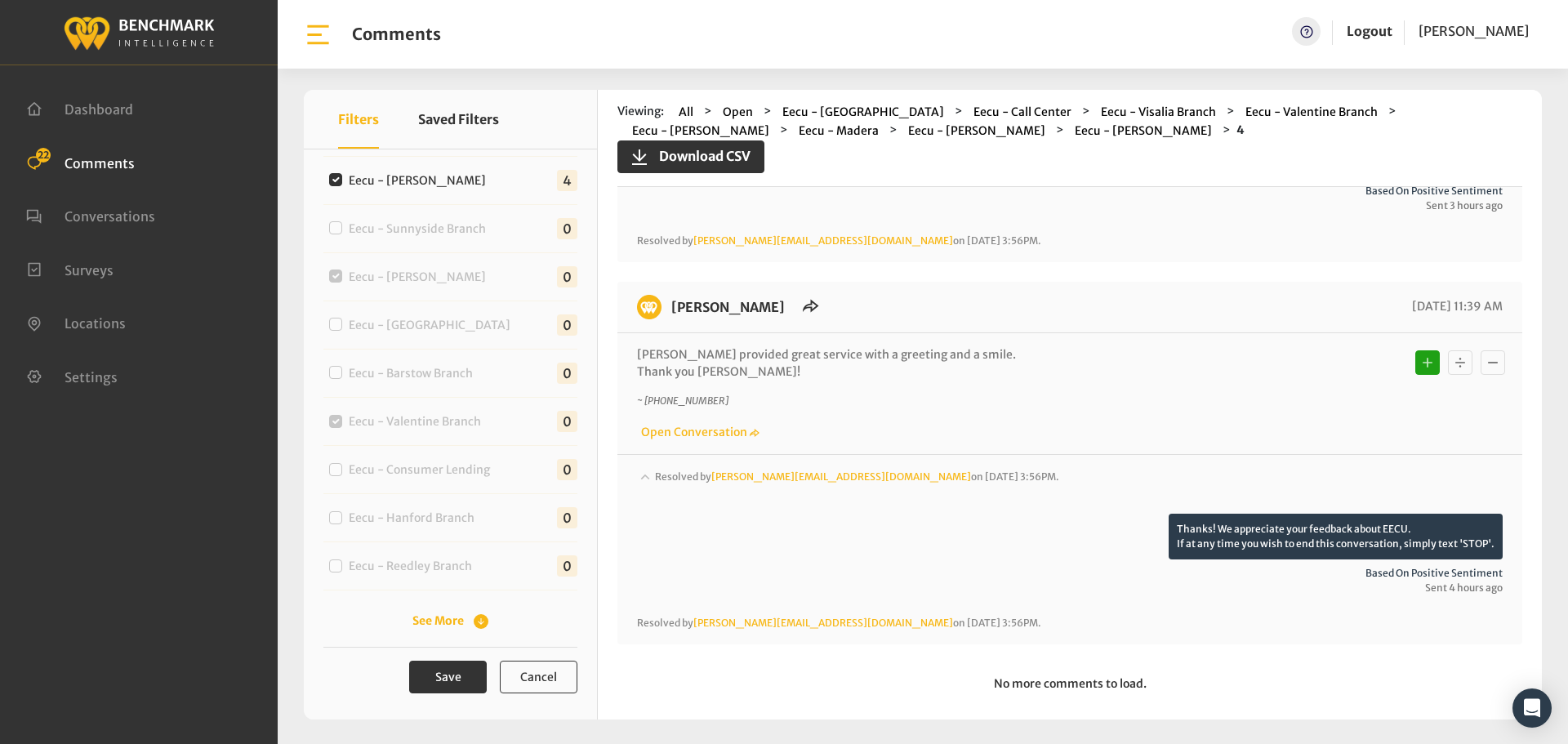
click at [352, 176] on label "Eecu - [PERSON_NAME]" at bounding box center [421, 181] width 156 height 17
click at [342, 176] on input "Eecu - [PERSON_NAME]" at bounding box center [336, 179] width 14 height 14
checkbox input "false"
